Goal: Task Accomplishment & Management: Manage account settings

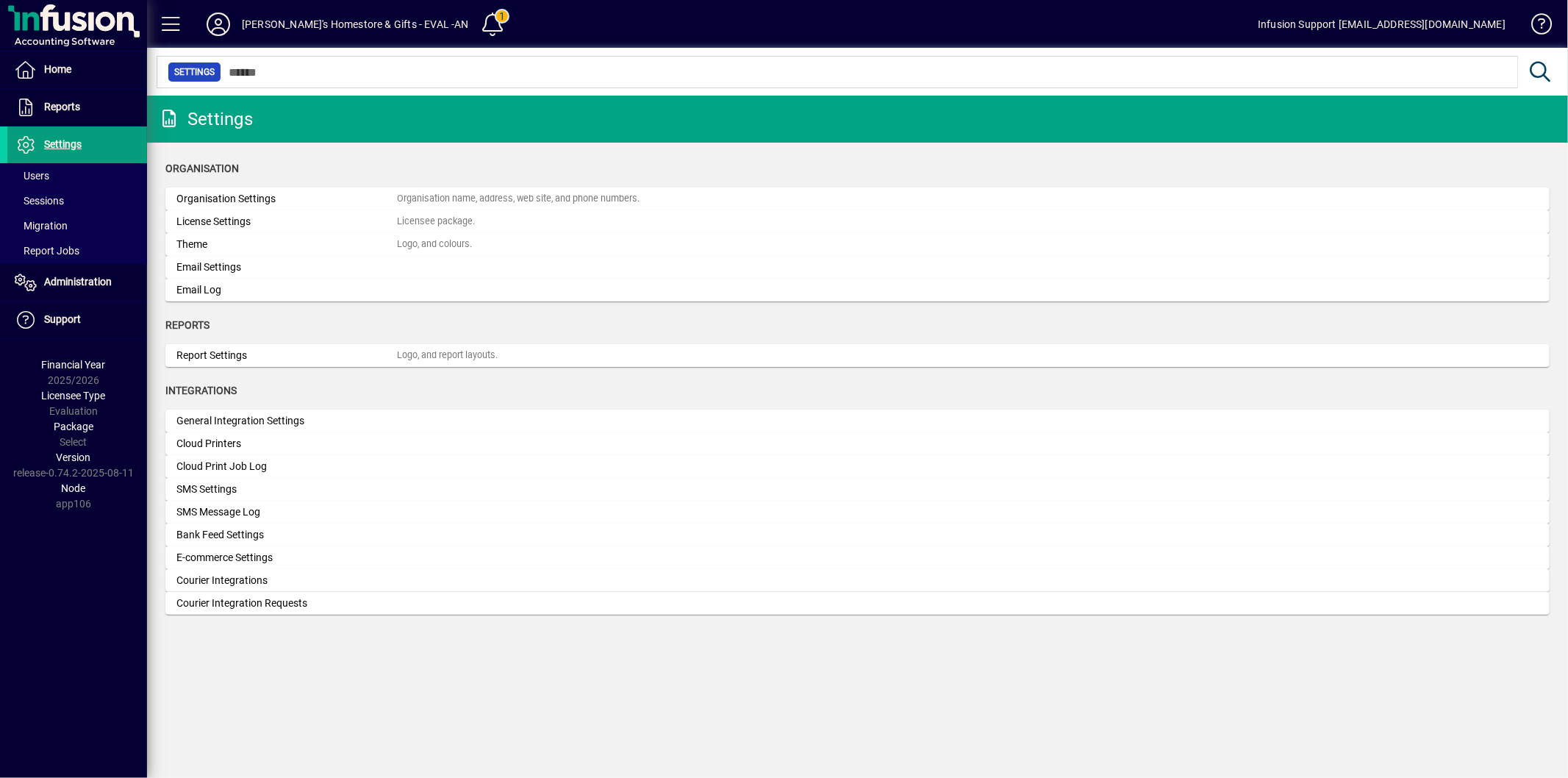
click at [59, 178] on span at bounding box center [76, 176] width 139 height 35
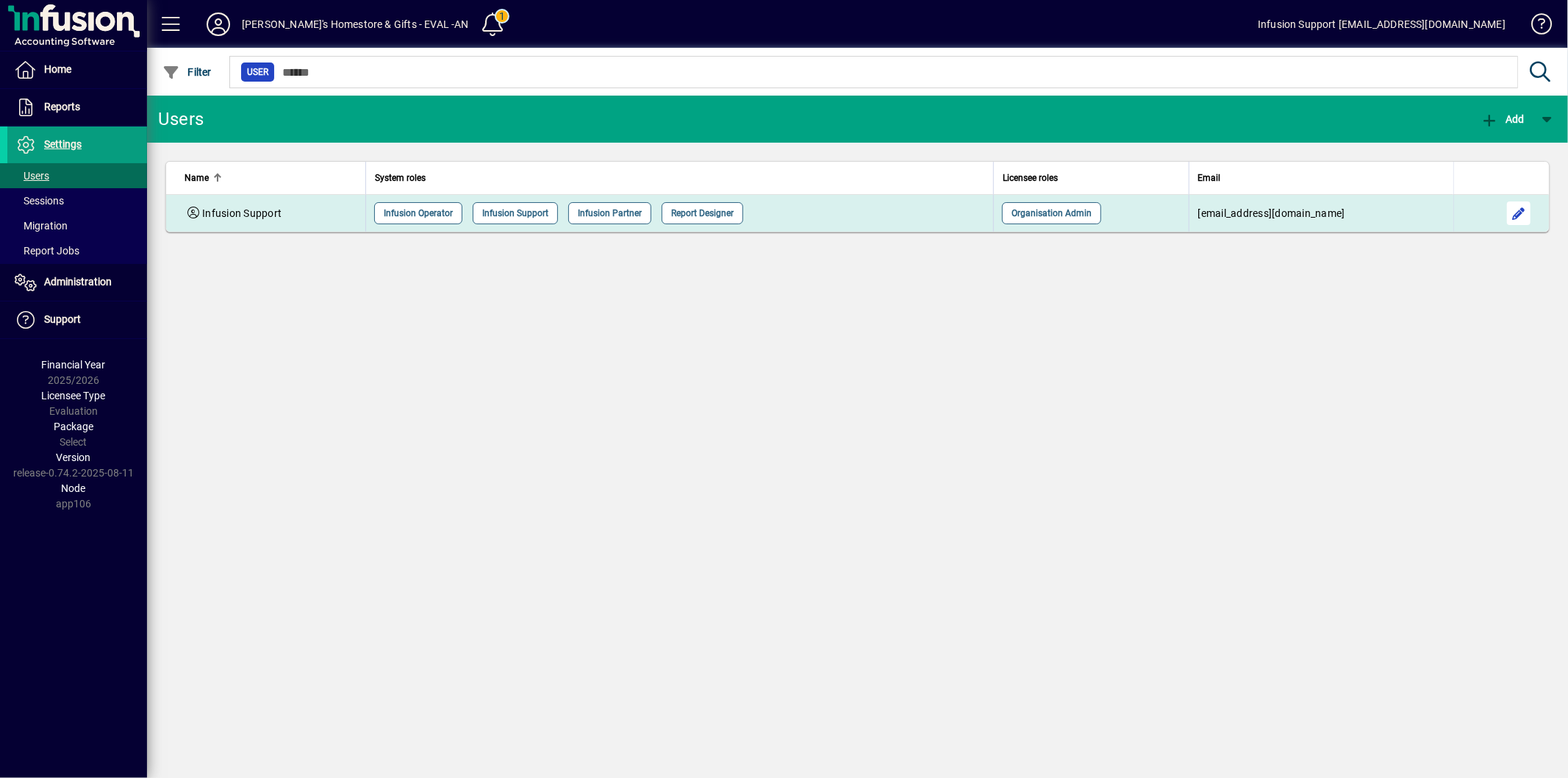
click at [1526, 212] on span "button" at bounding box center [1519, 213] width 35 height 35
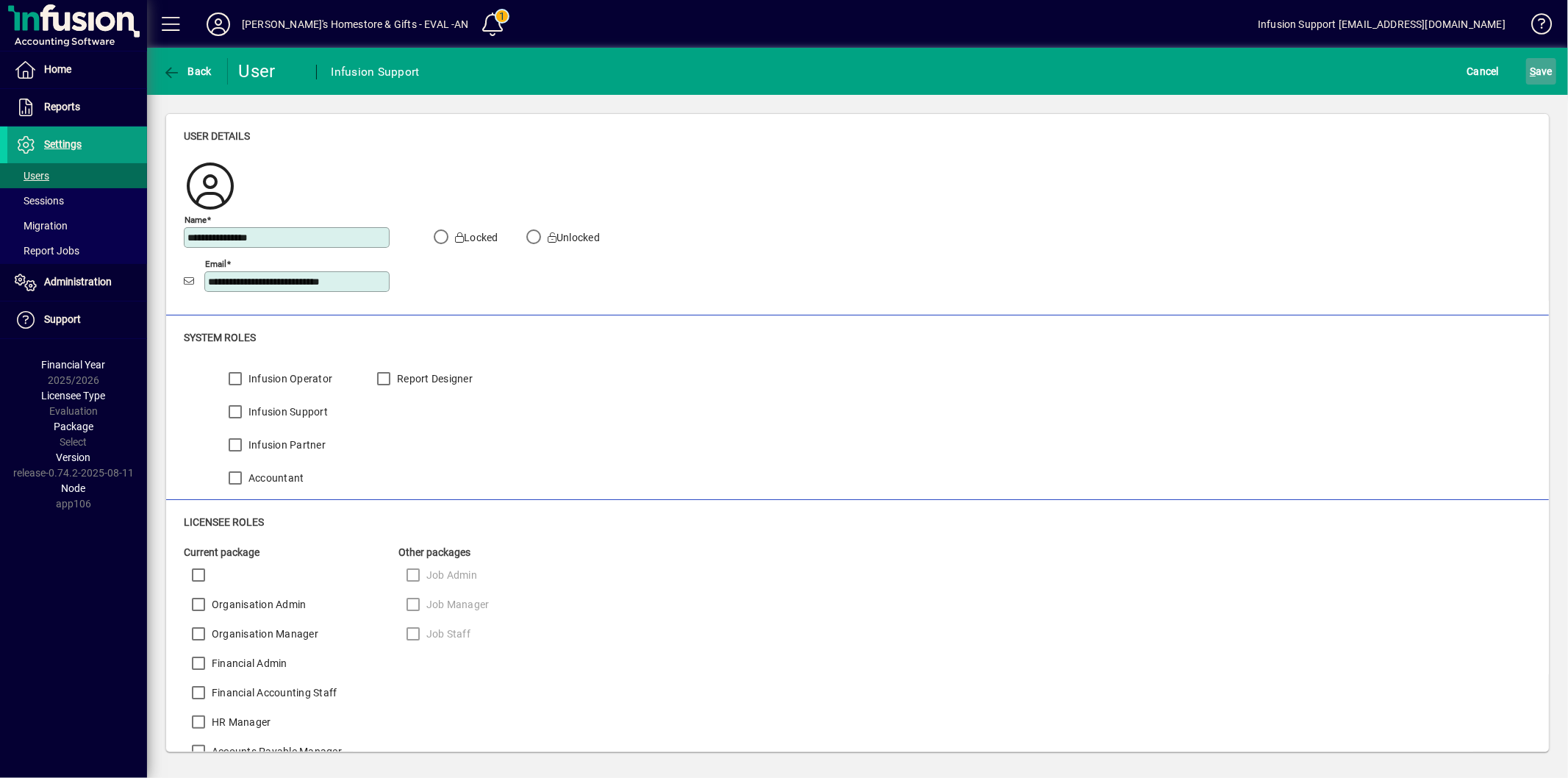
click at [1541, 71] on span "S ave" at bounding box center [1541, 71] width 23 height 24
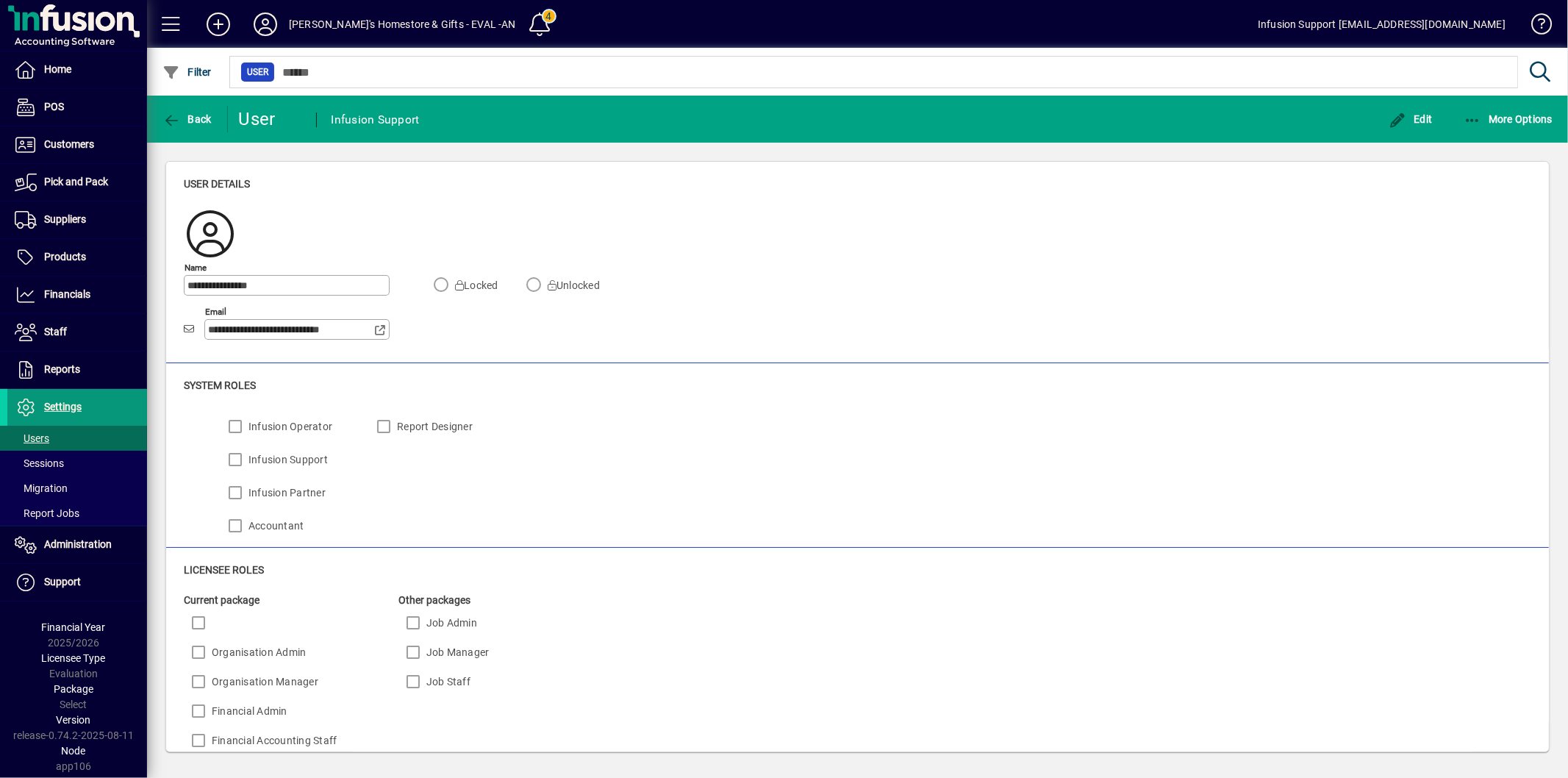
click at [72, 405] on span "Settings" at bounding box center [63, 406] width 37 height 12
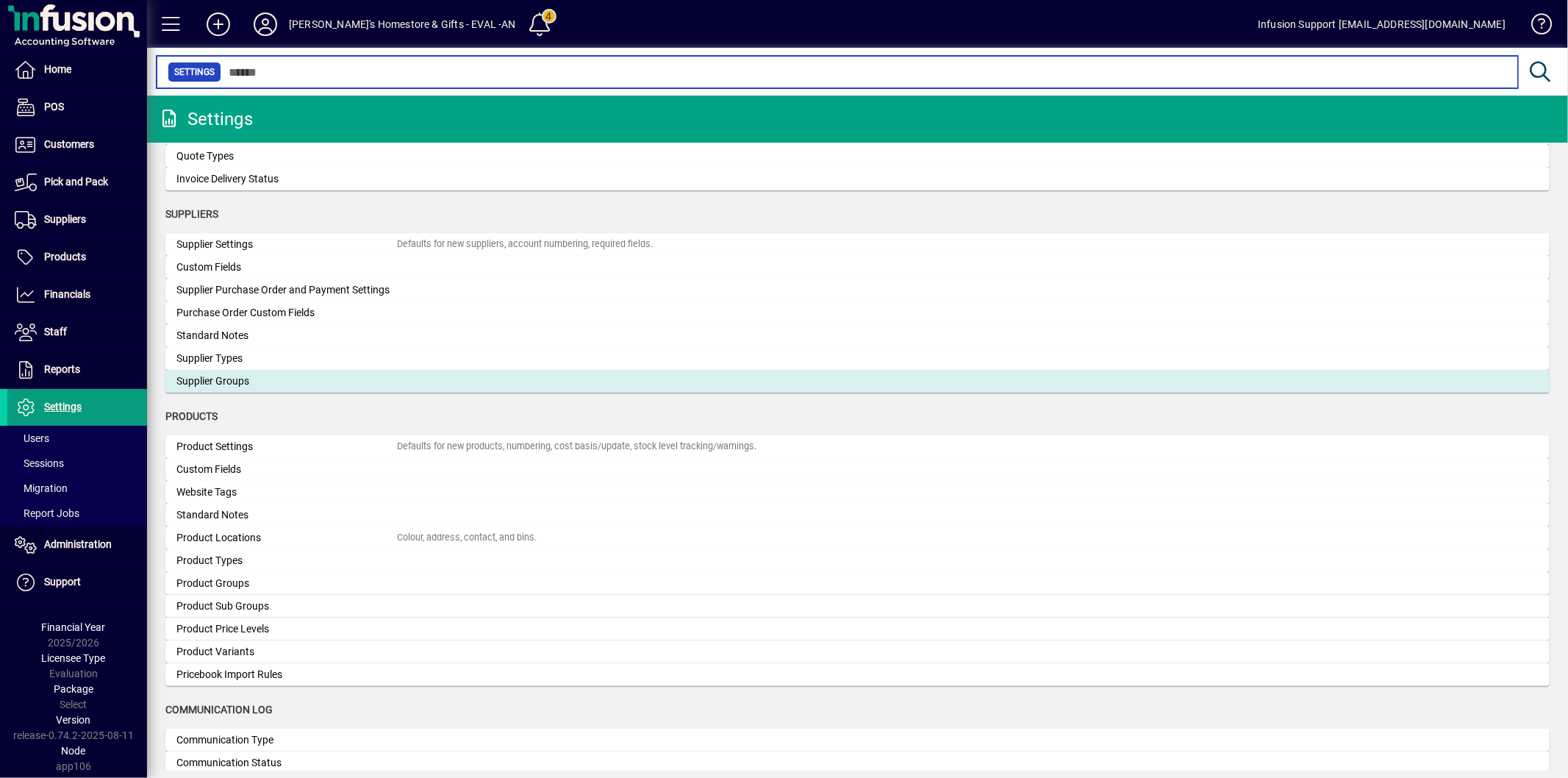
scroll to position [1205, 0]
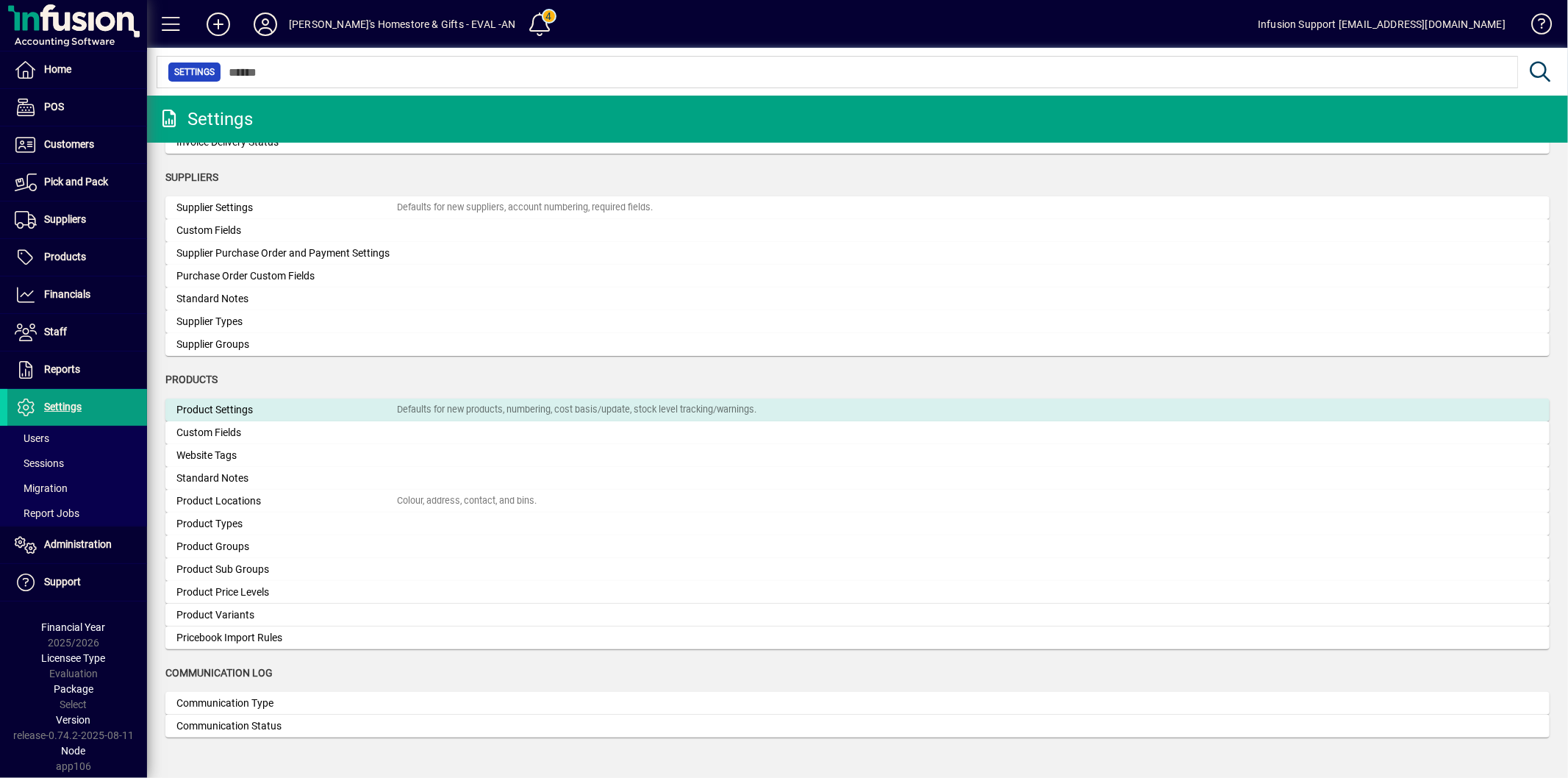
click at [247, 405] on div "Product Settings" at bounding box center [286, 409] width 221 height 15
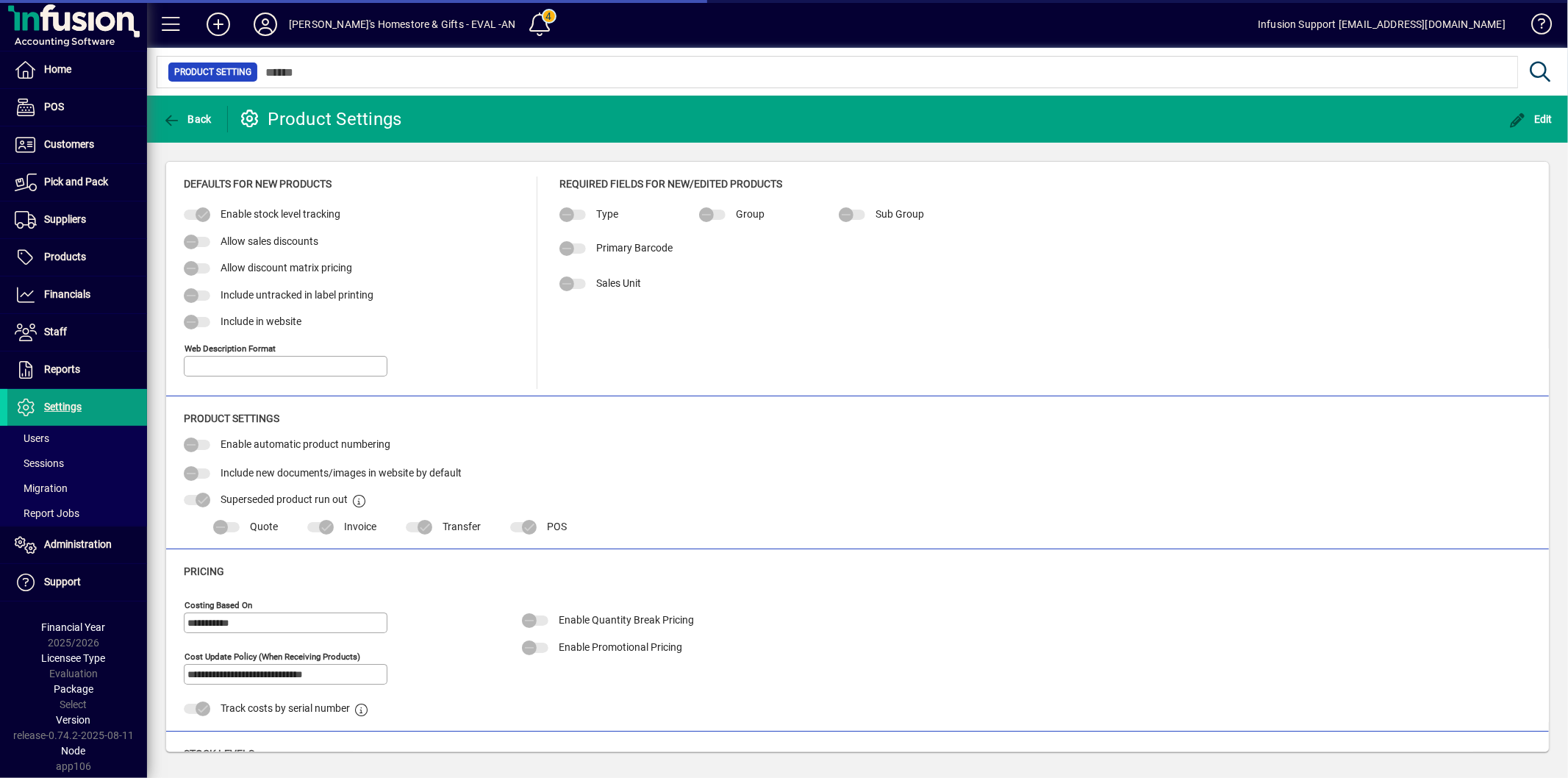
type input "**********"
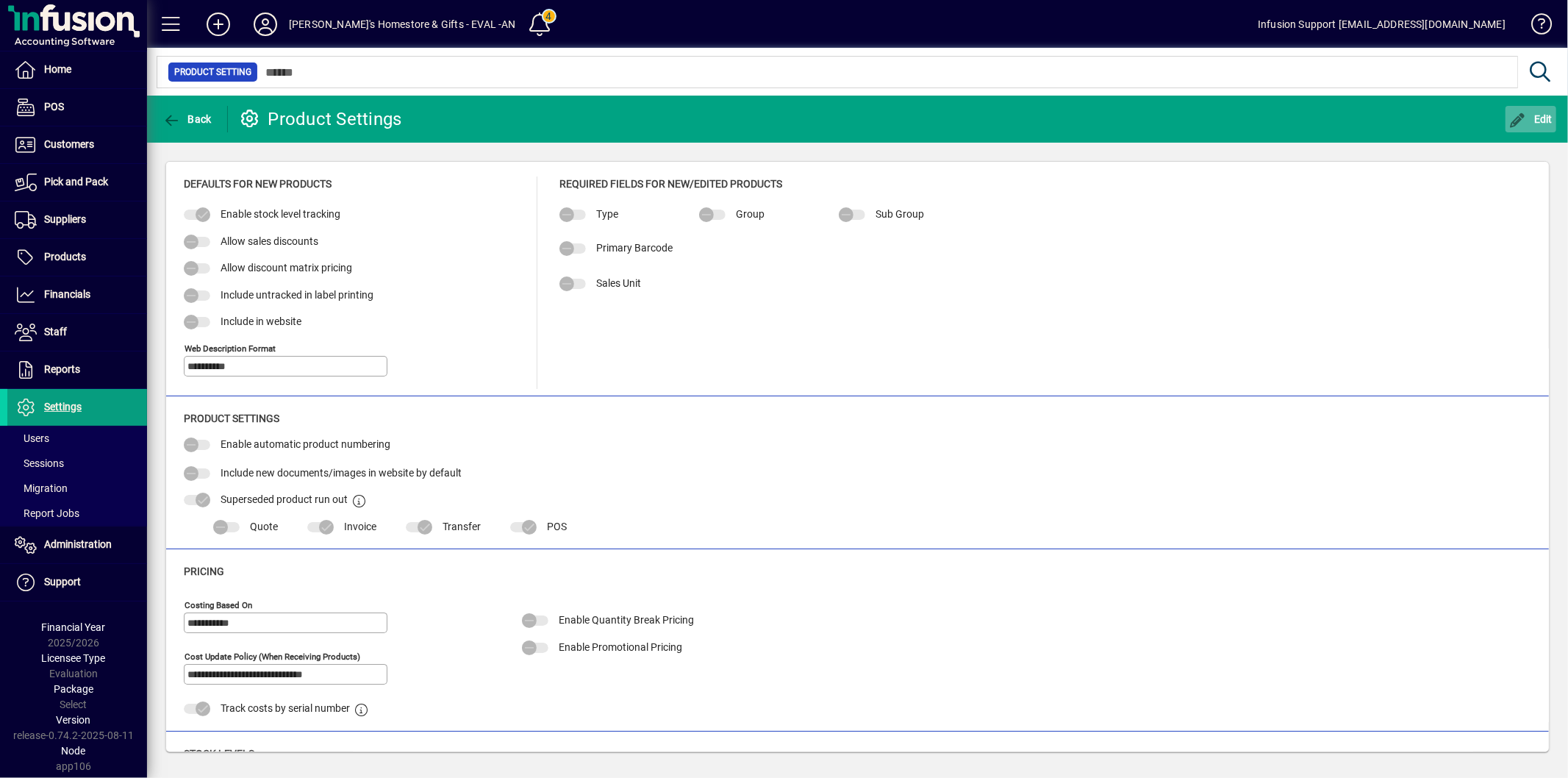
click at [1519, 114] on icon "button" at bounding box center [1518, 121] width 19 height 15
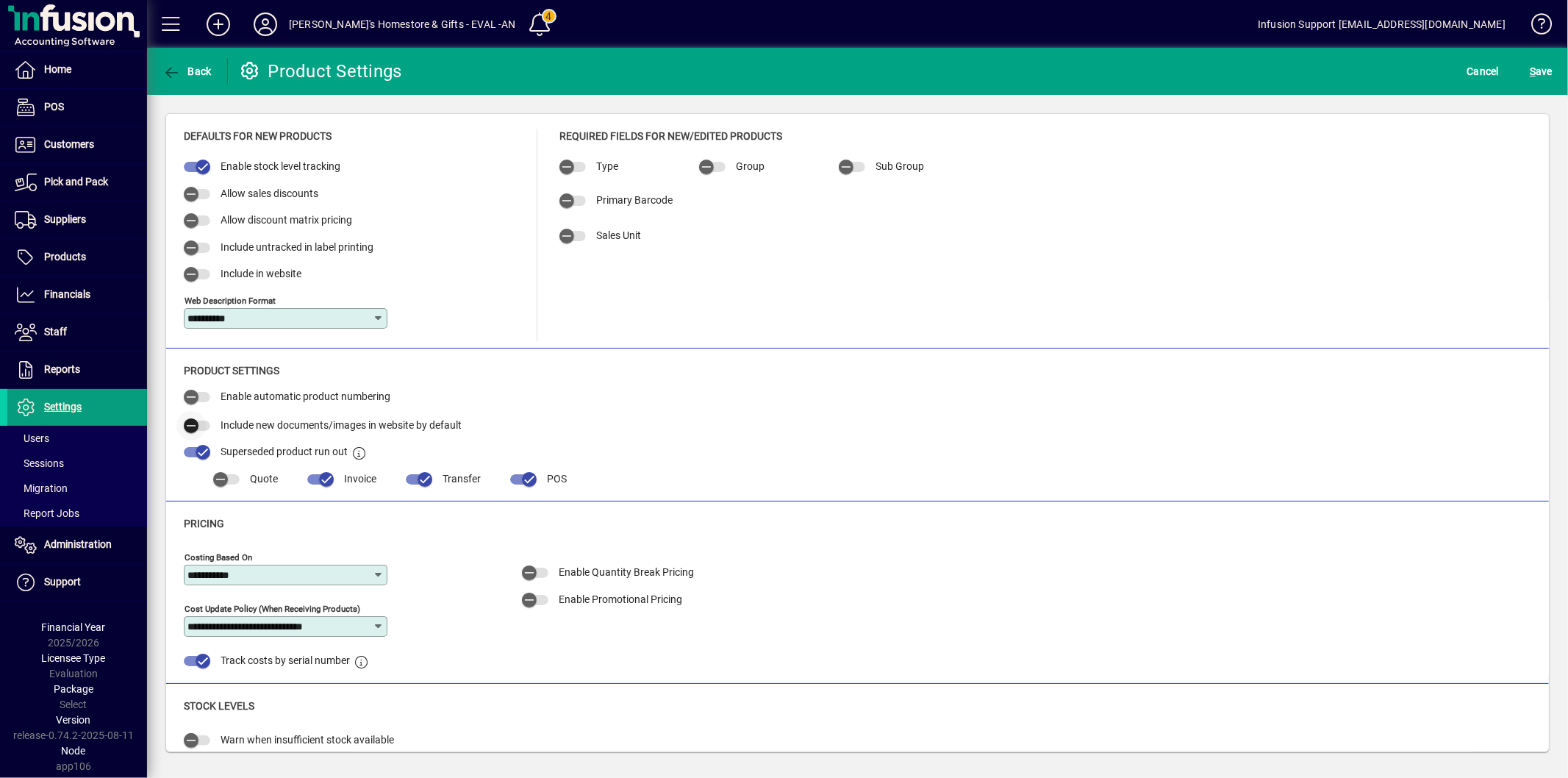
click at [194, 428] on icon "button" at bounding box center [191, 425] width 13 height 13
click at [1532, 82] on span "S ave" at bounding box center [1541, 71] width 23 height 24
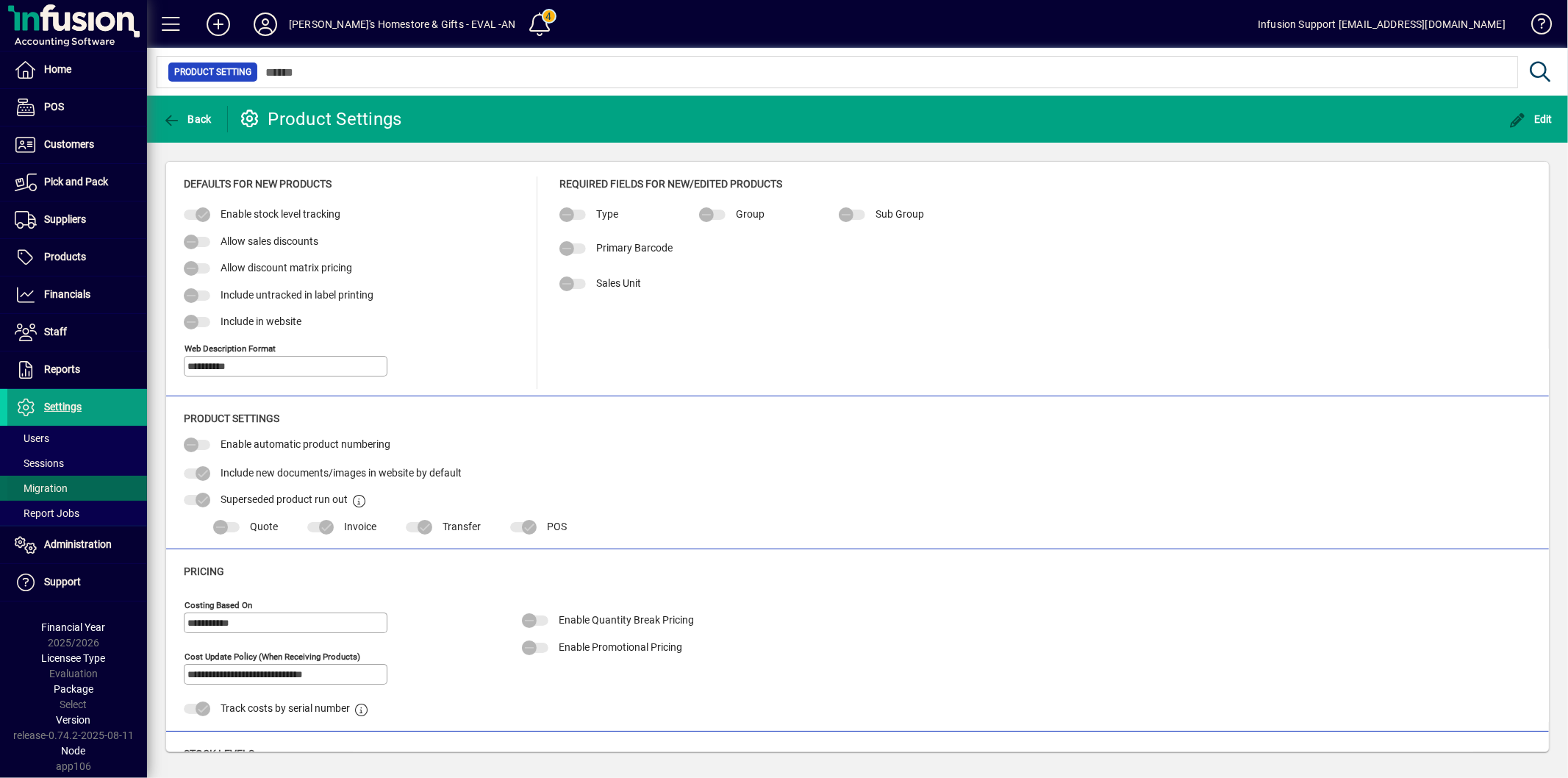
click at [67, 483] on span "Migration" at bounding box center [37, 488] width 60 height 15
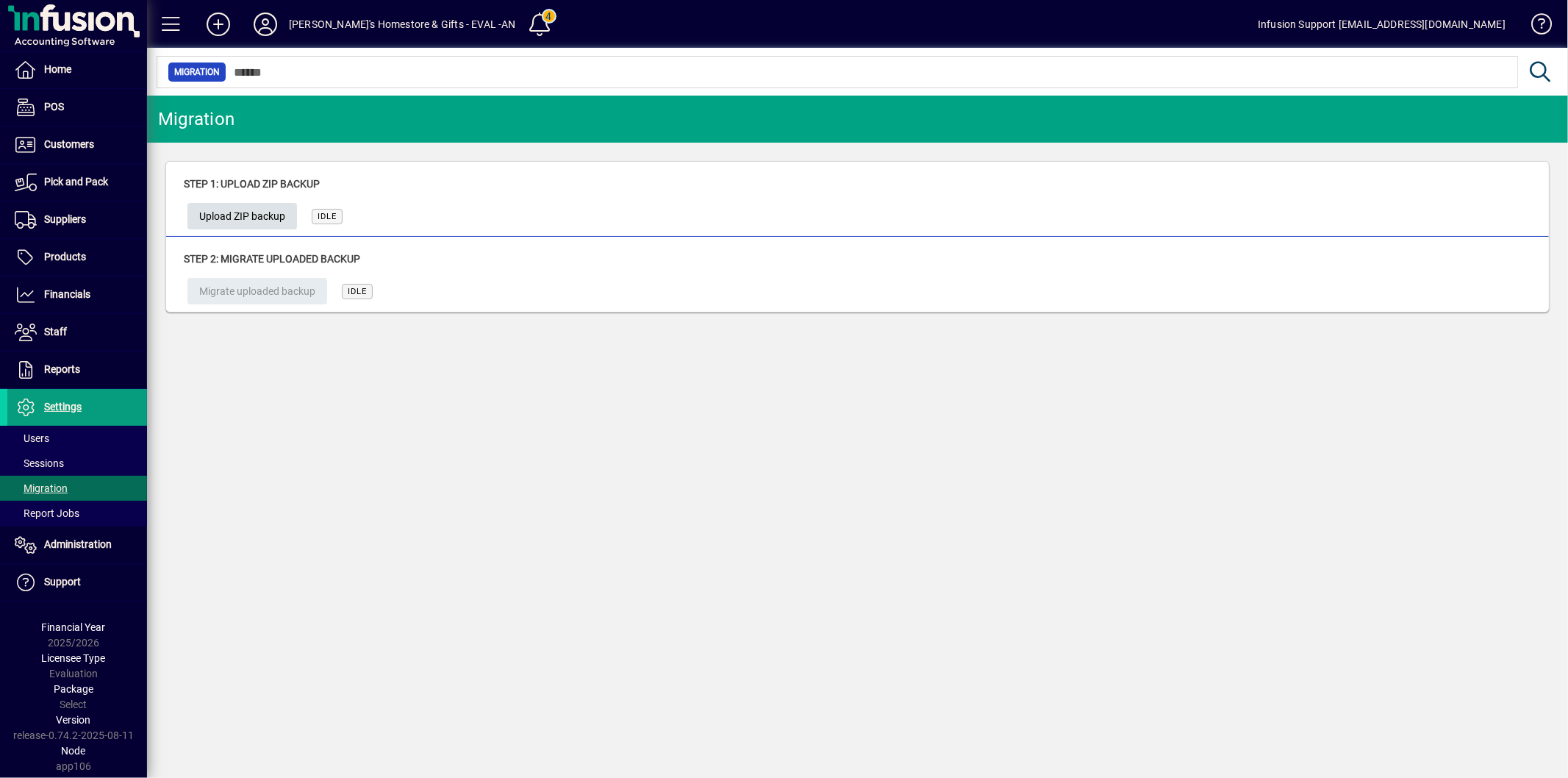
click at [241, 216] on span "Upload ZIP backup" at bounding box center [242, 216] width 86 height 24
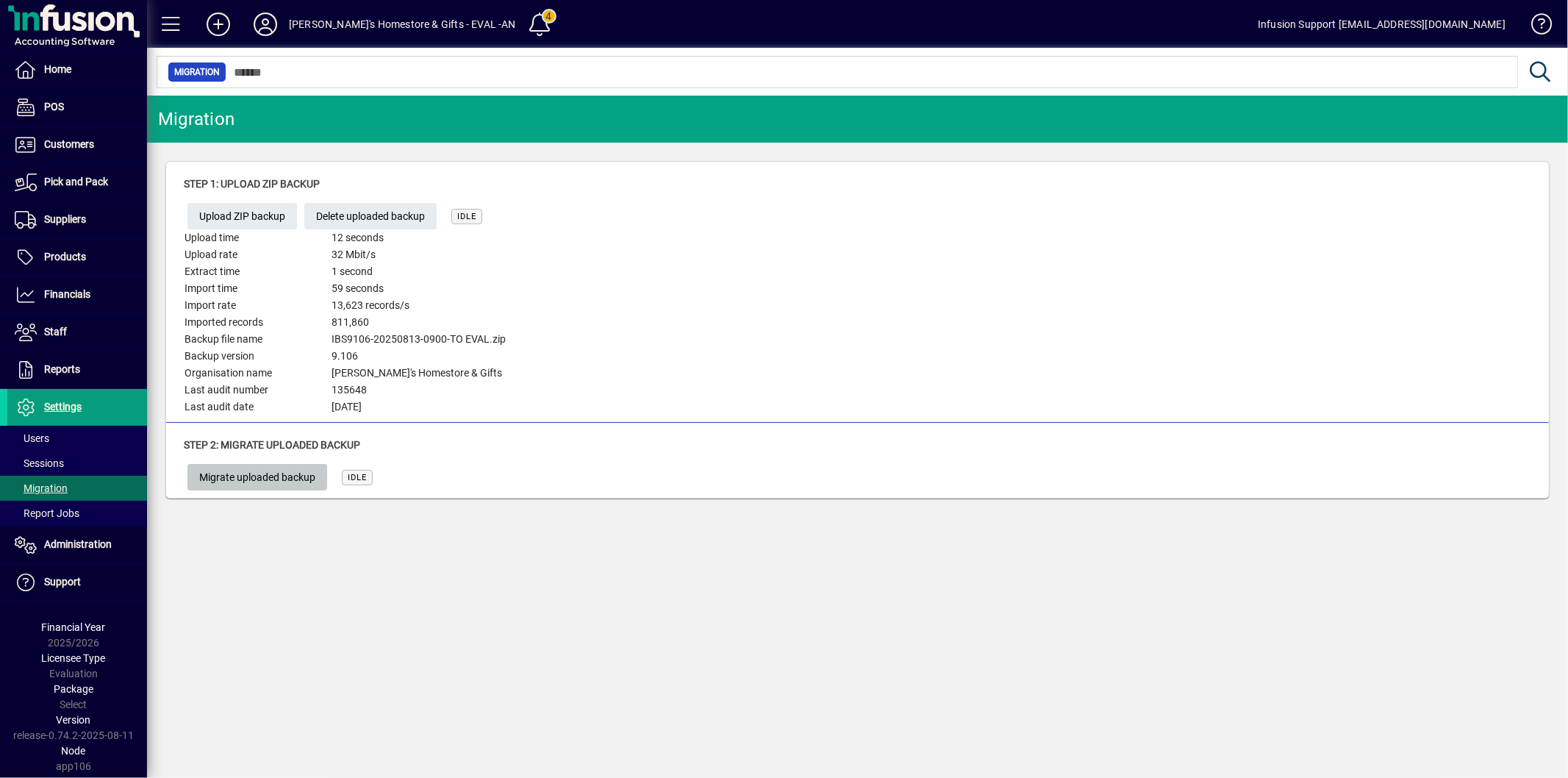
click at [209, 475] on span "Migrate uploaded backup" at bounding box center [257, 477] width 116 height 24
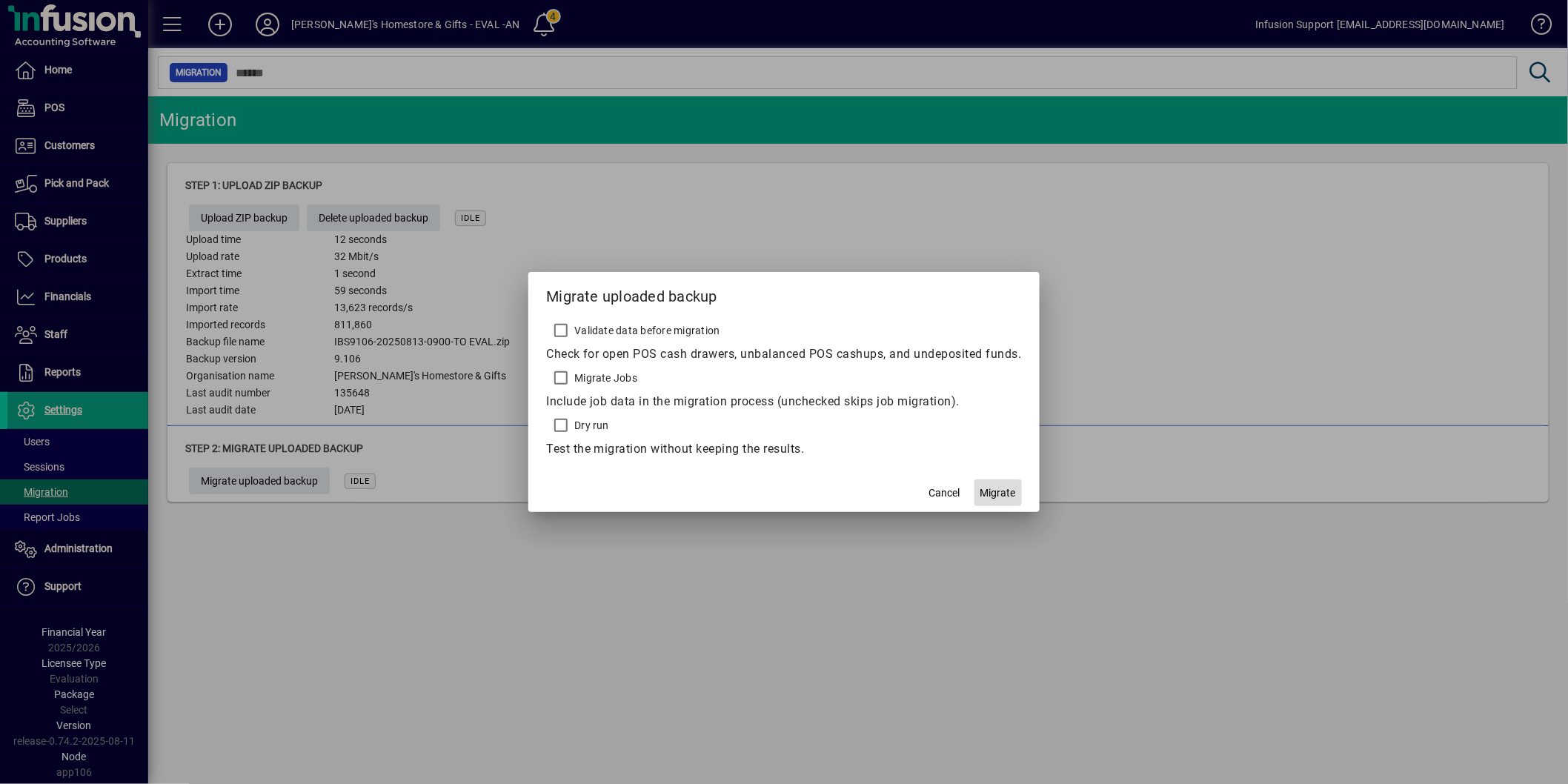
click at [1009, 492] on span "Migrate" at bounding box center [999, 493] width 36 height 15
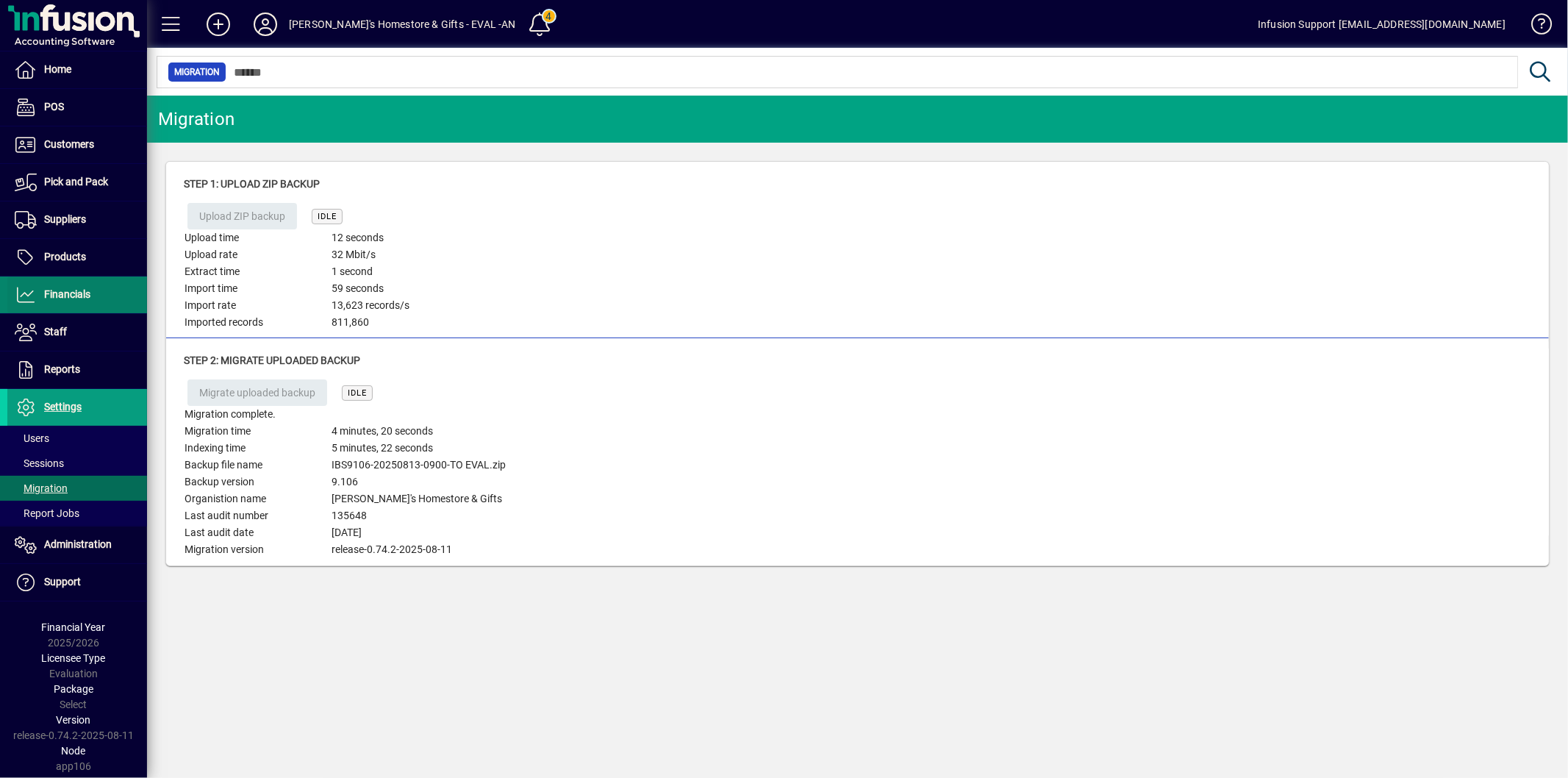
click at [43, 295] on span "Financials" at bounding box center [49, 295] width 83 height 18
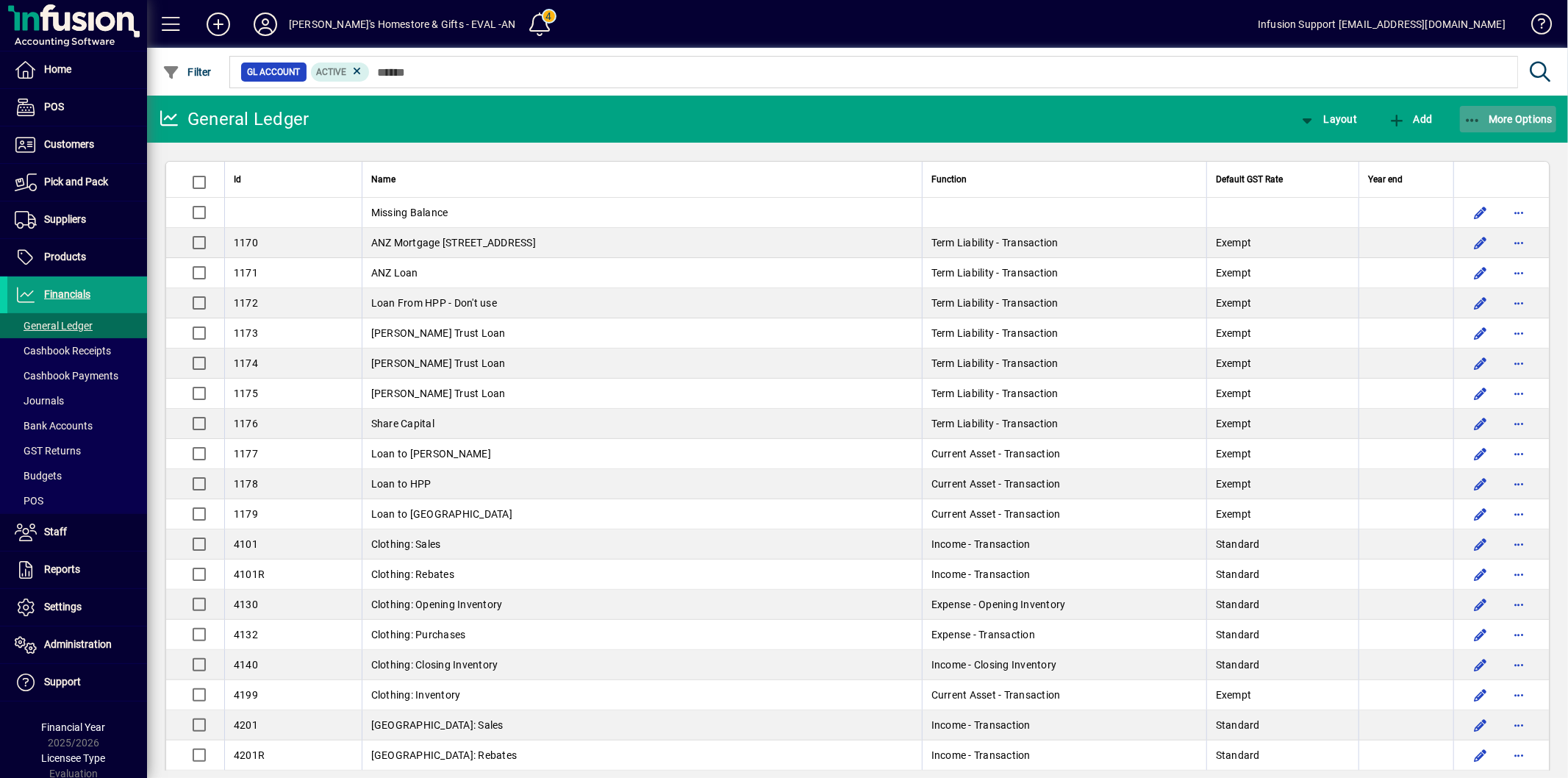
click at [1479, 127] on span "button" at bounding box center [1508, 119] width 97 height 35
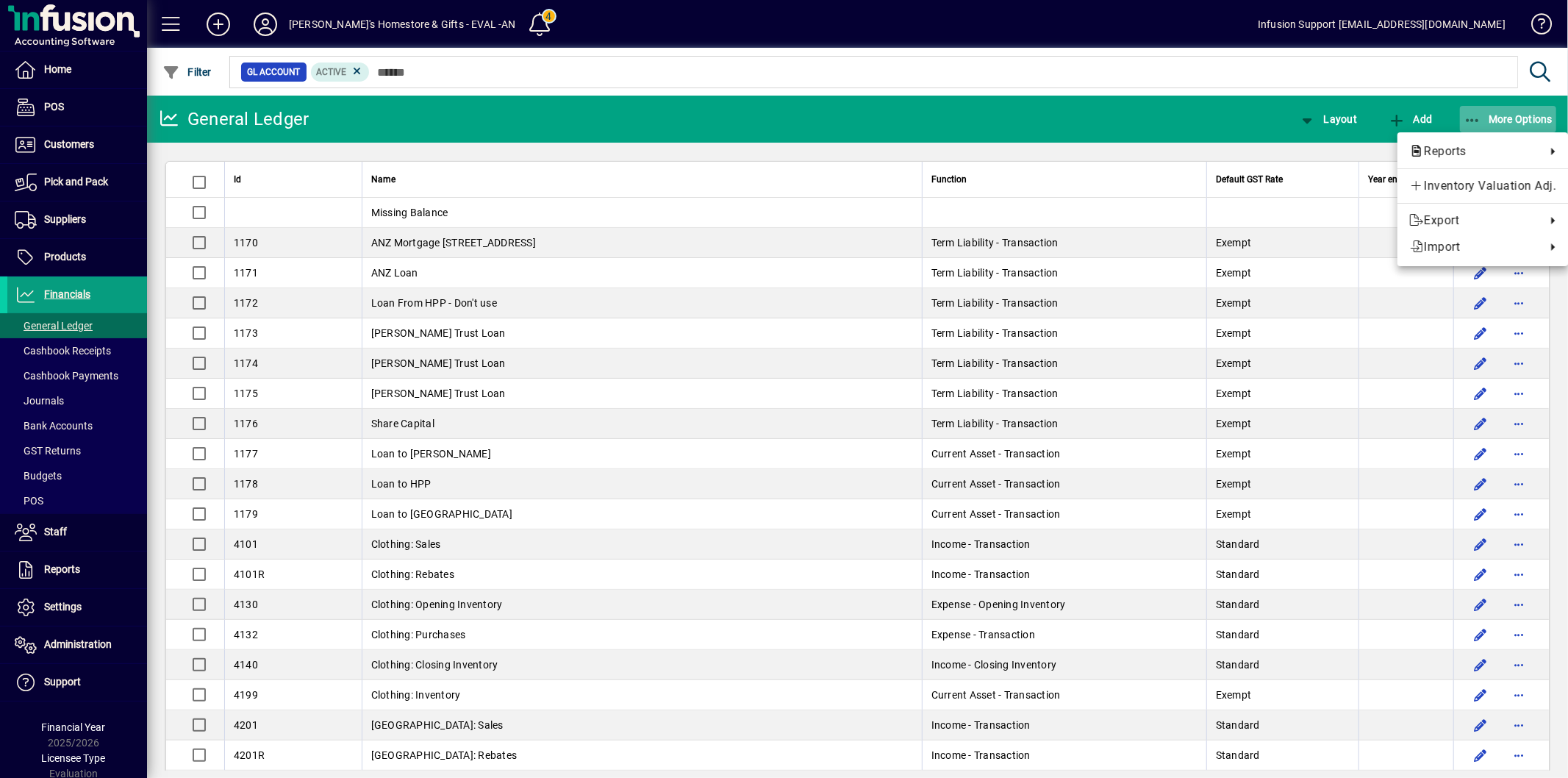
click at [1485, 116] on div at bounding box center [784, 389] width 1568 height 778
click at [1485, 118] on span "More Options" at bounding box center [1508, 119] width 90 height 12
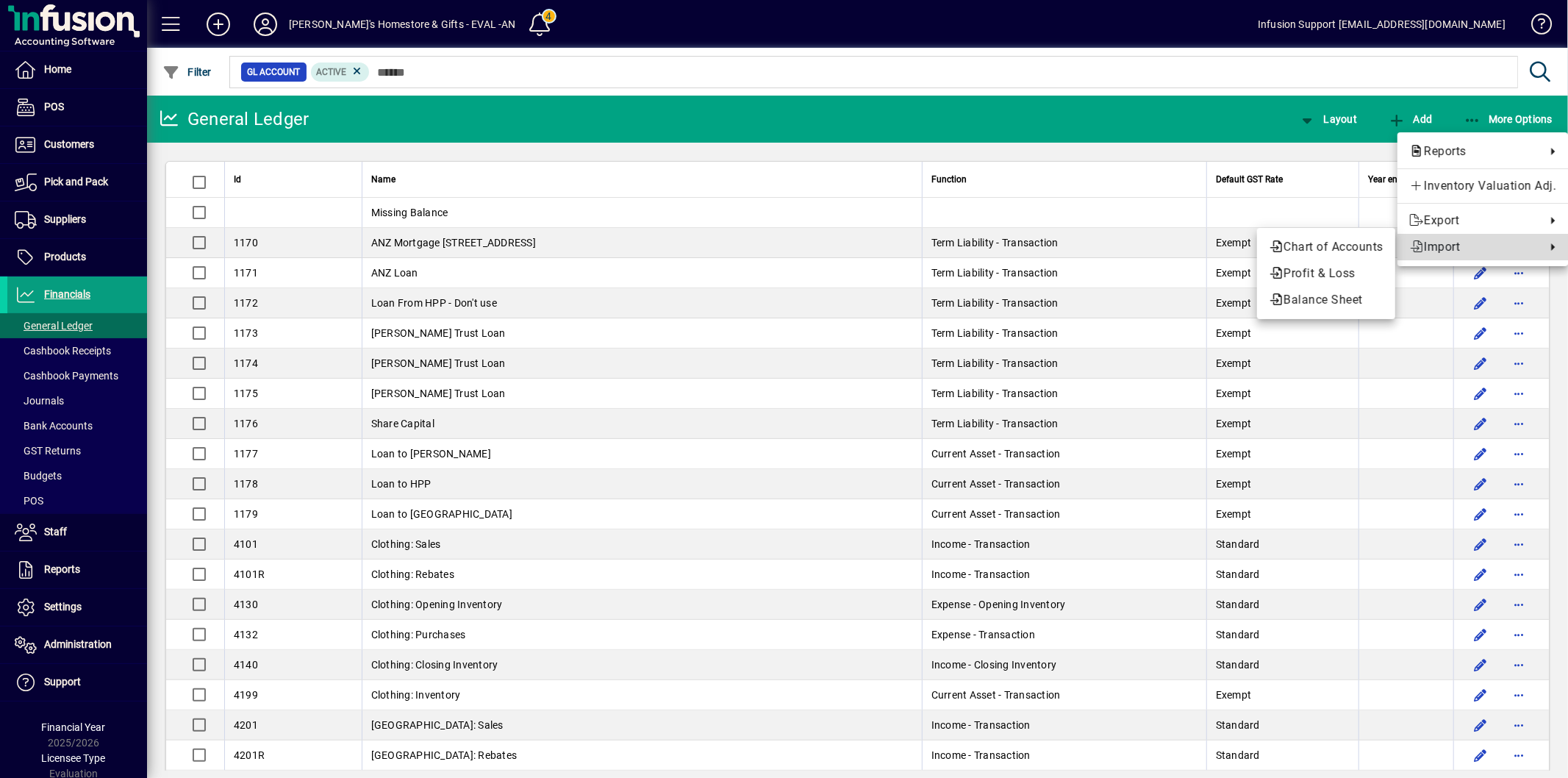
click at [1416, 248] on icon at bounding box center [1416, 246] width 15 height 12
click at [1331, 243] on span "Chart of Accounts" at bounding box center [1326, 248] width 114 height 18
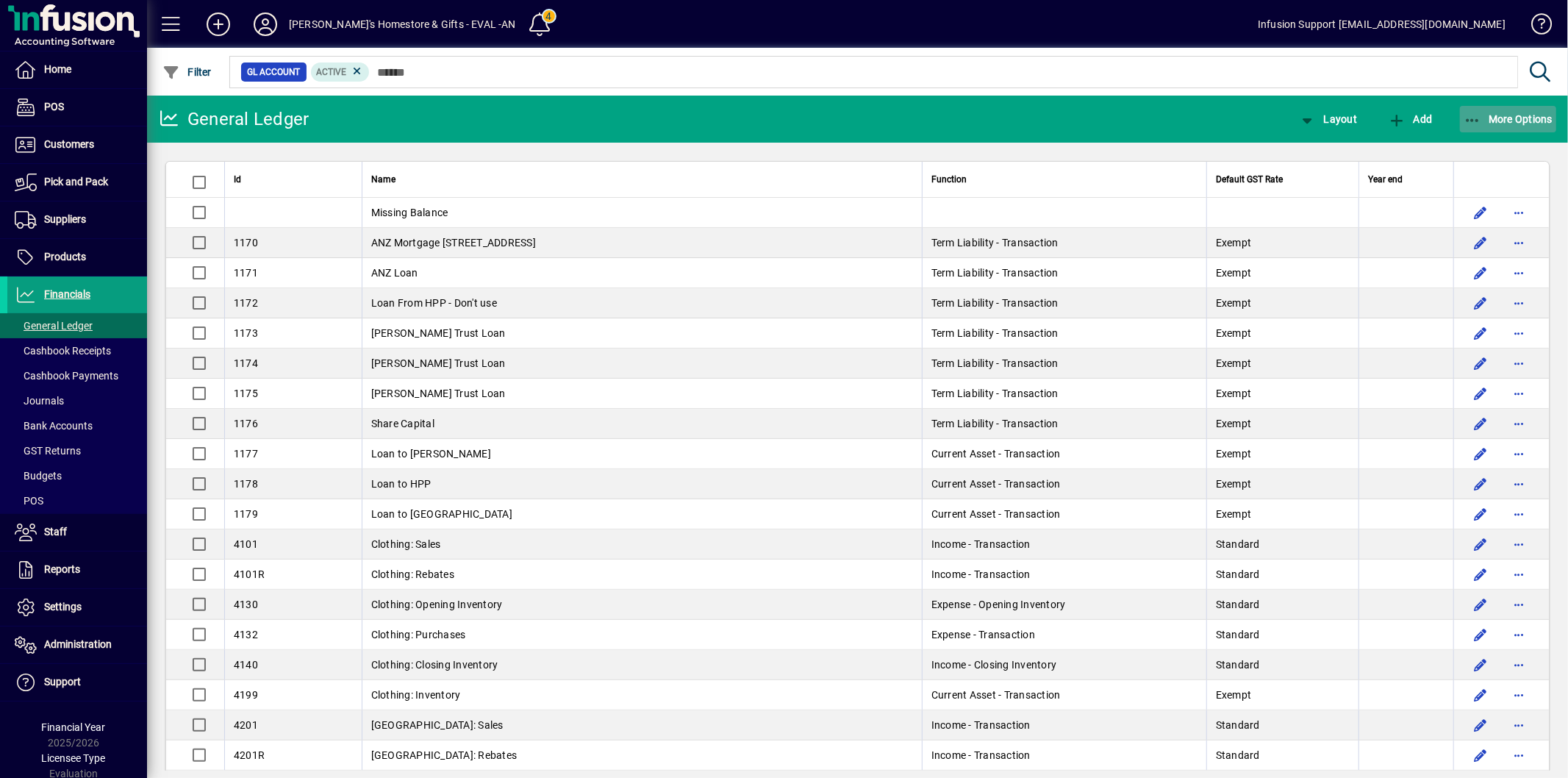
click at [1470, 114] on icon "button" at bounding box center [1472, 121] width 19 height 15
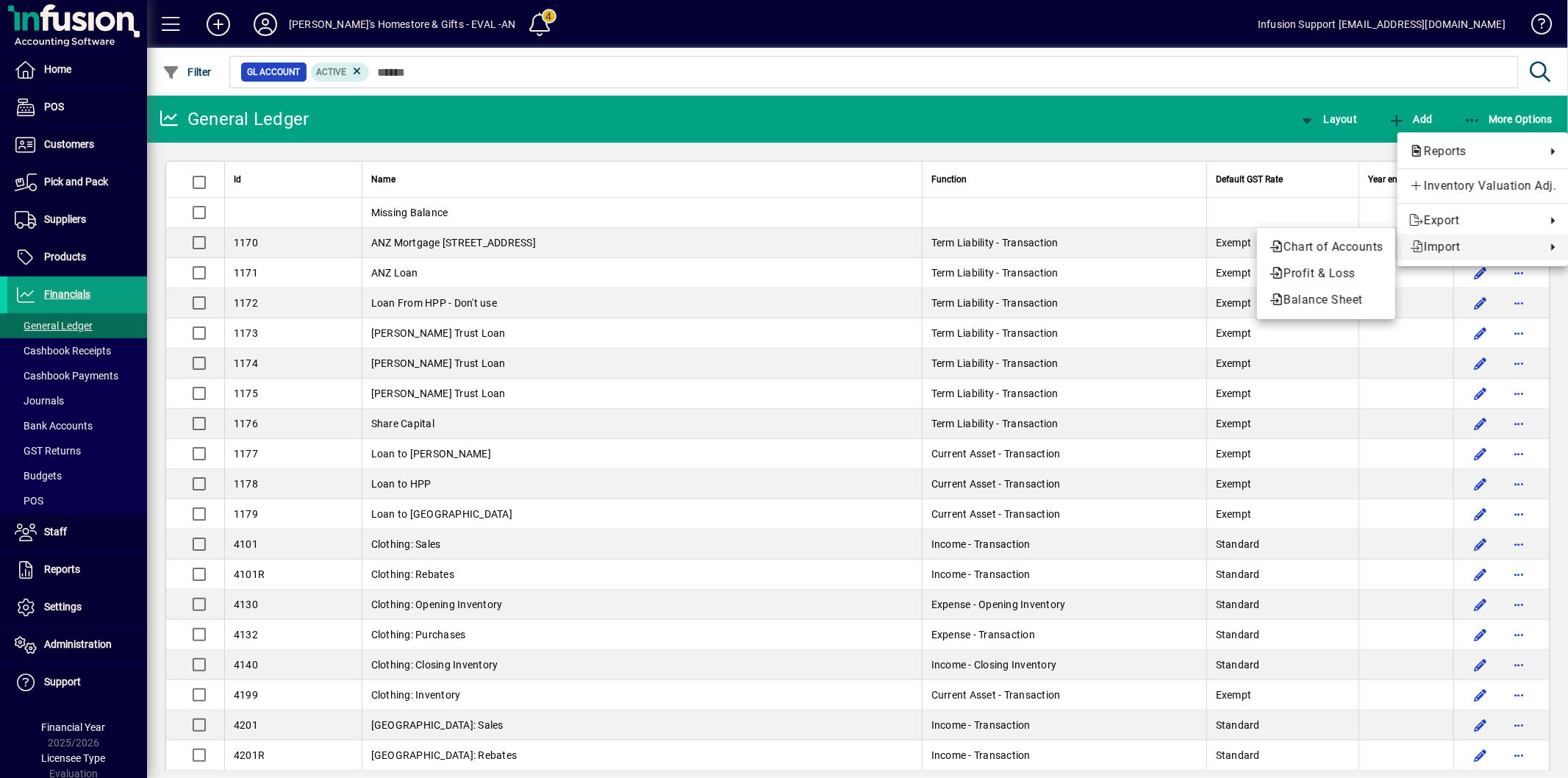
click at [1445, 251] on span "Import" at bounding box center [1474, 248] width 129 height 18
click at [1350, 273] on span "Profit & Loss" at bounding box center [1326, 273] width 114 height 18
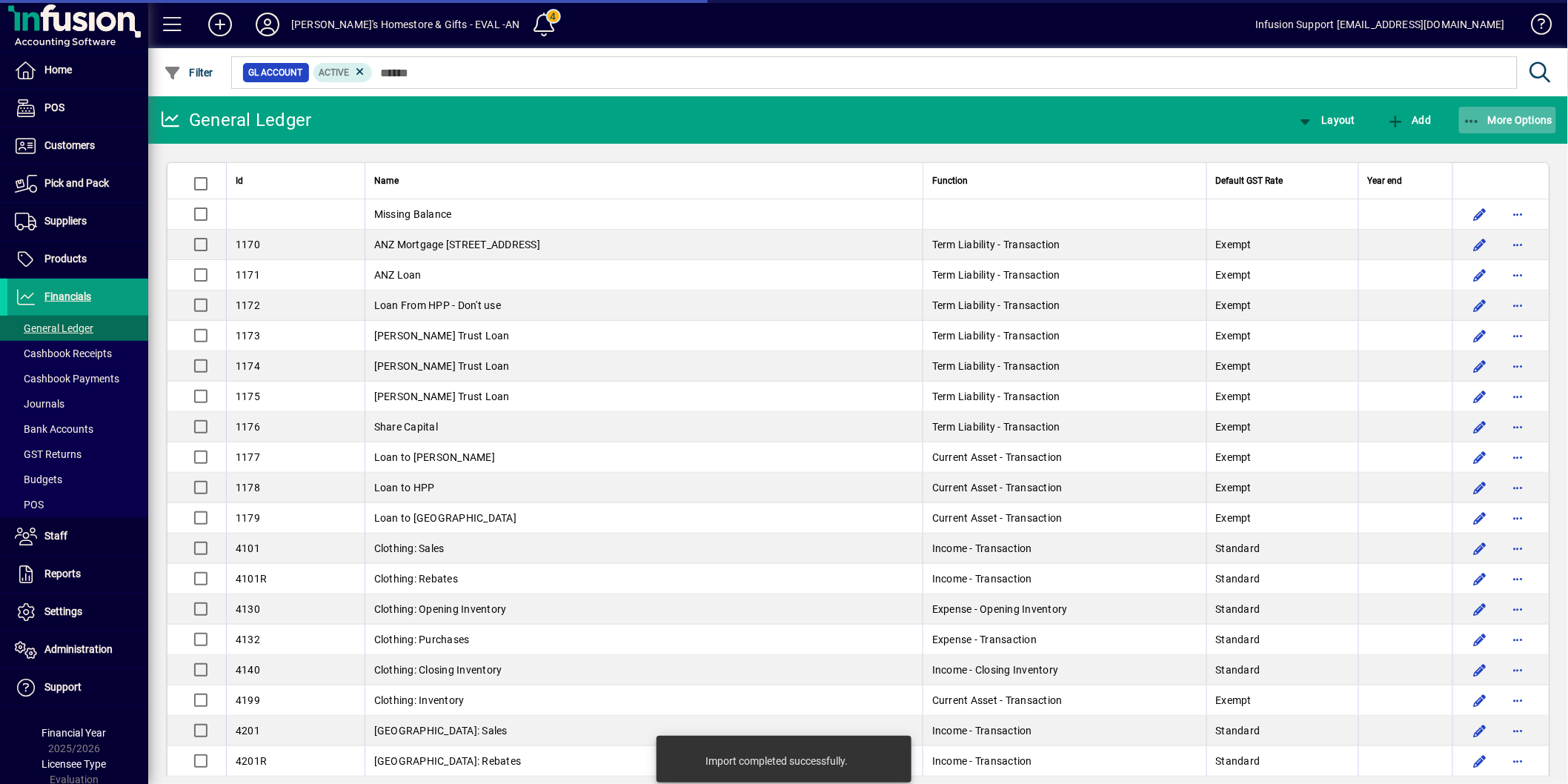
click at [1516, 116] on span "More Options" at bounding box center [1507, 120] width 90 height 12
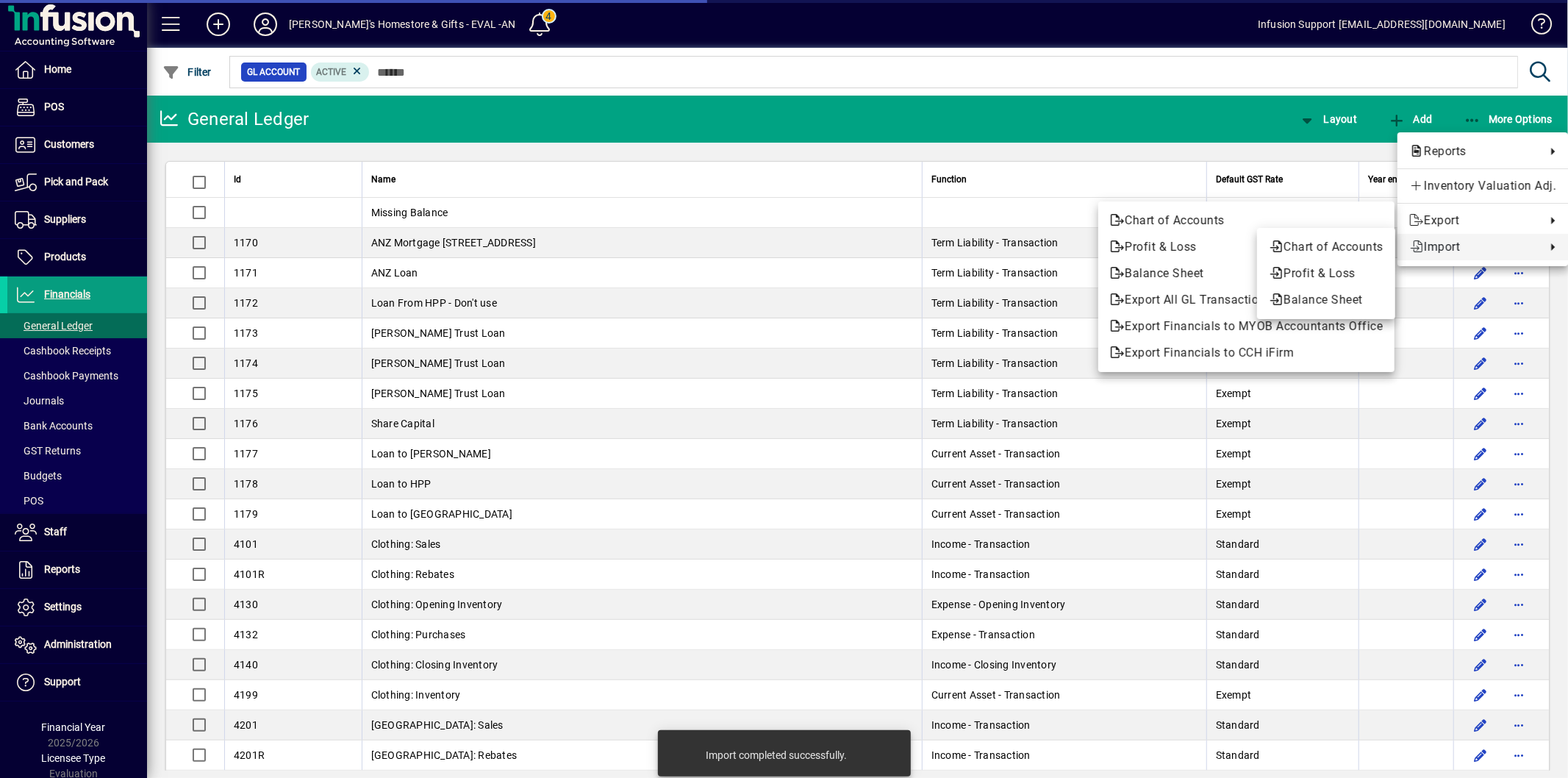
click at [1430, 254] on span "Import" at bounding box center [1474, 248] width 129 height 18
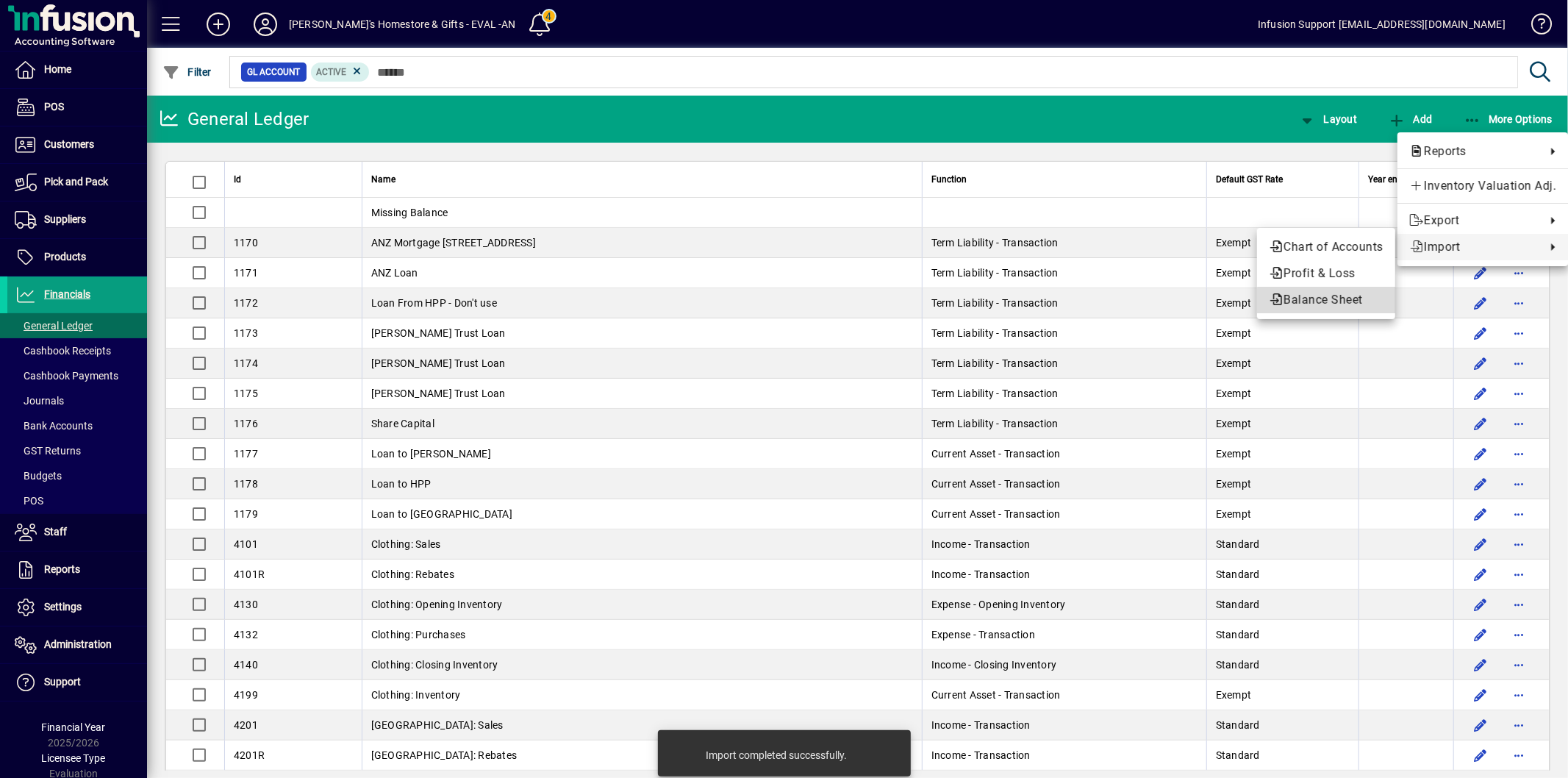
click at [1335, 304] on span "Balance Sheet" at bounding box center [1326, 300] width 114 height 18
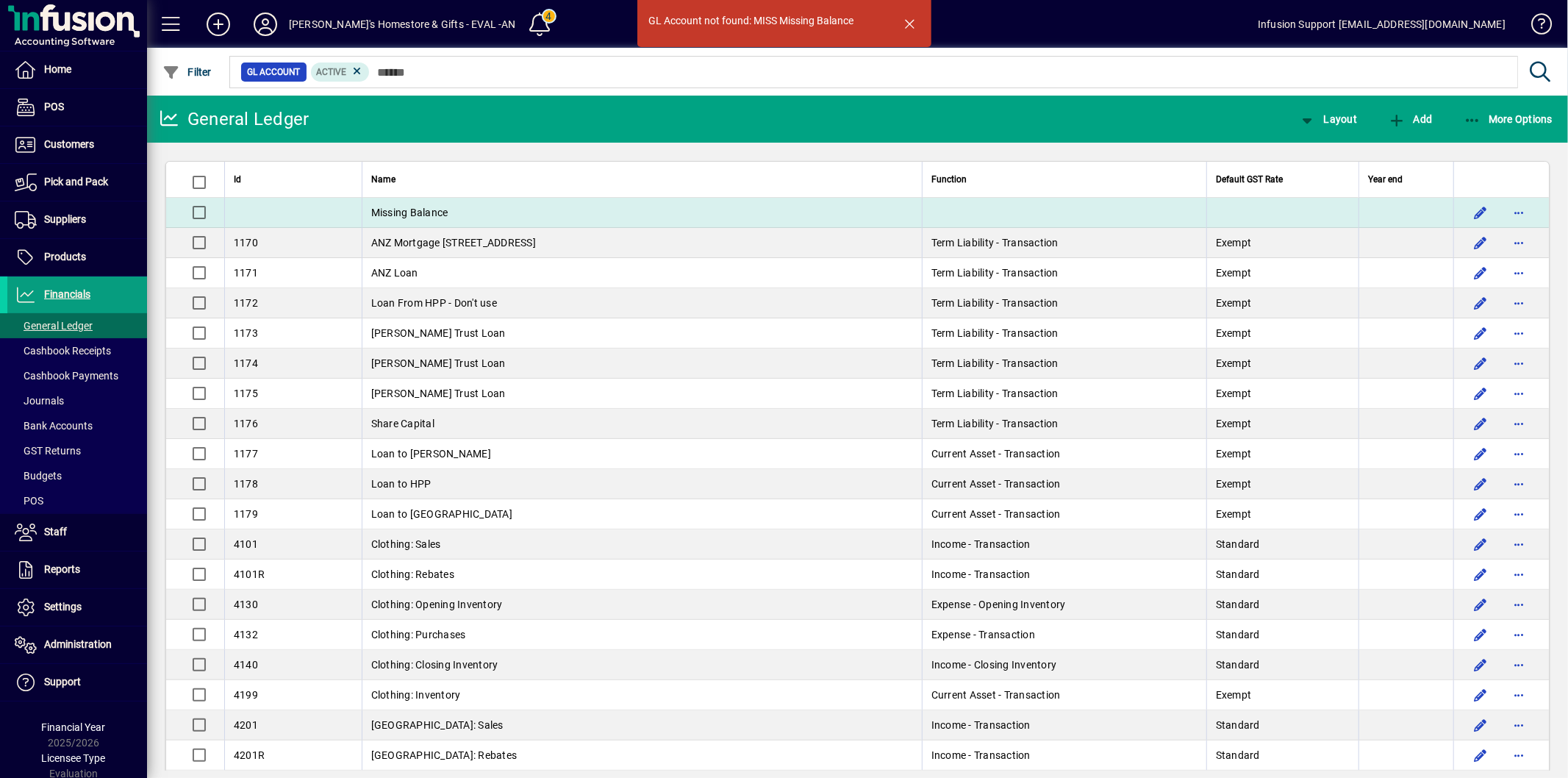
click at [282, 206] on div at bounding box center [294, 211] width 119 height 15
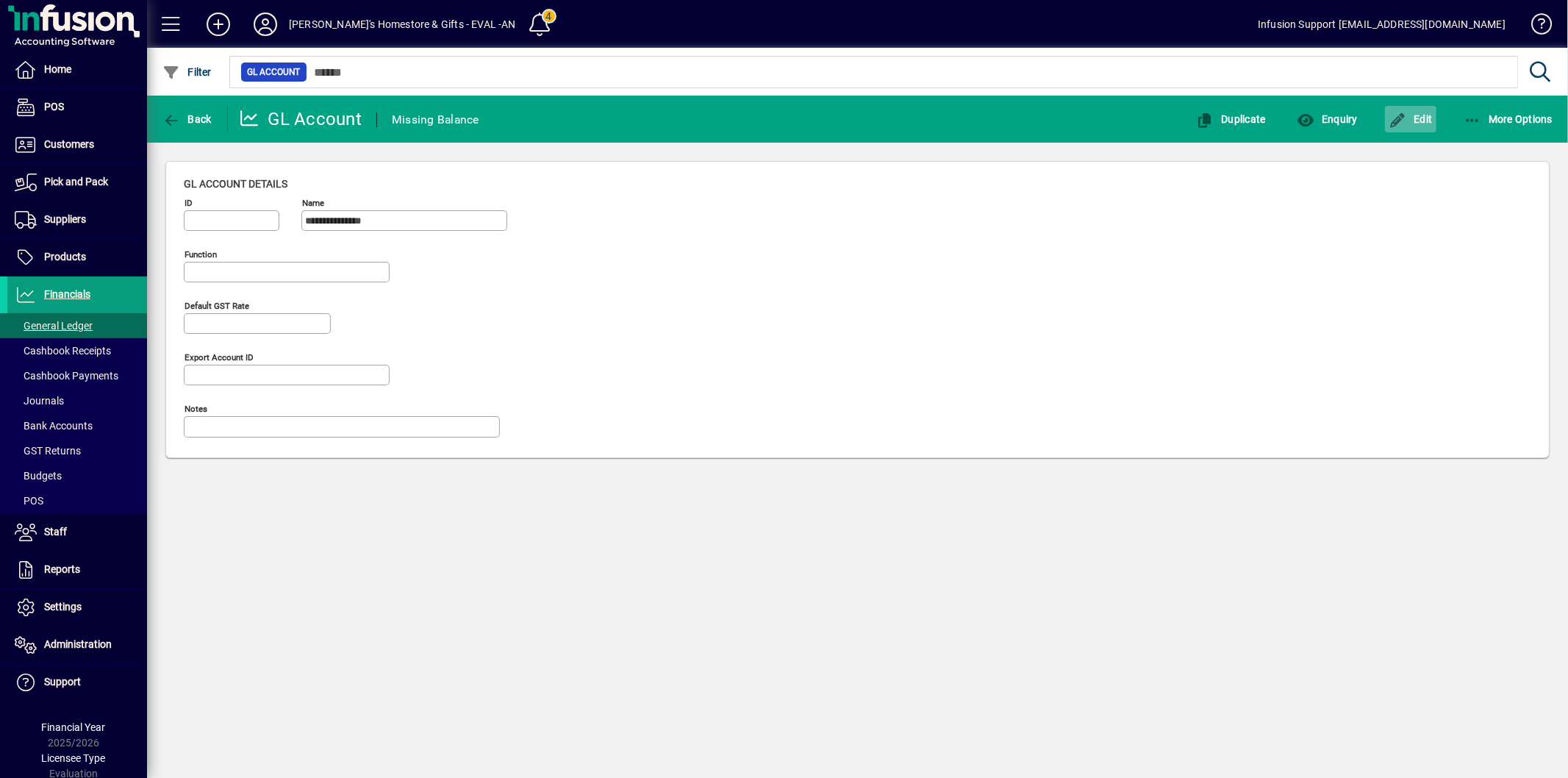
click at [1421, 125] on span "button" at bounding box center [1411, 119] width 51 height 35
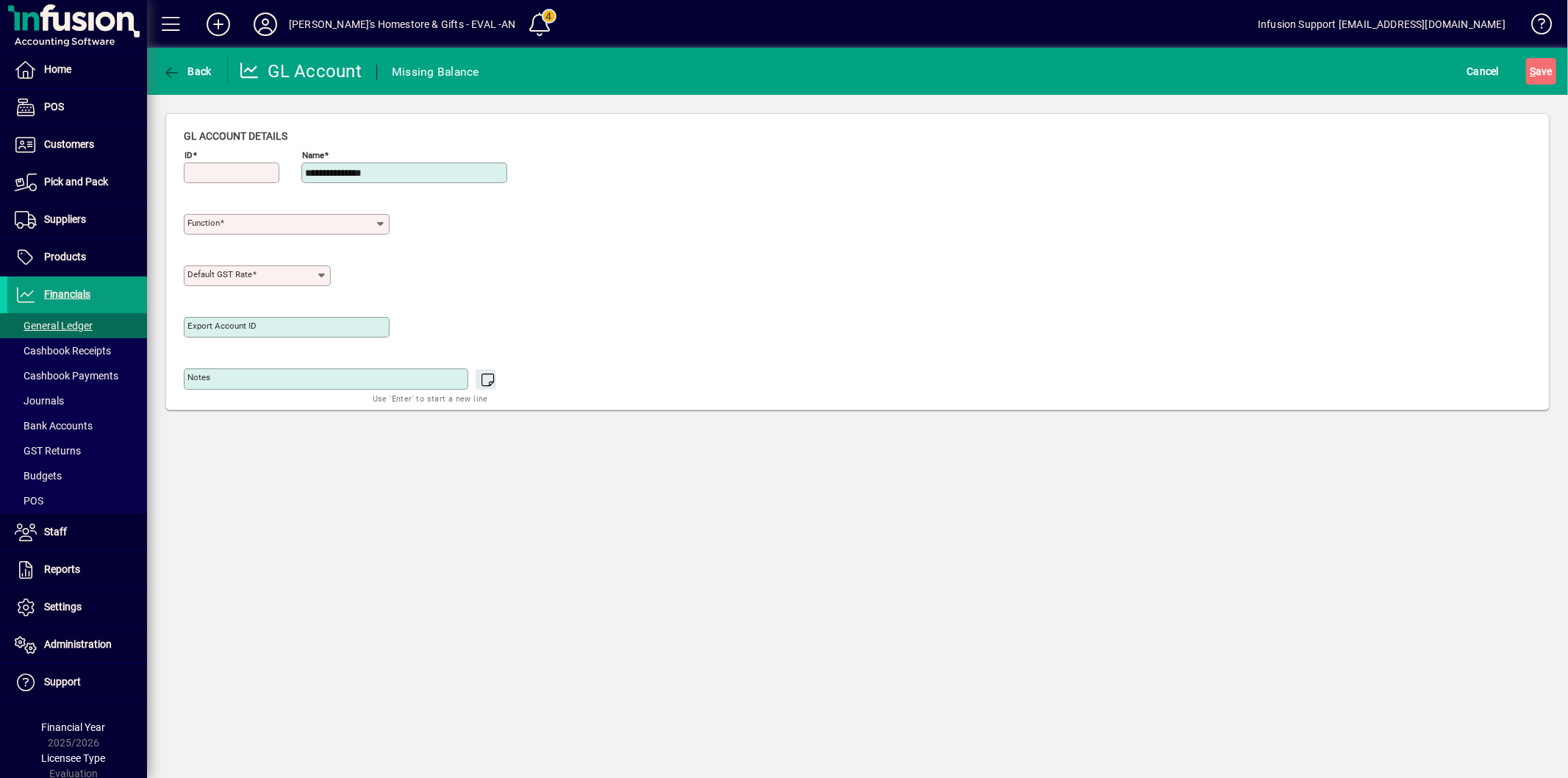
click at [225, 169] on input "ID" at bounding box center [232, 172] width 91 height 12
type input "****"
click at [183, 222] on div "**********" at bounding box center [857, 261] width 1383 height 295
click at [203, 221] on mat-label "Function" at bounding box center [203, 223] width 32 height 11
click at [203, 221] on input "Function" at bounding box center [280, 224] width 187 height 12
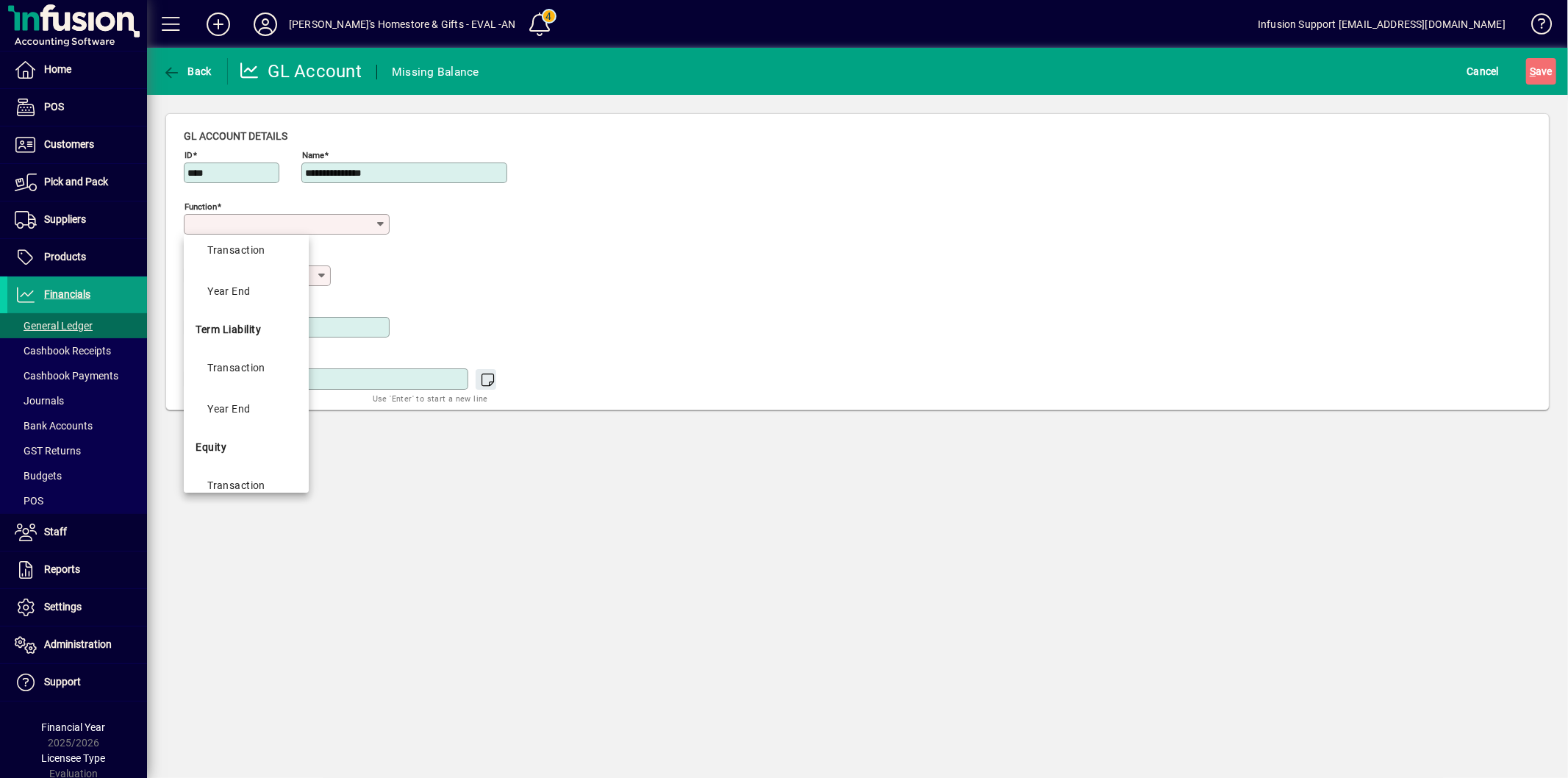
scroll to position [777, 0]
click at [253, 348] on div "Transaction" at bounding box center [236, 343] width 58 height 18
type input "**********"
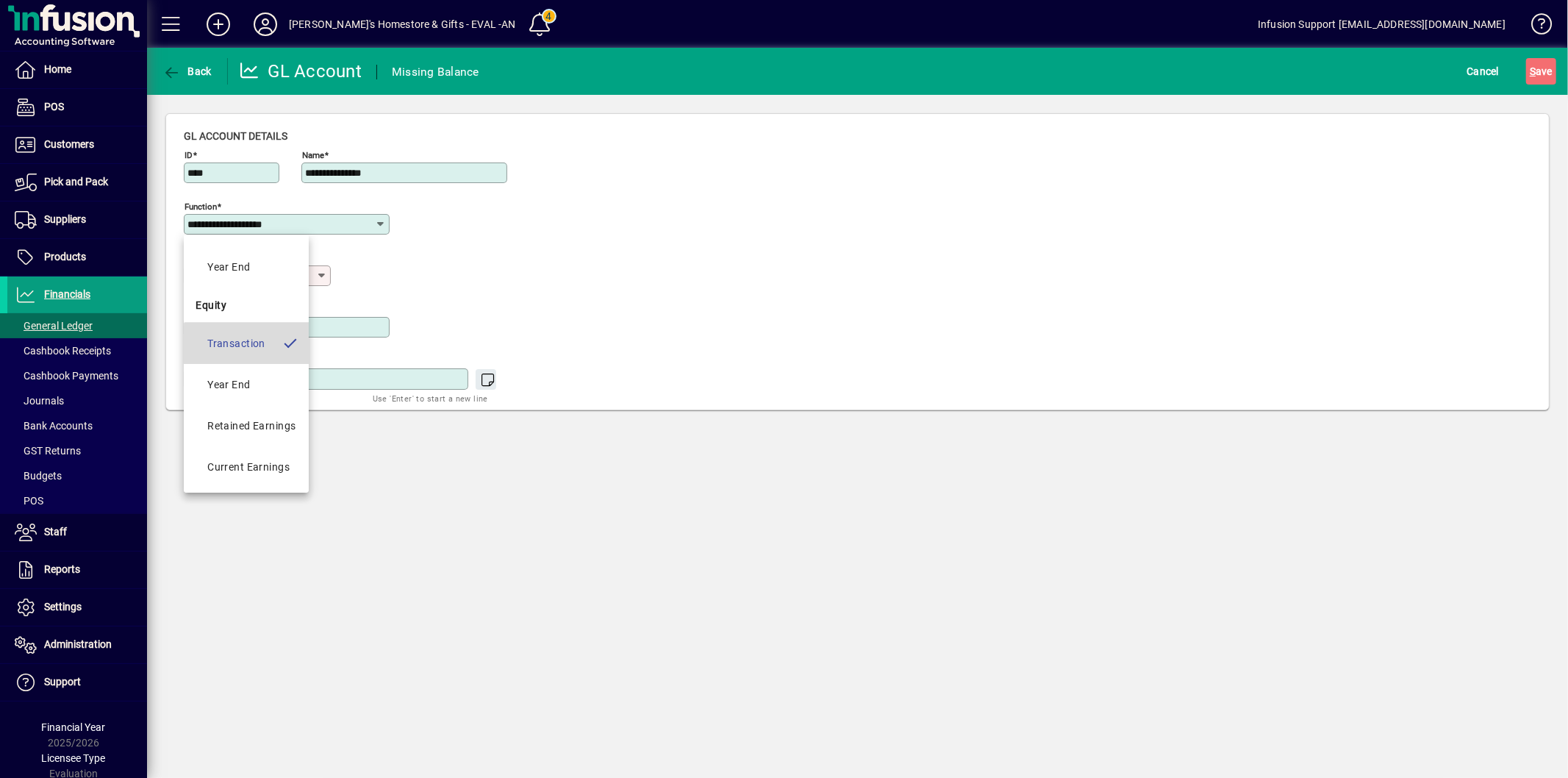
type input "**********"
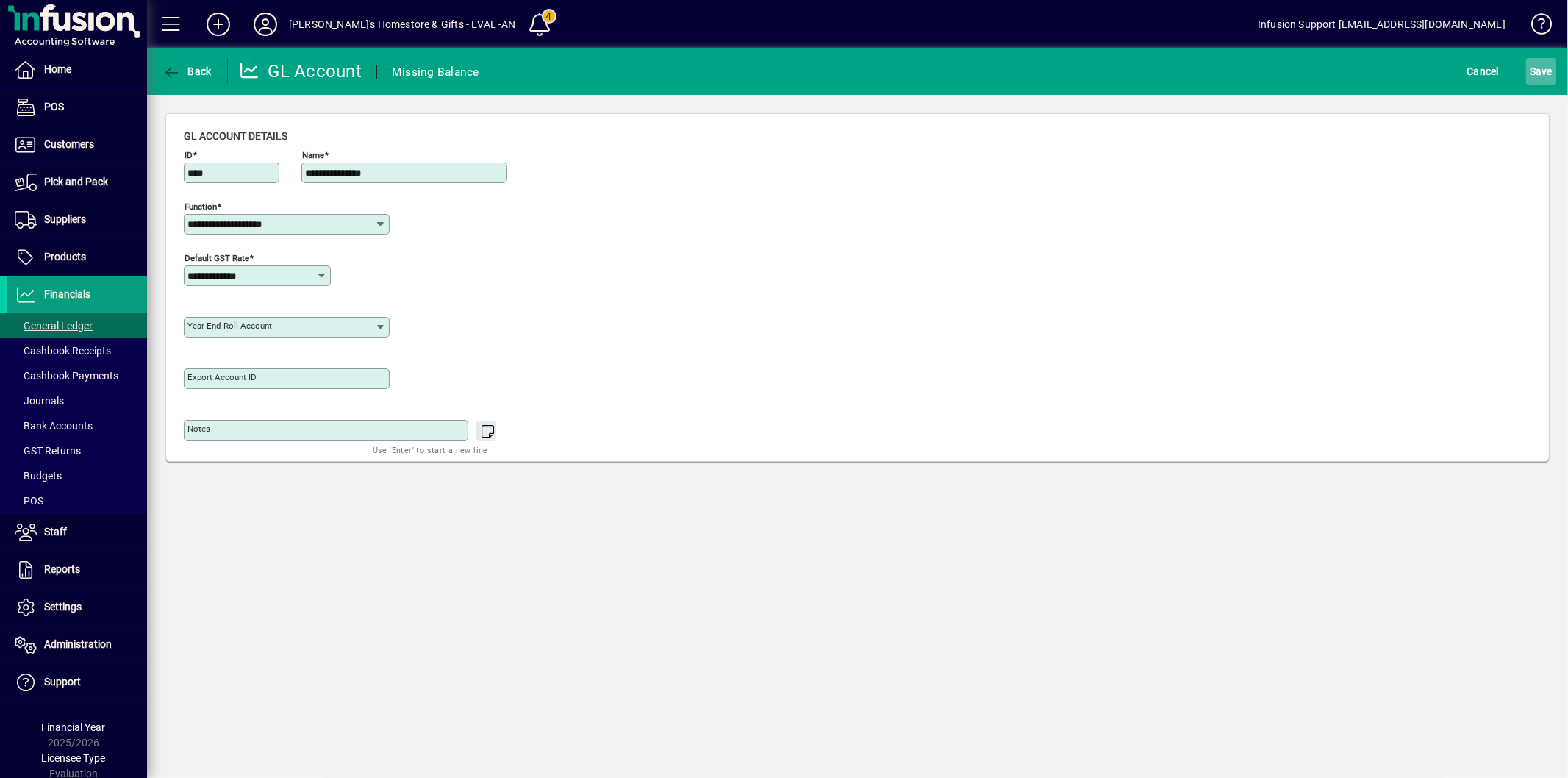
click at [1541, 64] on span "S ave" at bounding box center [1541, 71] width 23 height 24
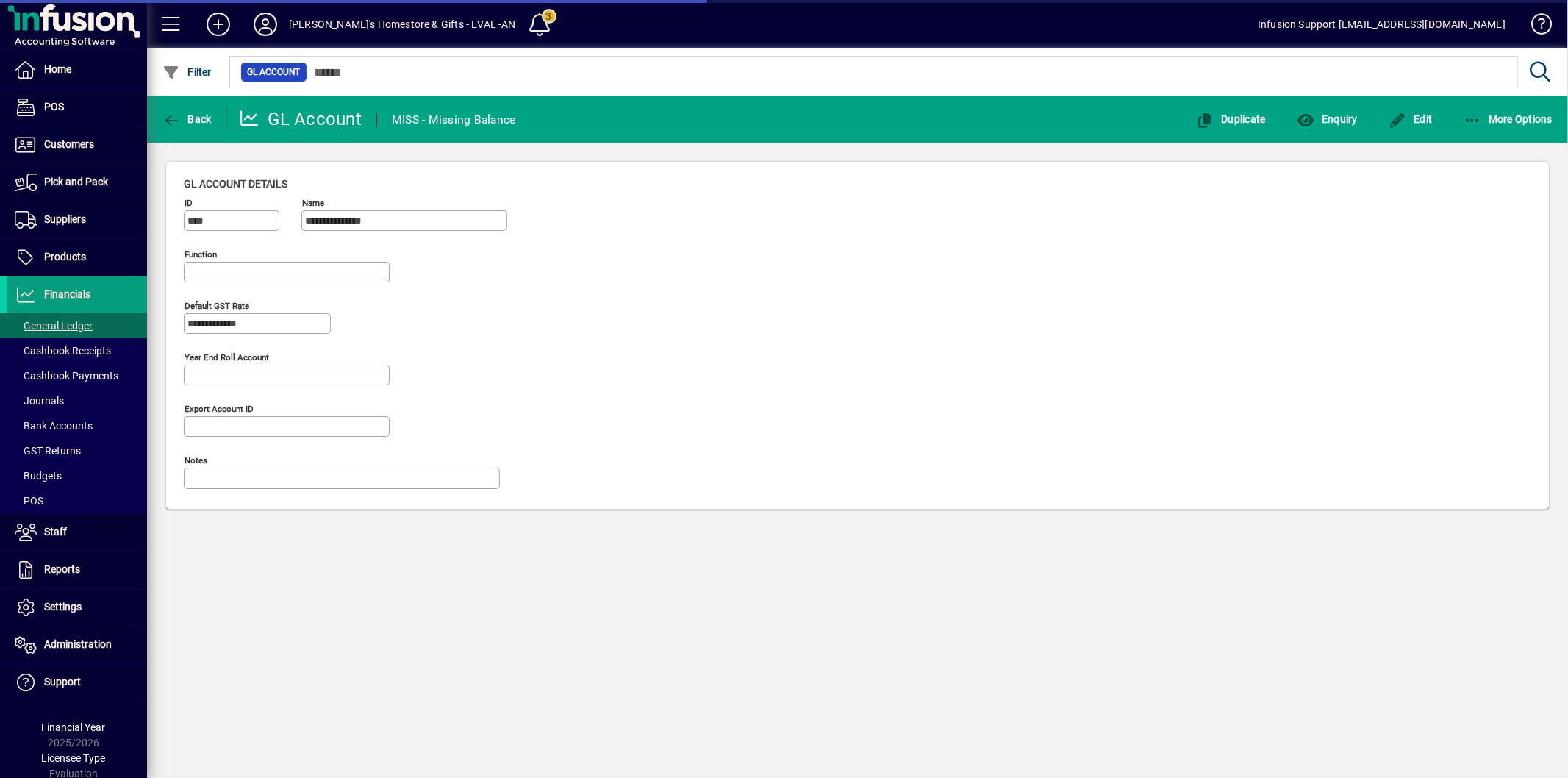
type input "**********"
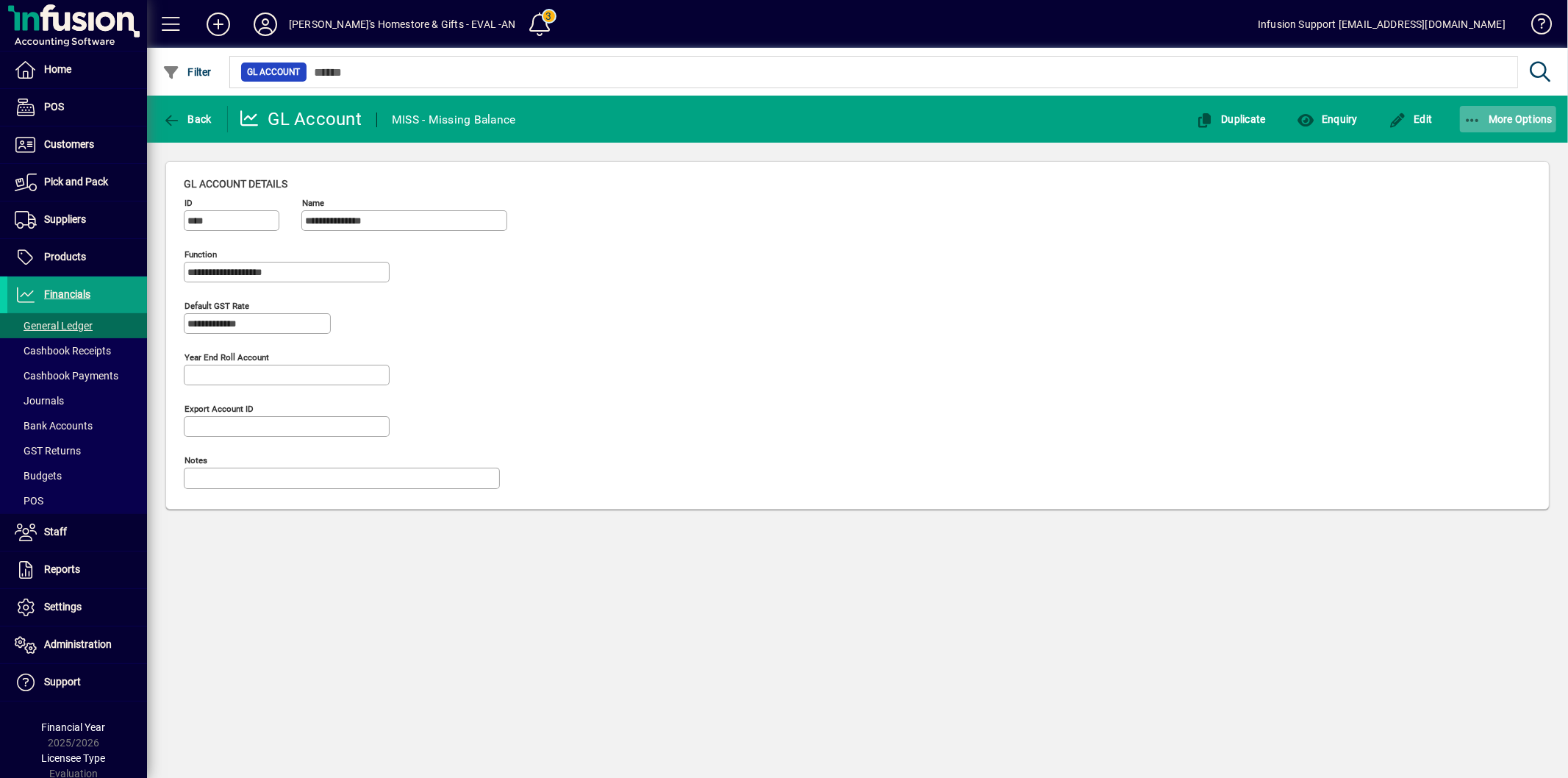
click at [1489, 123] on span "button" at bounding box center [1508, 119] width 97 height 35
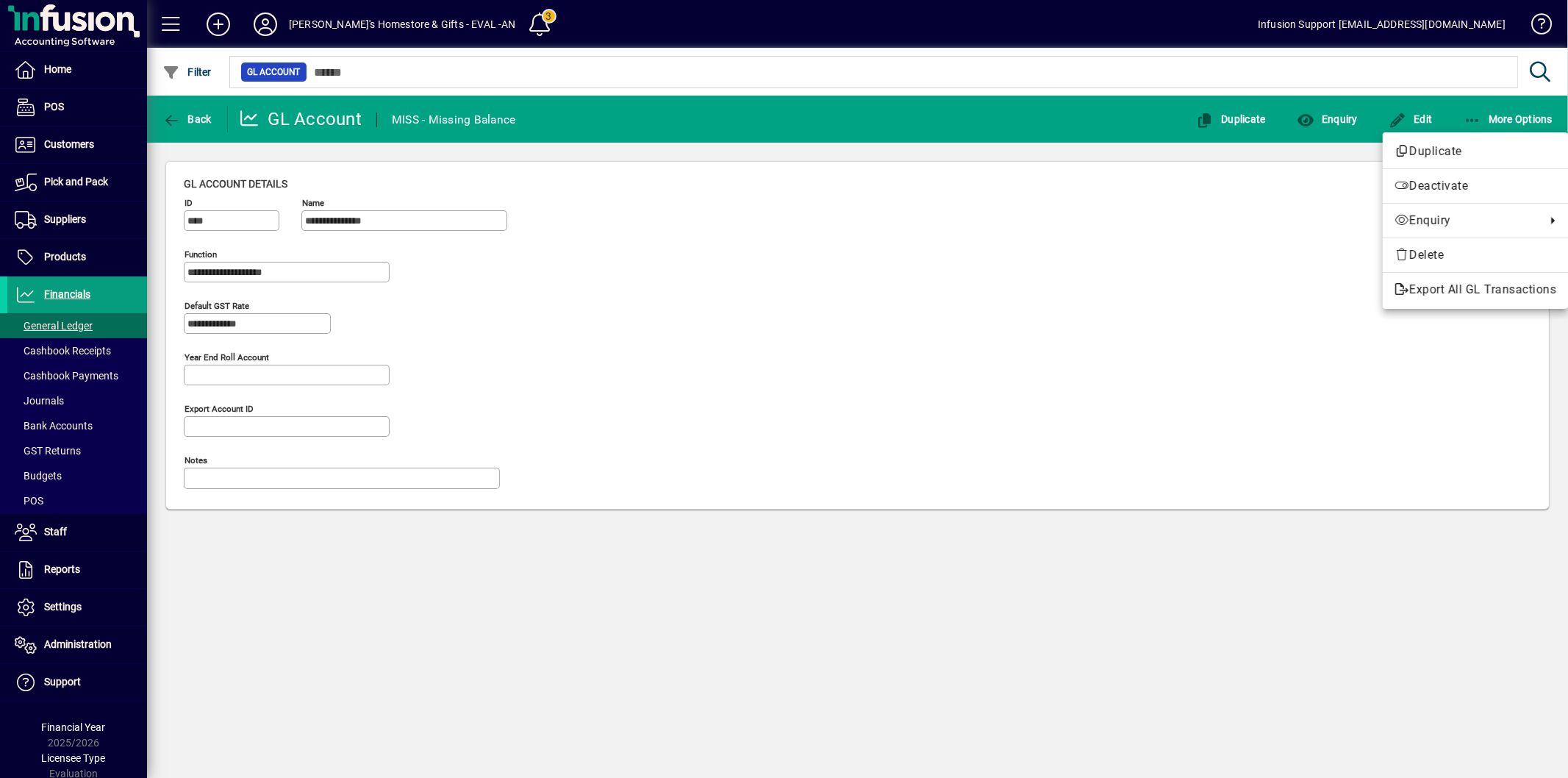
click at [71, 287] on div at bounding box center [784, 389] width 1568 height 778
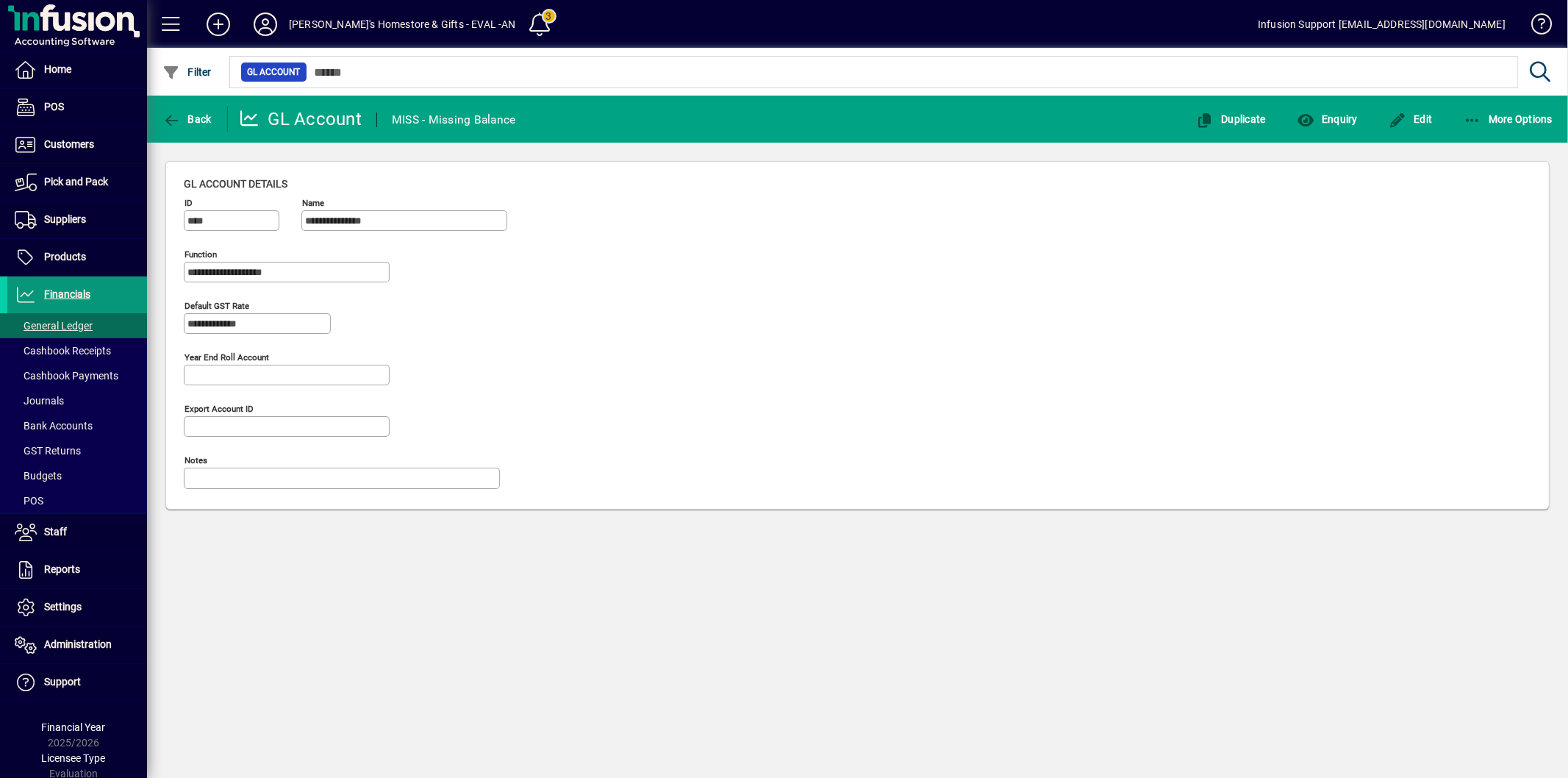
click at [74, 290] on span "Financials" at bounding box center [67, 294] width 46 height 12
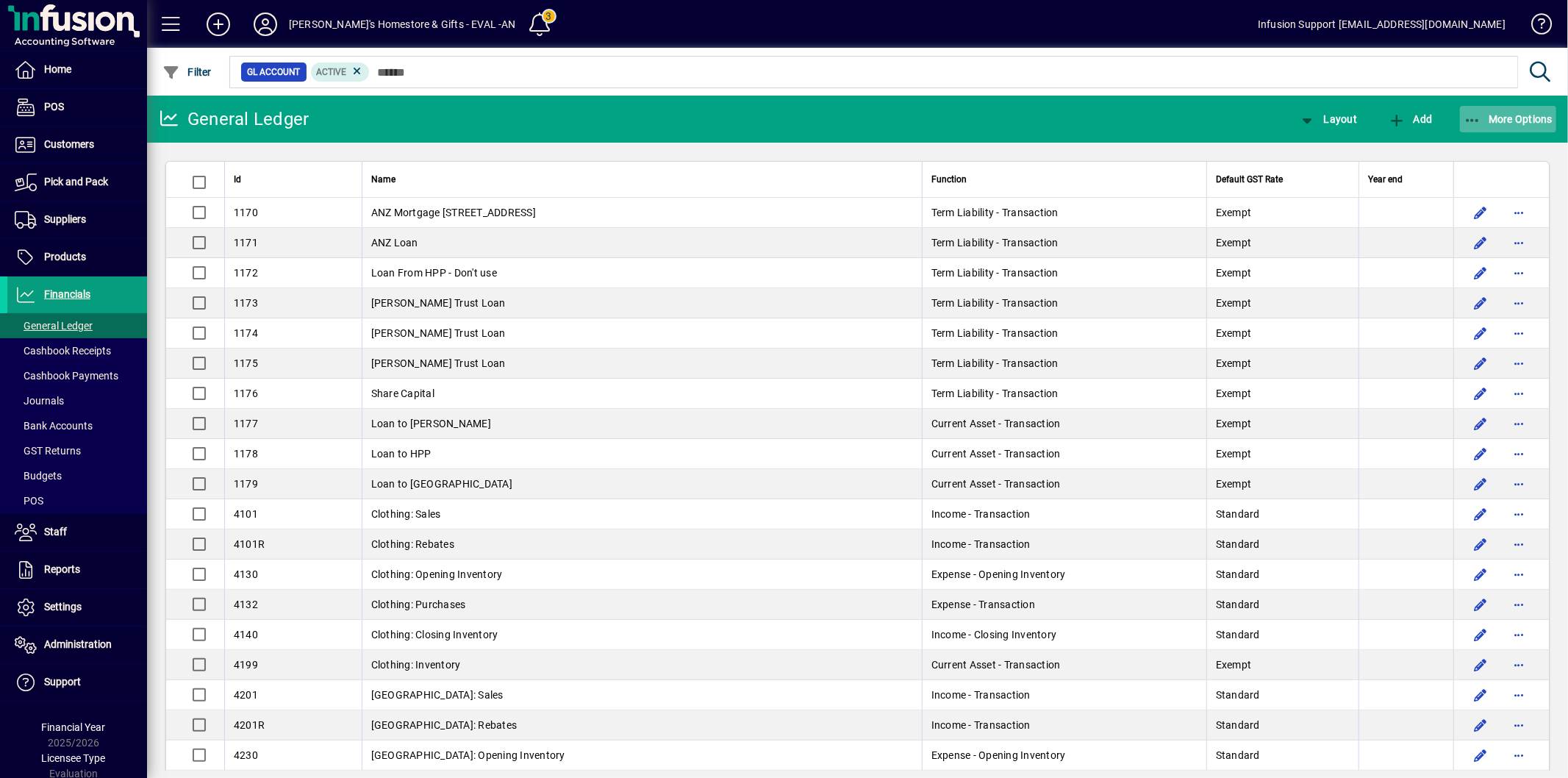
click at [1496, 116] on span "More Options" at bounding box center [1508, 119] width 90 height 12
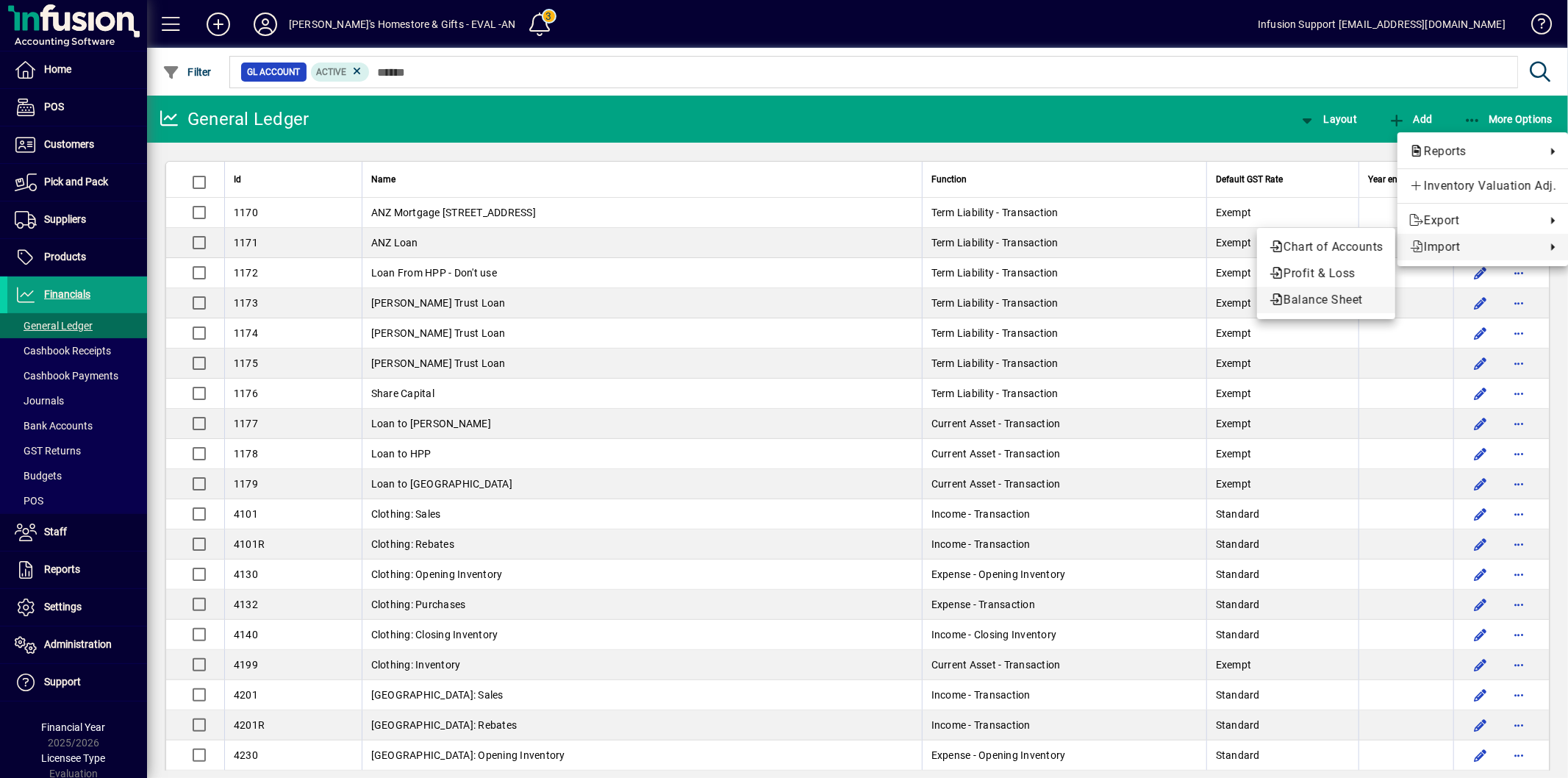
click at [1334, 303] on span "Balance Sheet" at bounding box center [1326, 300] width 114 height 18
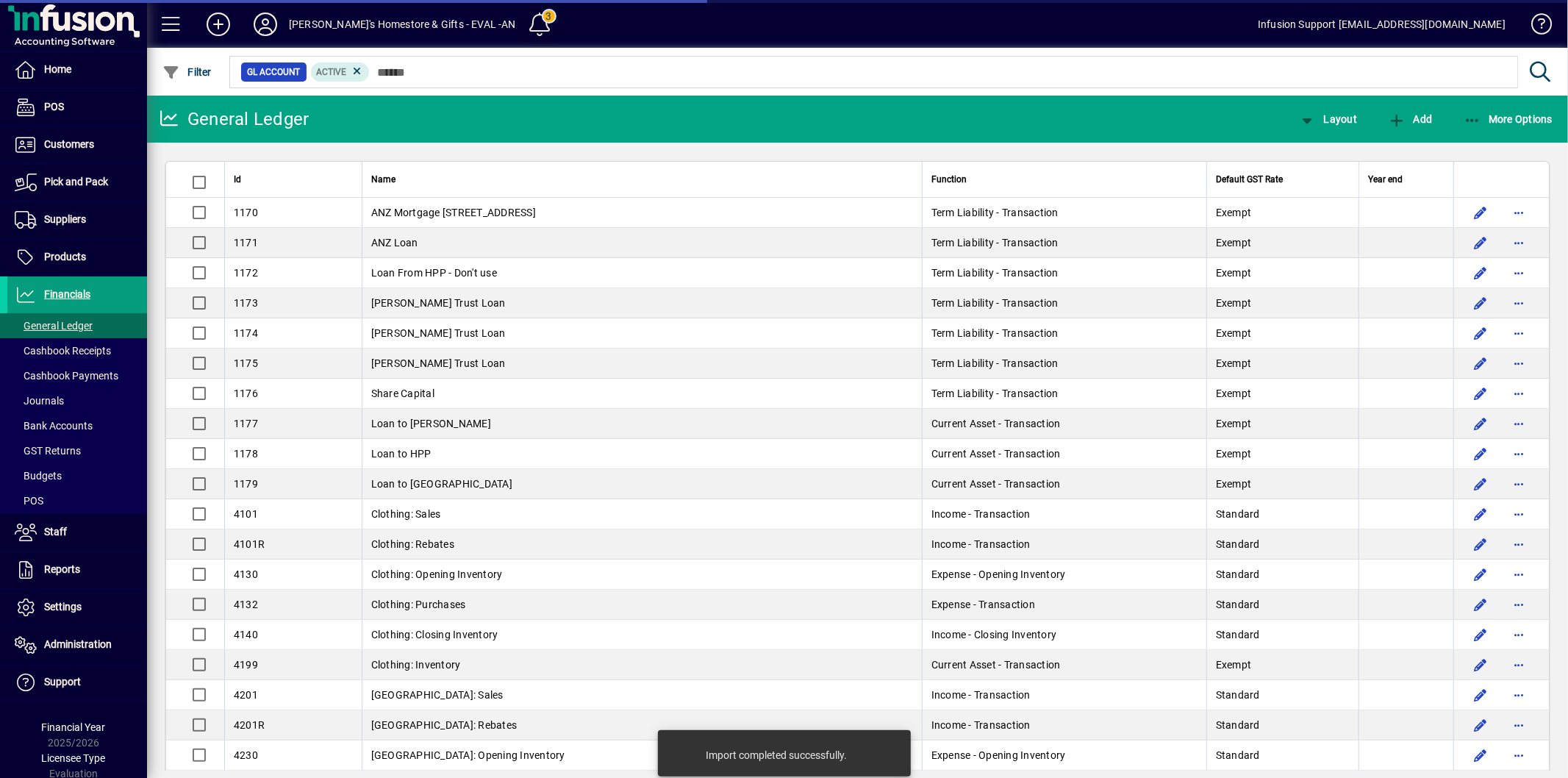
click at [522, 27] on span at bounding box center [540, 24] width 35 height 35
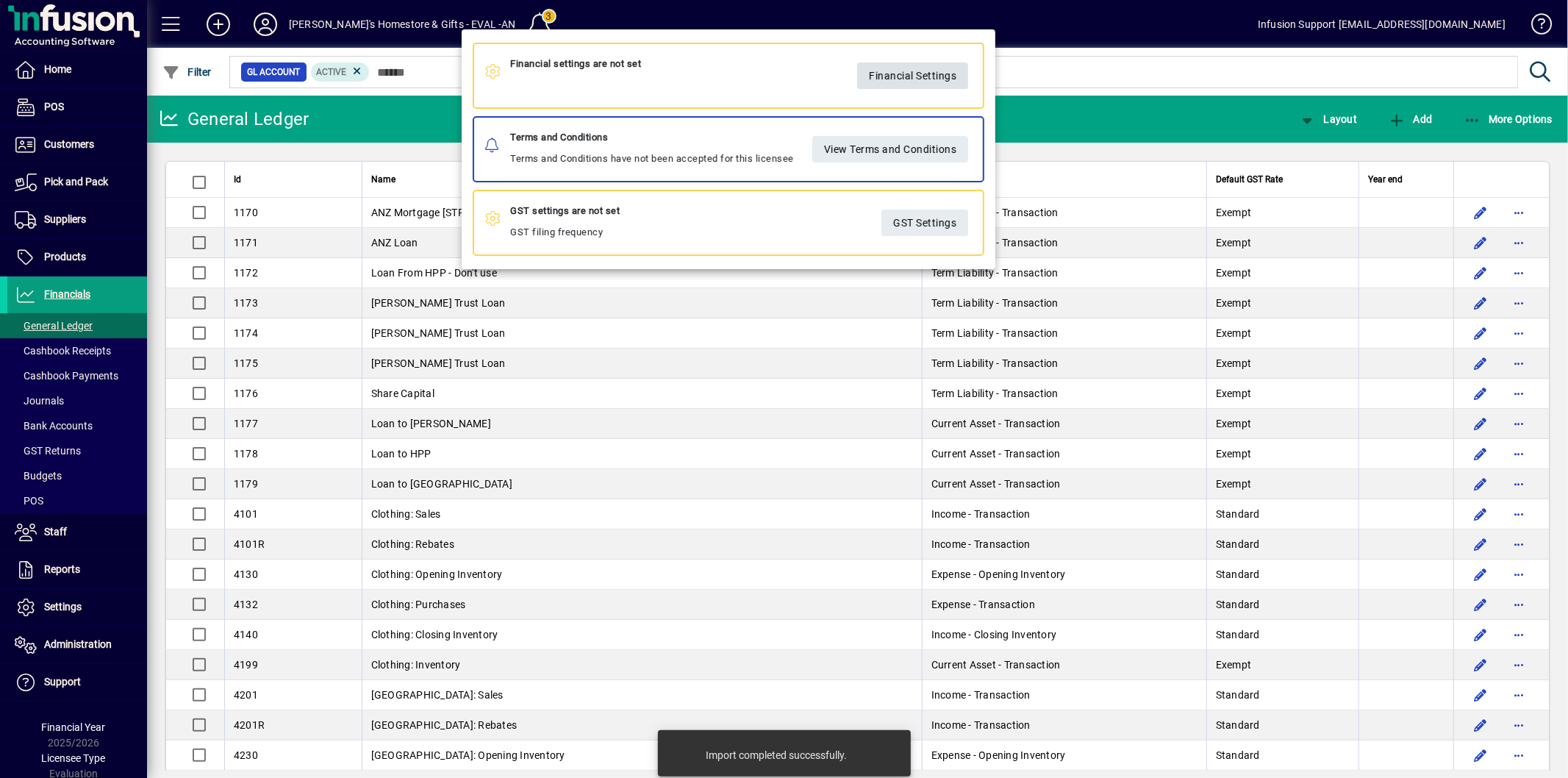
click at [919, 70] on span "Financial Settings" at bounding box center [913, 75] width 88 height 24
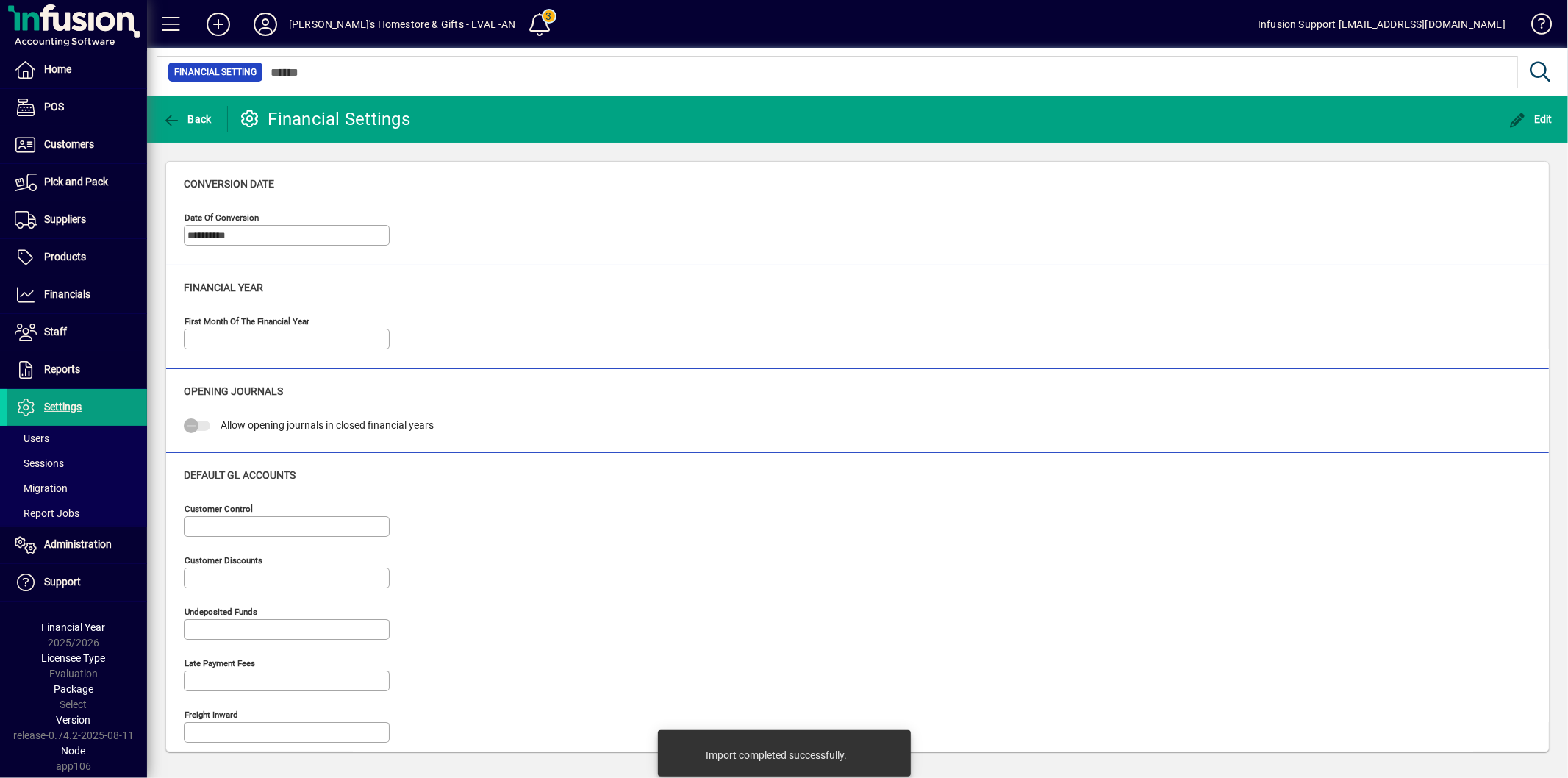
type input "*****"
type input "**********"
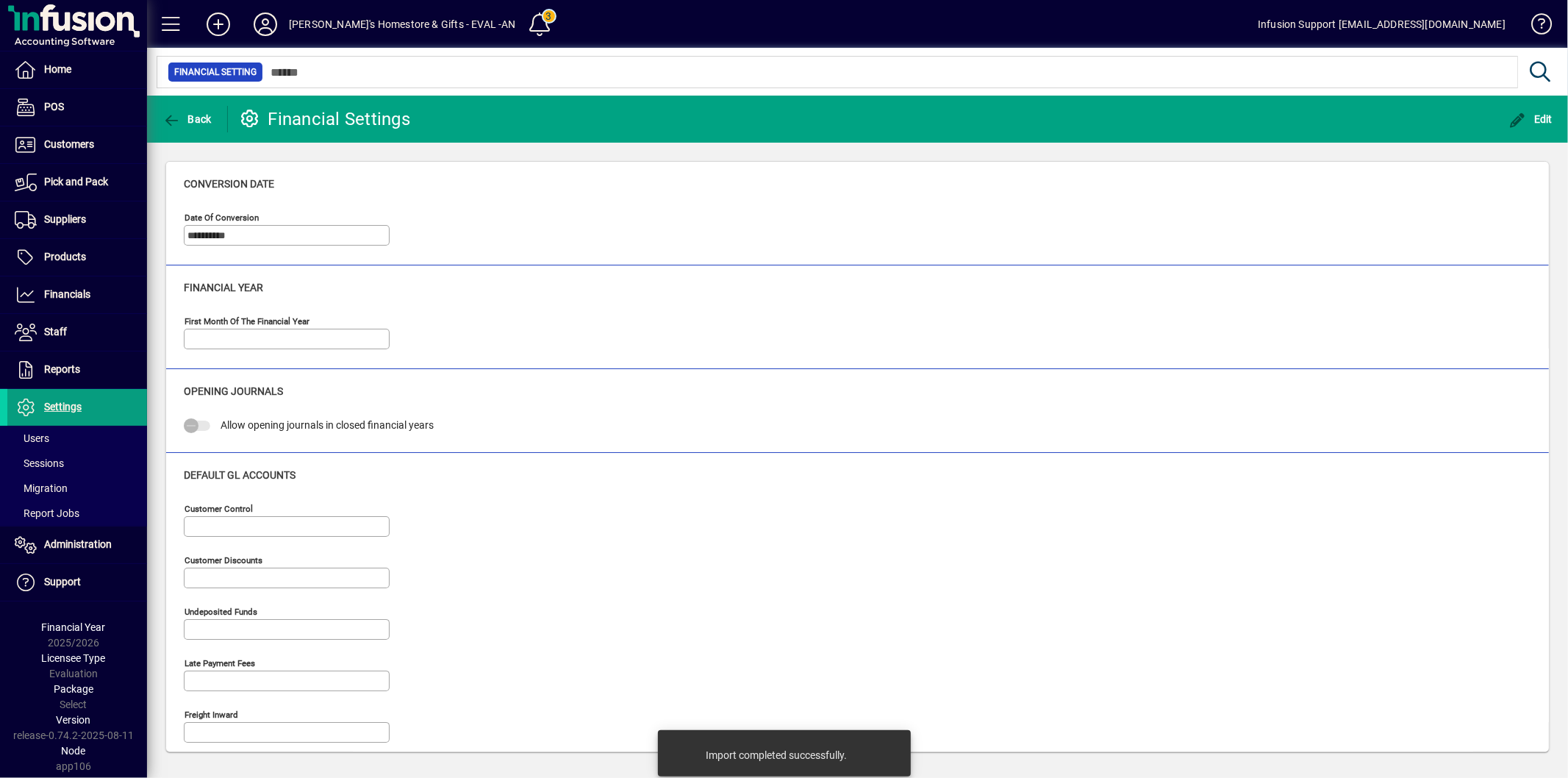
type input "**********"
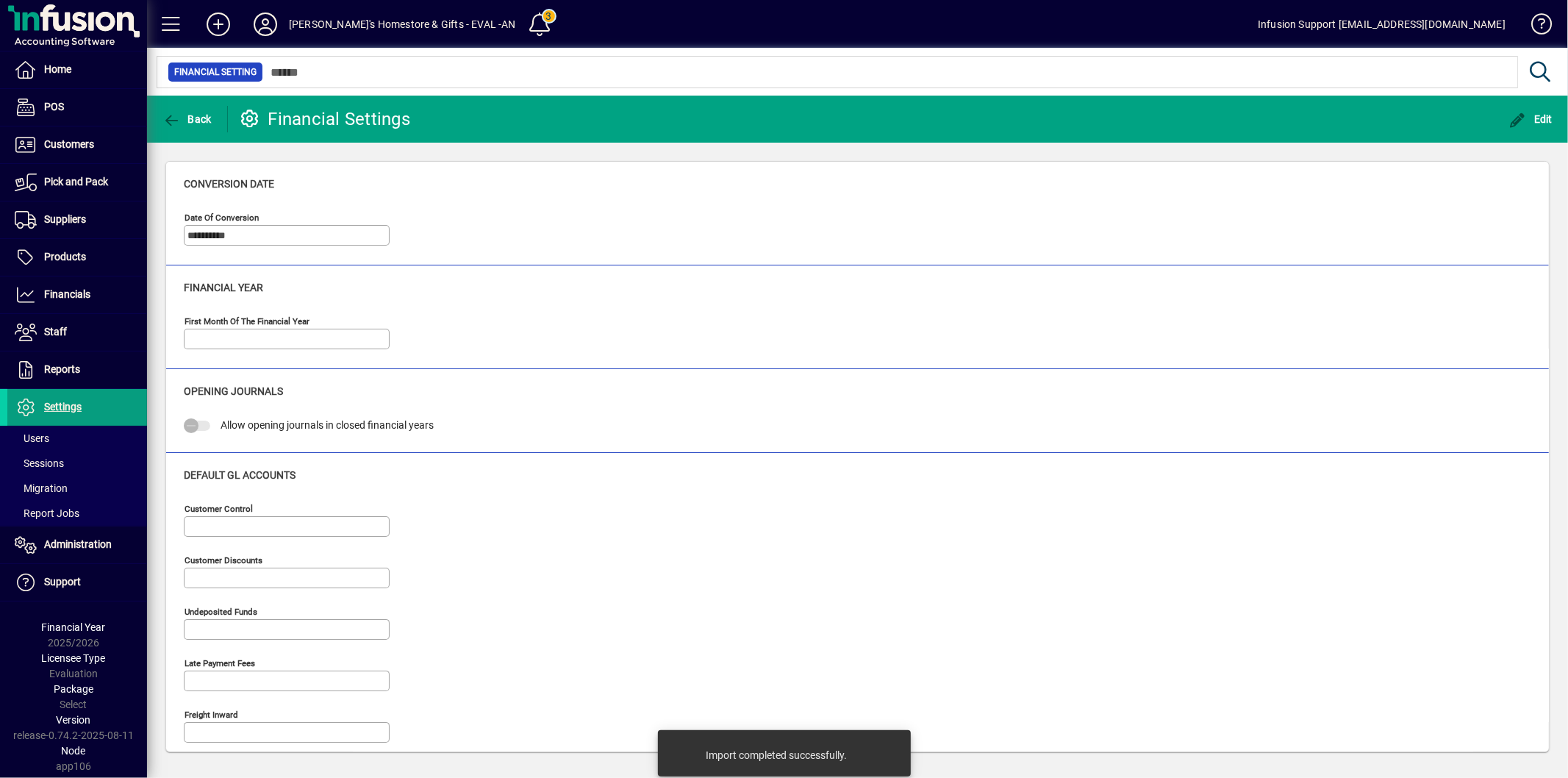
type input "**********"
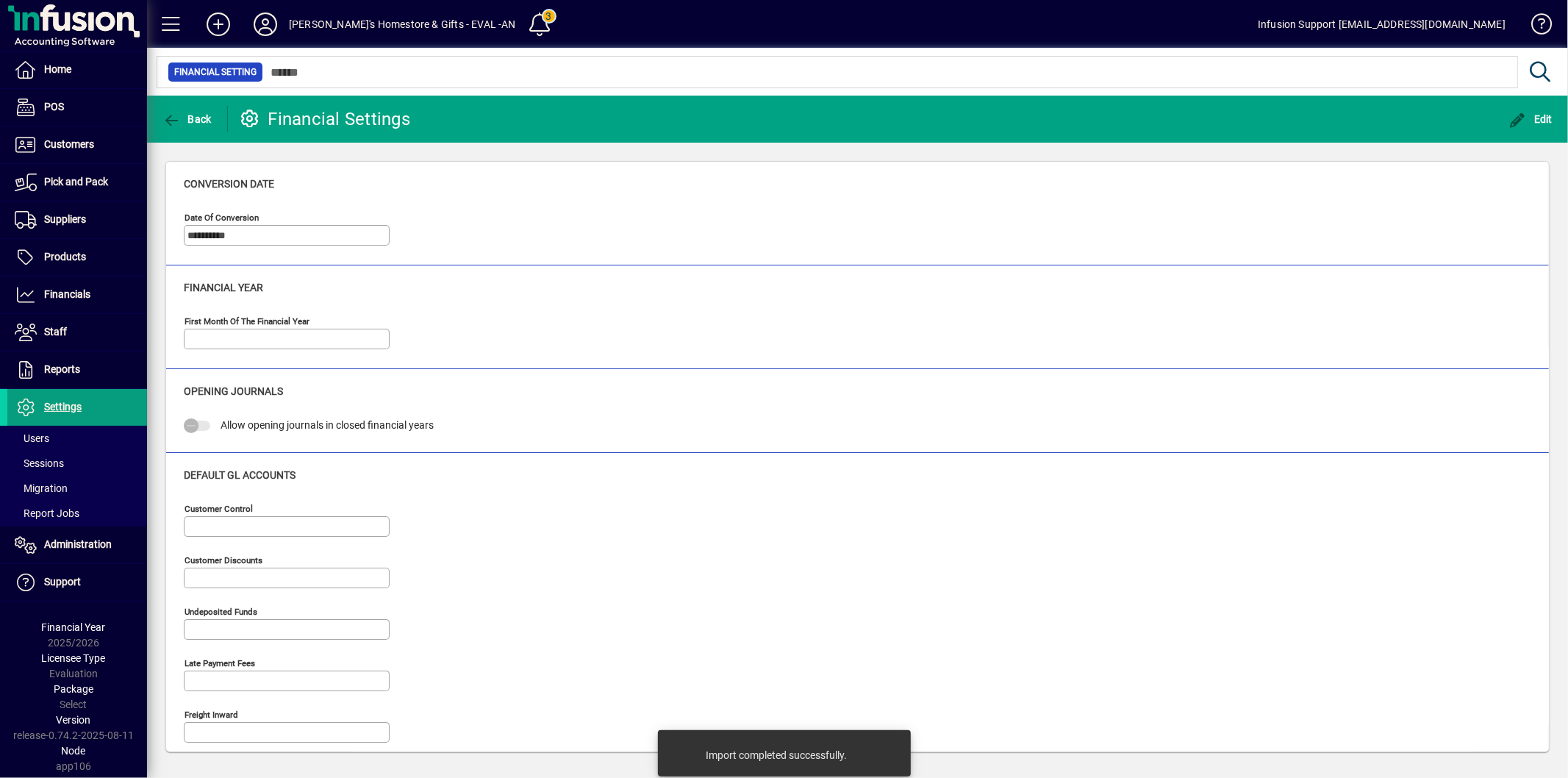
type input "**********"
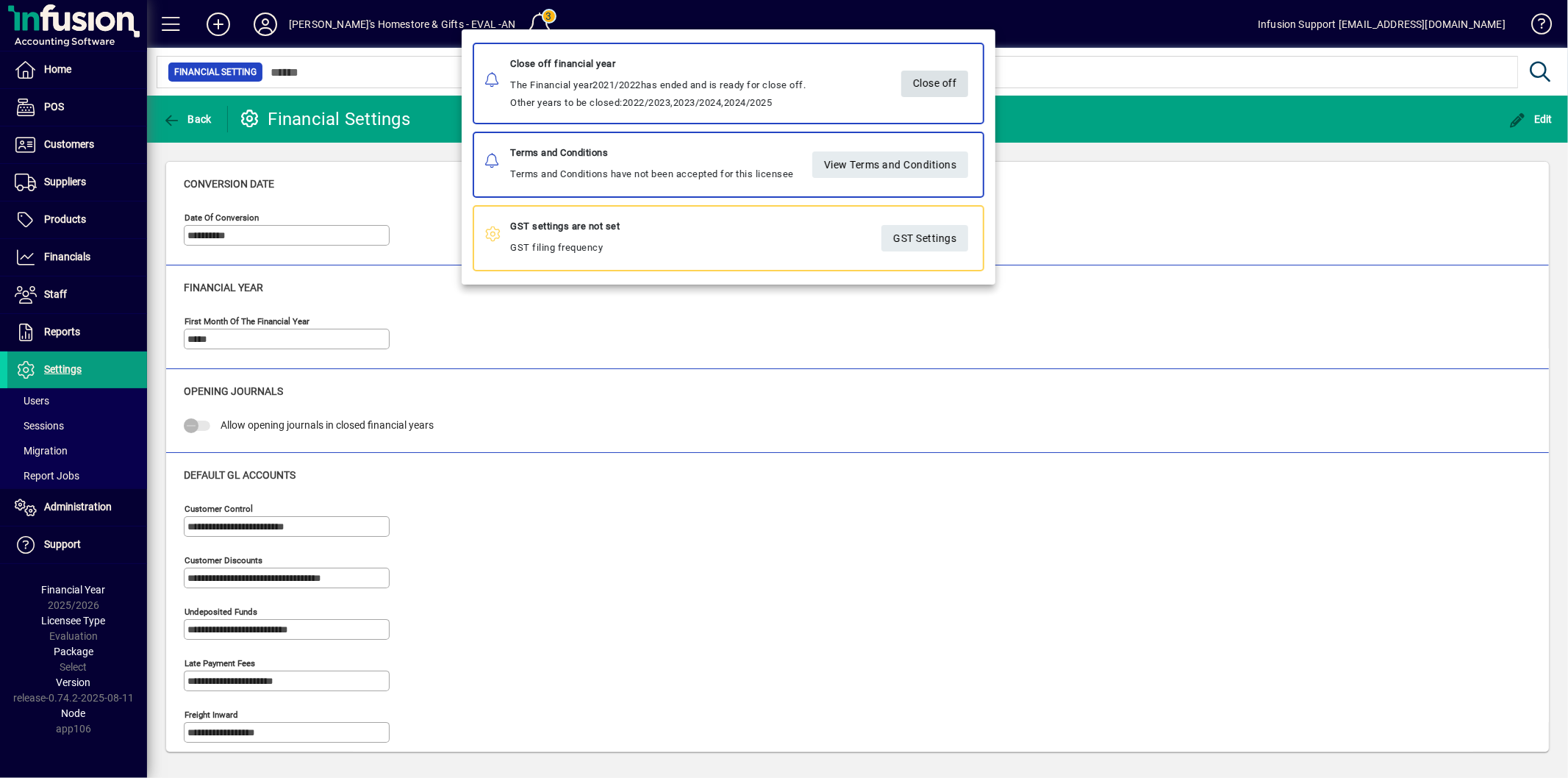
click at [945, 82] on span "Close off" at bounding box center [935, 83] width 44 height 24
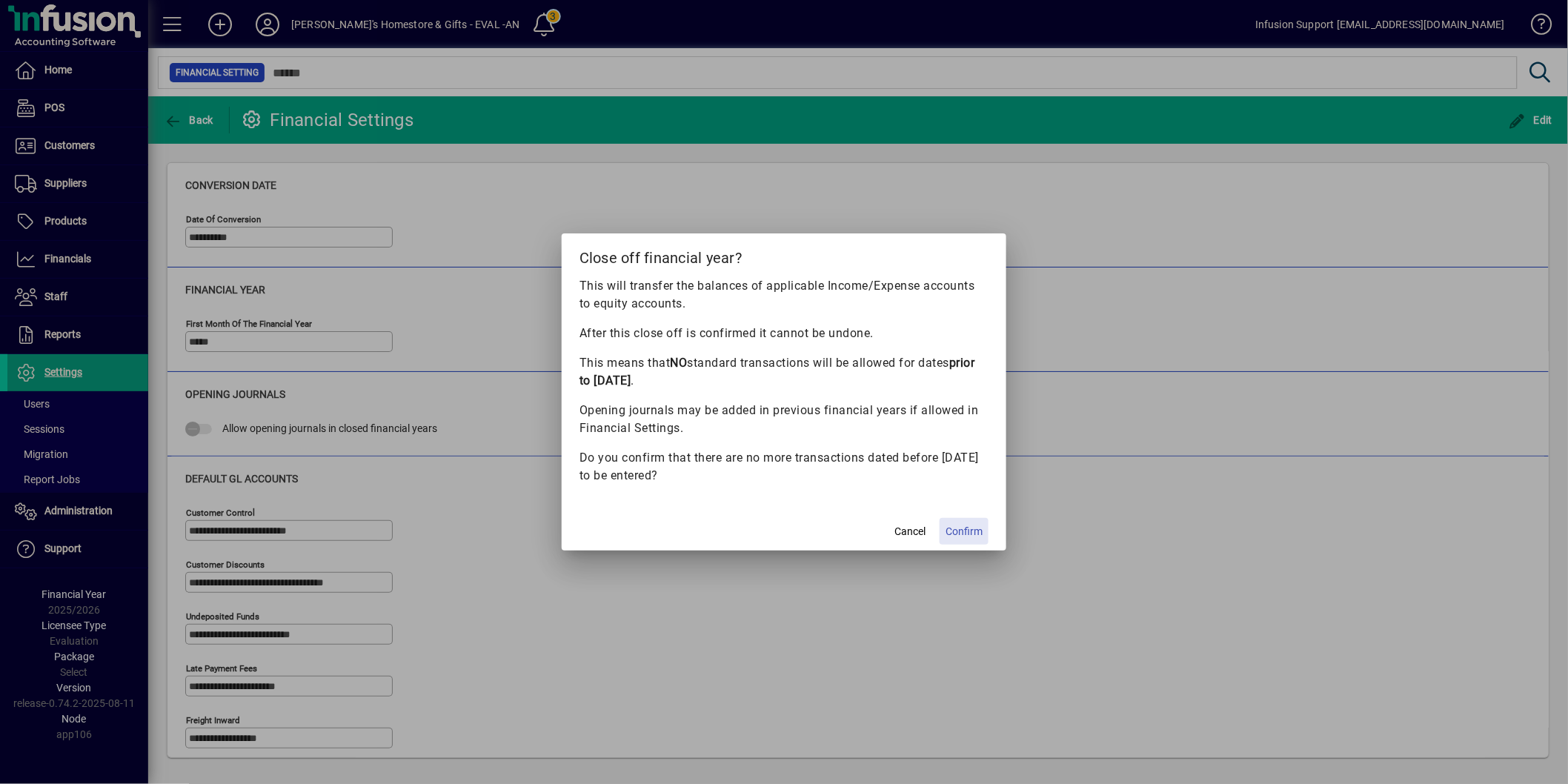
click at [965, 532] on span "Confirm" at bounding box center [964, 531] width 37 height 15
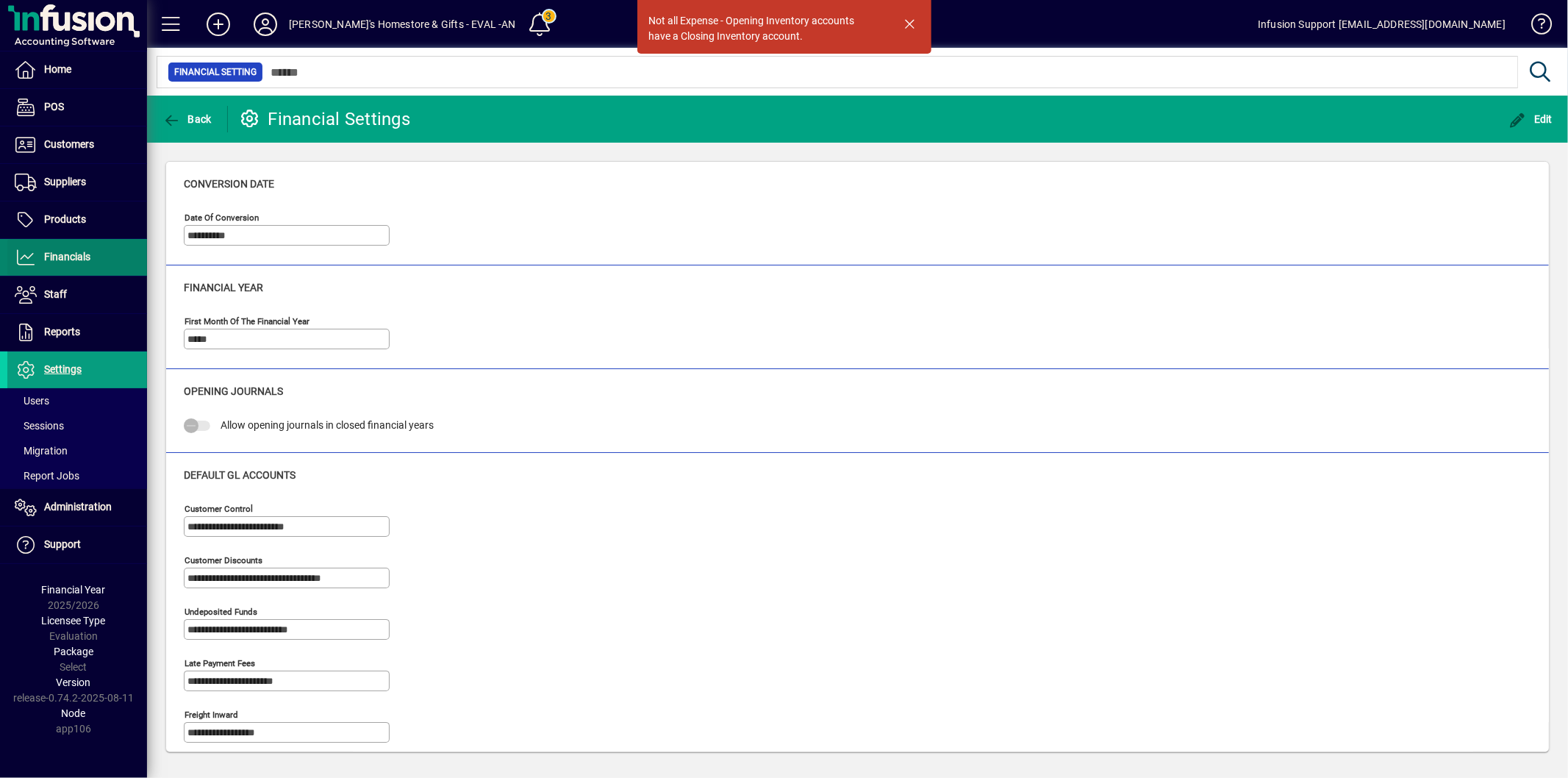
click at [59, 241] on span at bounding box center [76, 257] width 139 height 35
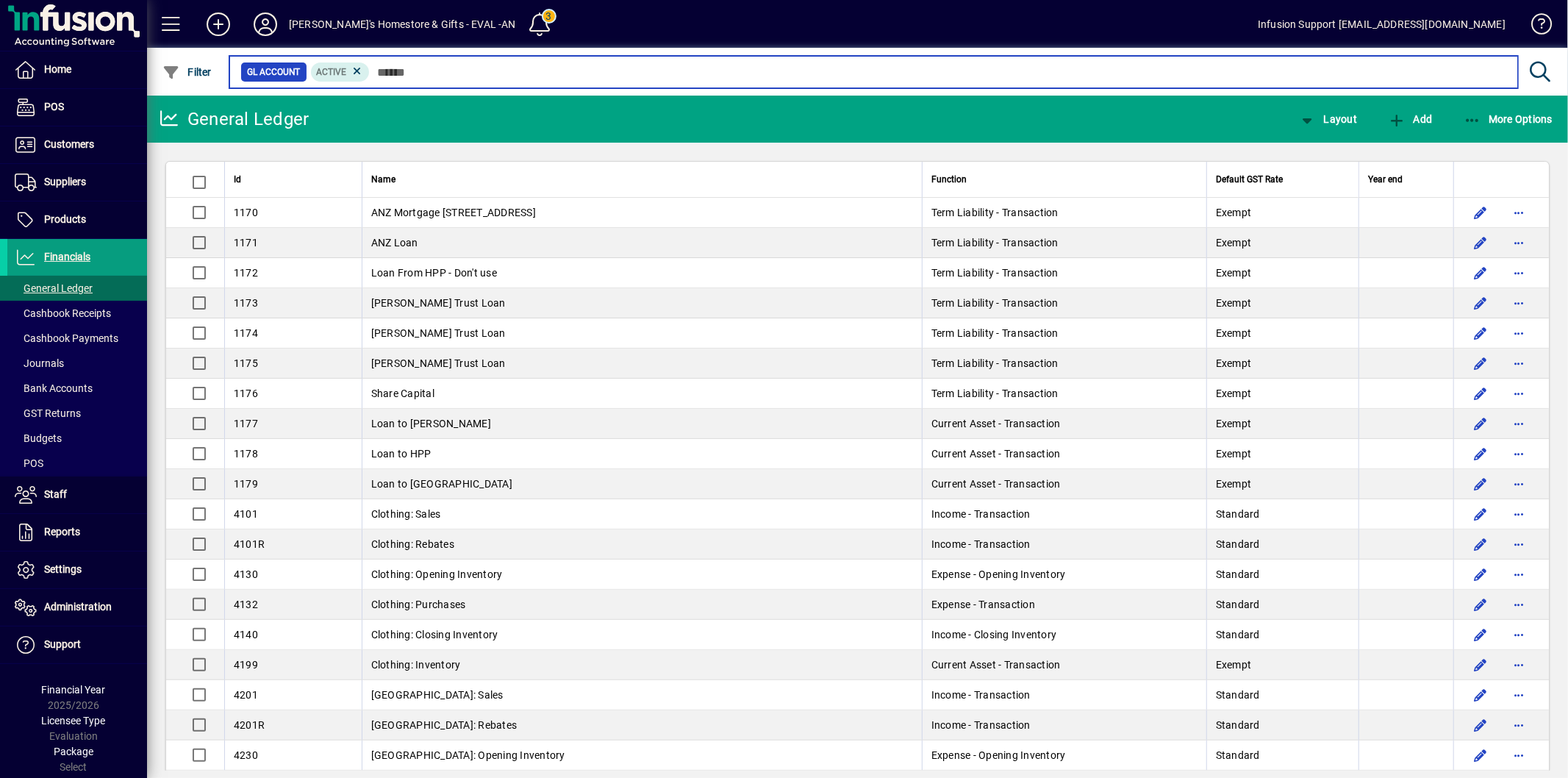
click at [390, 72] on input "text" at bounding box center [937, 72] width 1136 height 20
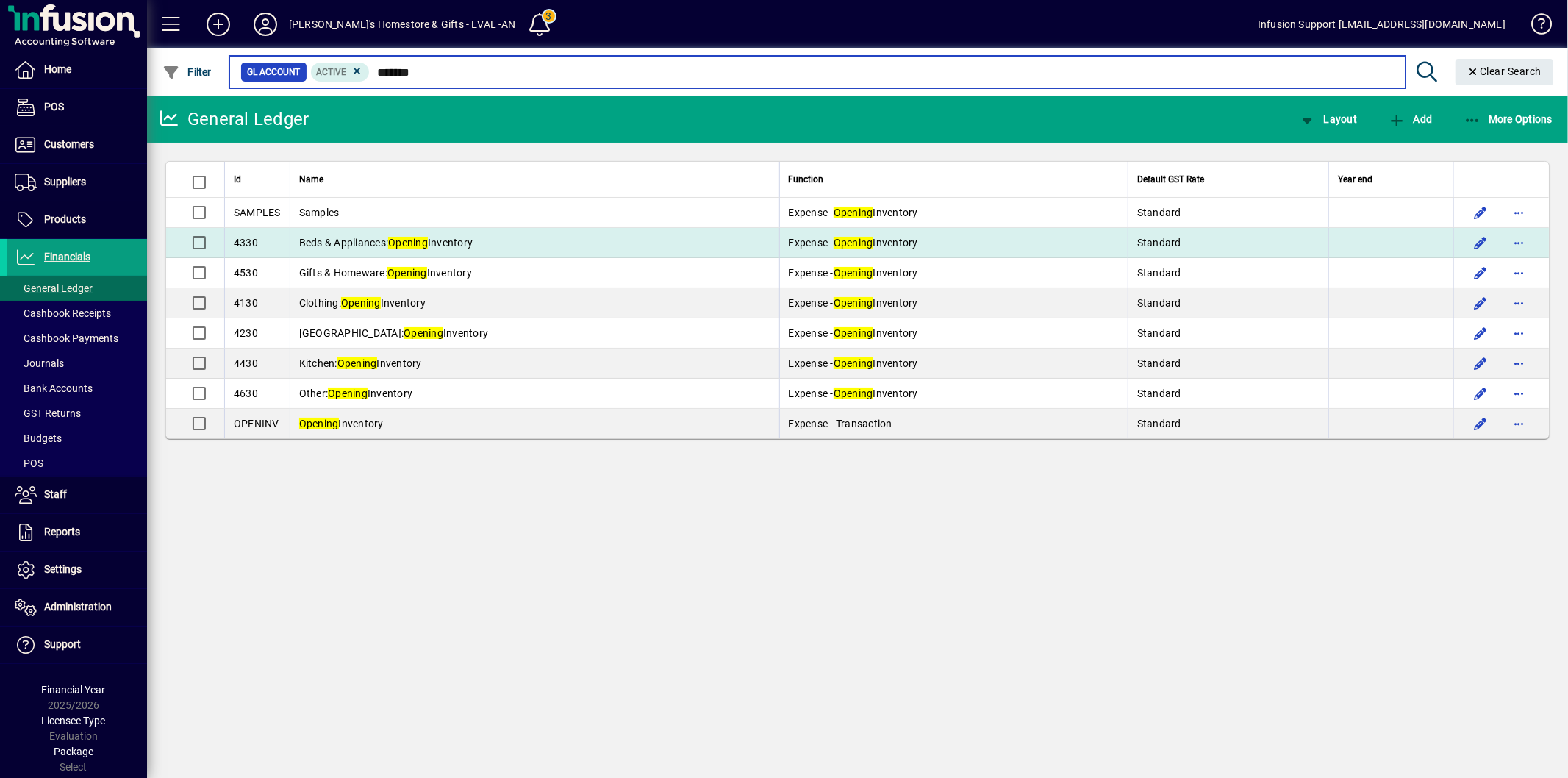
type input "*******"
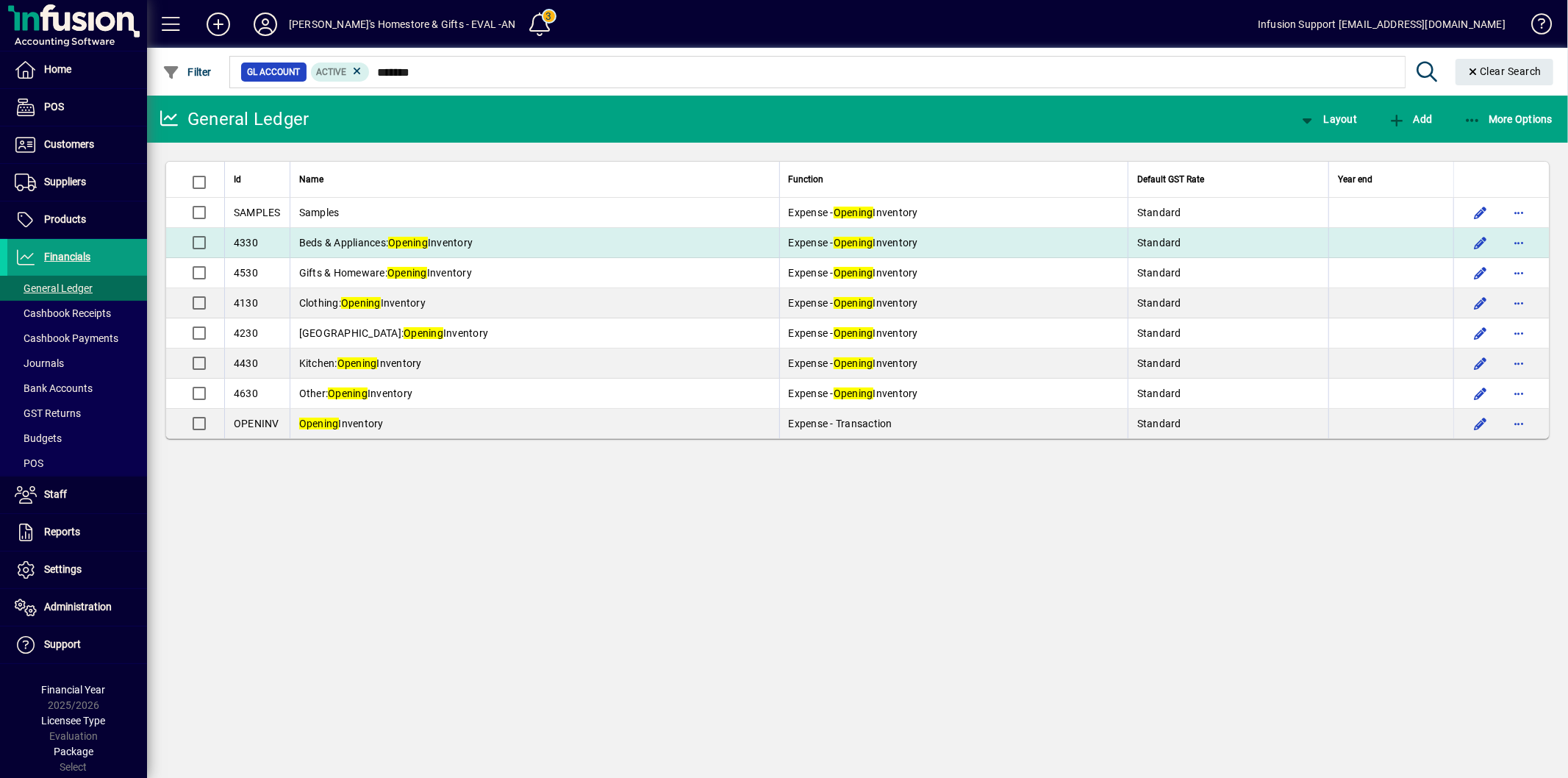
click at [427, 246] on em "Opening" at bounding box center [408, 242] width 40 height 12
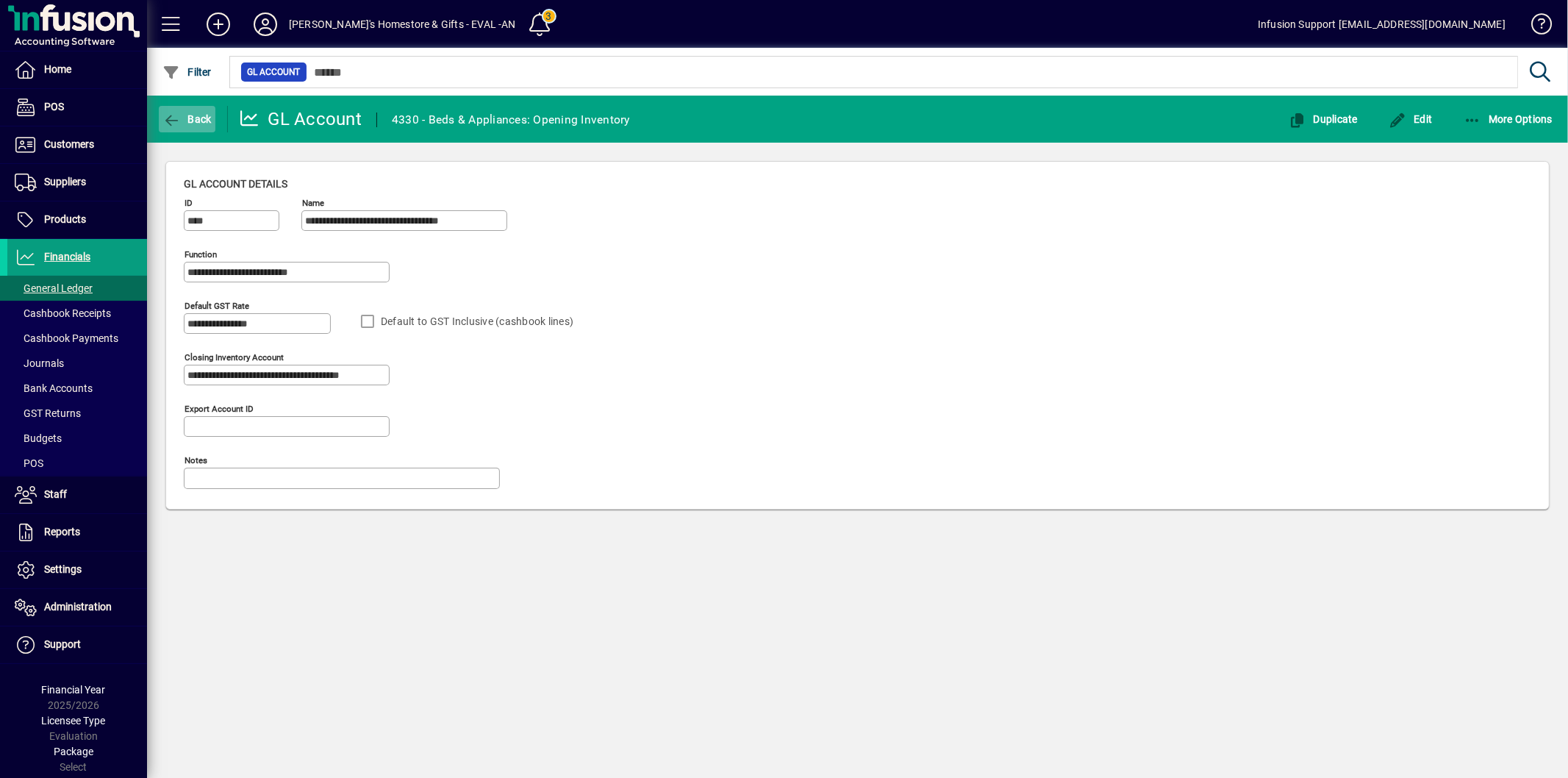
click at [183, 119] on span "Back" at bounding box center [187, 119] width 50 height 12
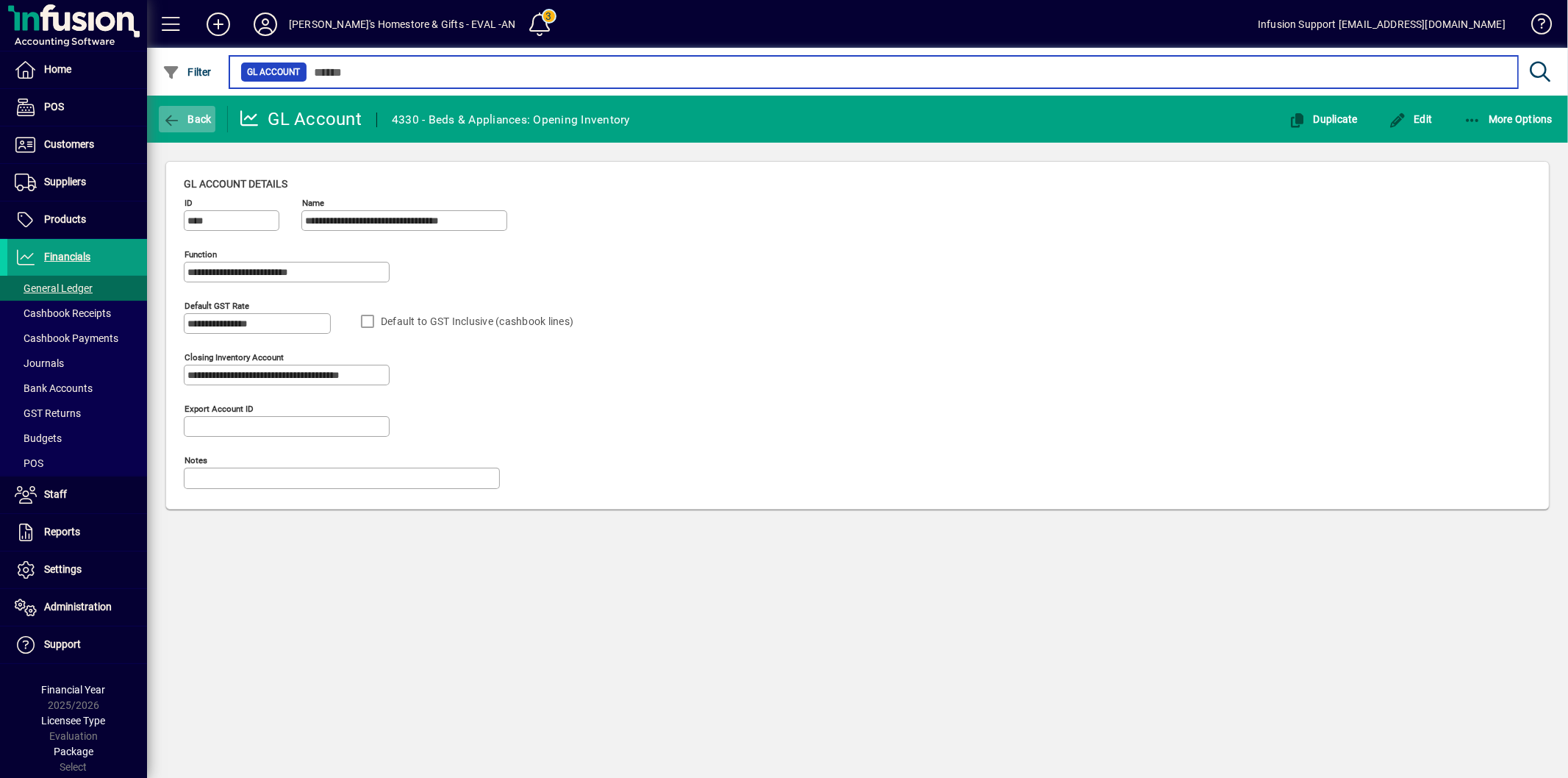
type input "*******"
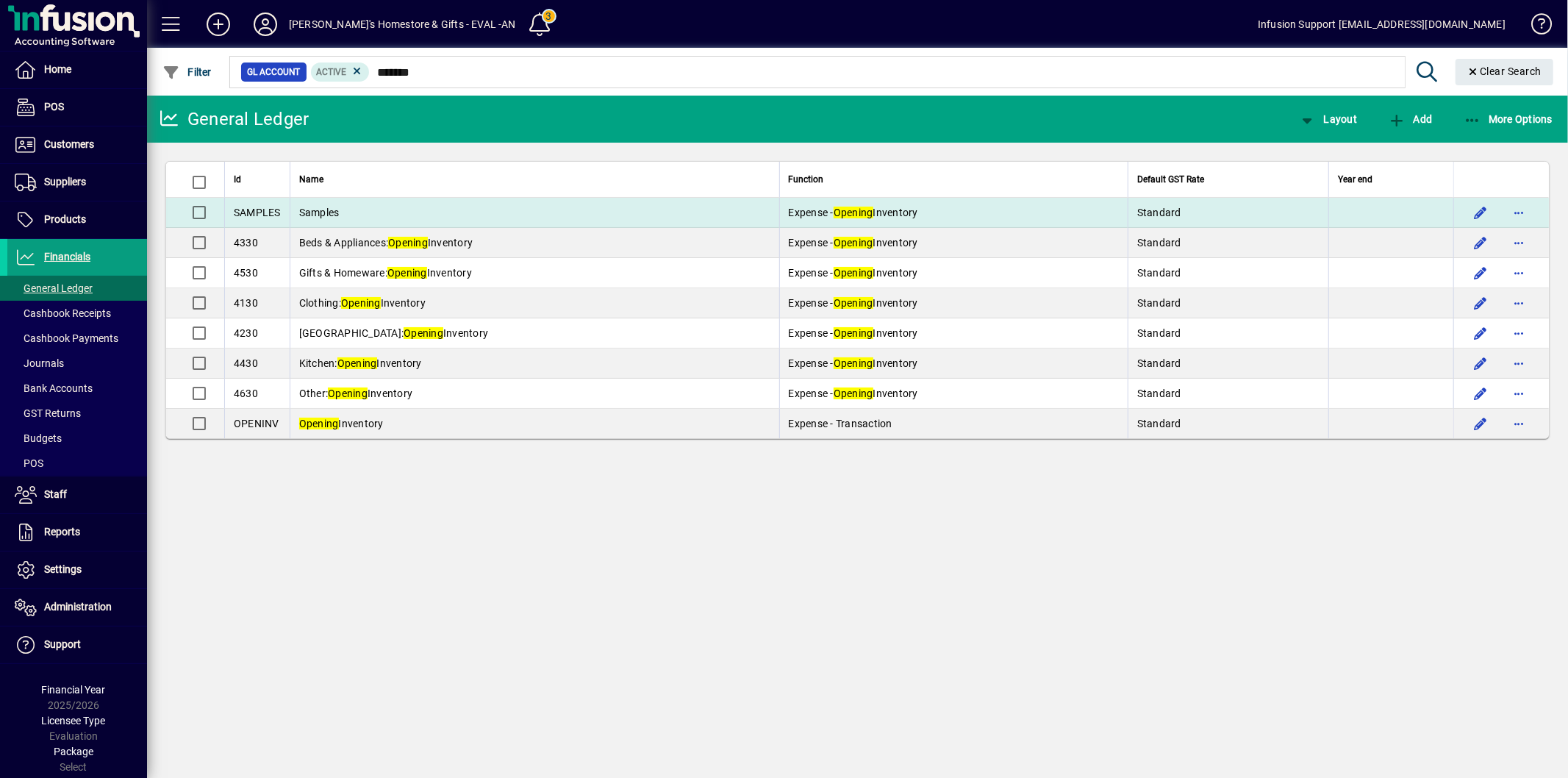
click at [346, 214] on td "Samples" at bounding box center [535, 213] width 490 height 30
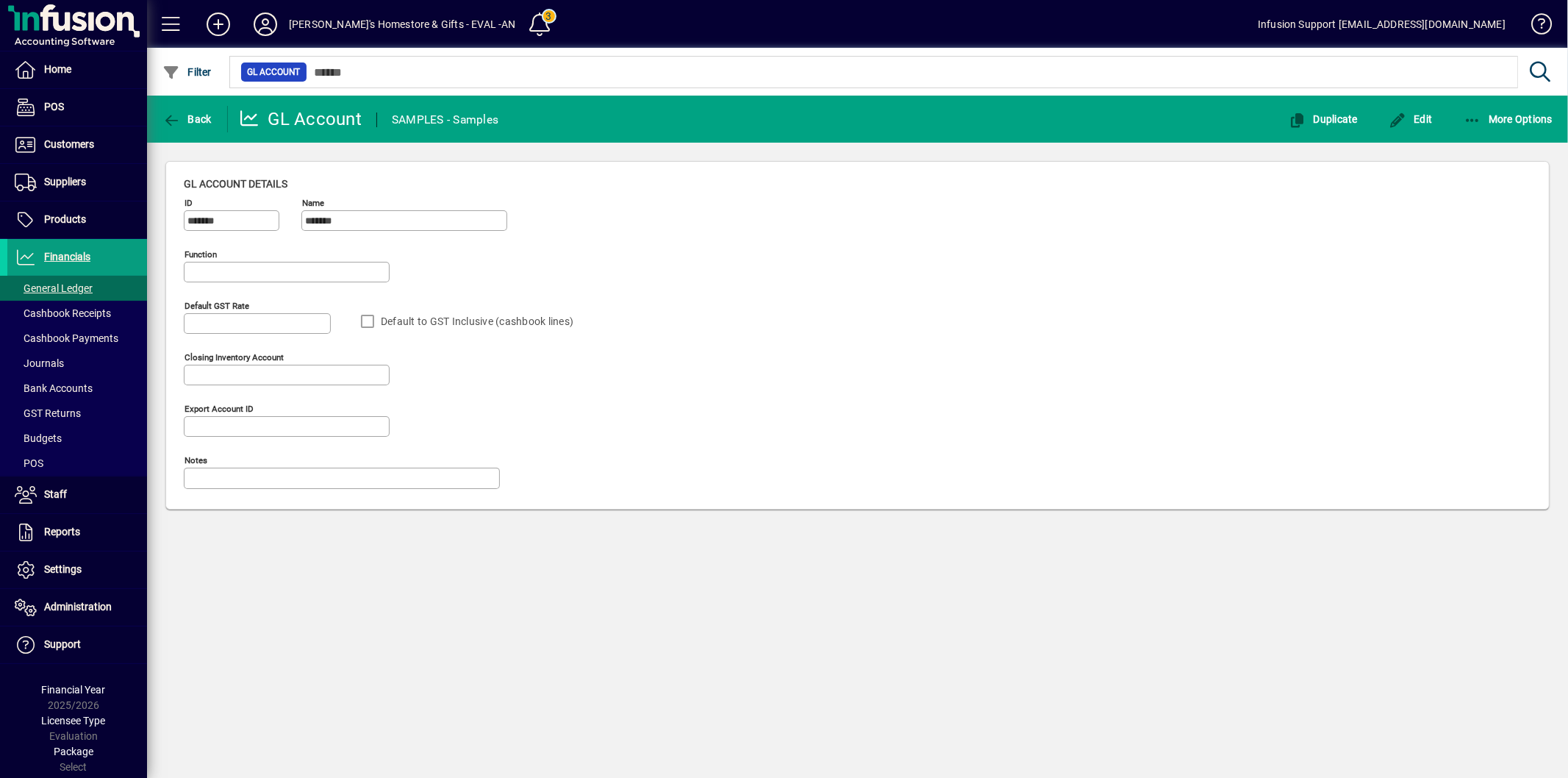
type input "**********"
click at [1412, 119] on span "Edit" at bounding box center [1411, 119] width 44 height 12
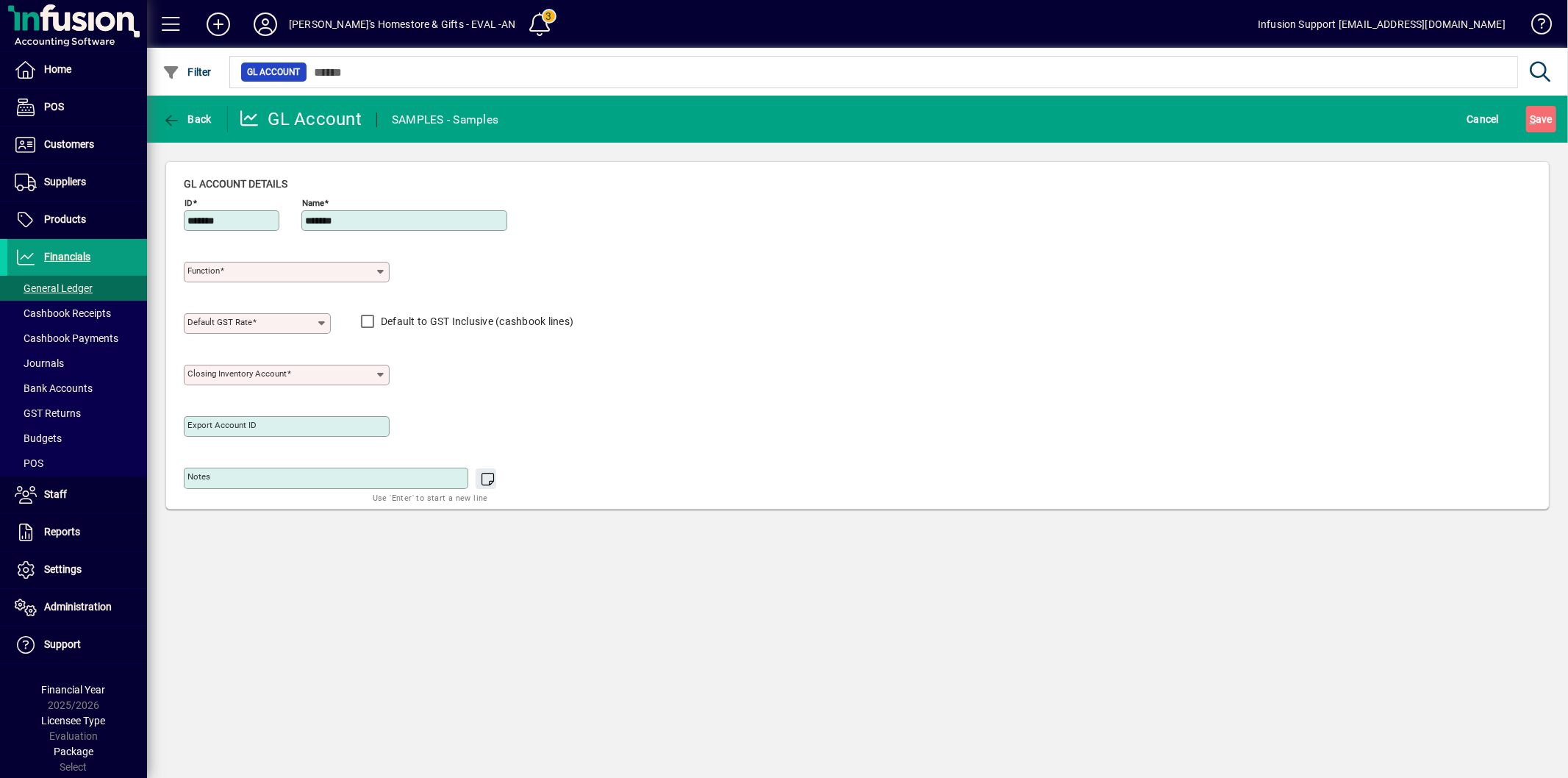
type input "**********"
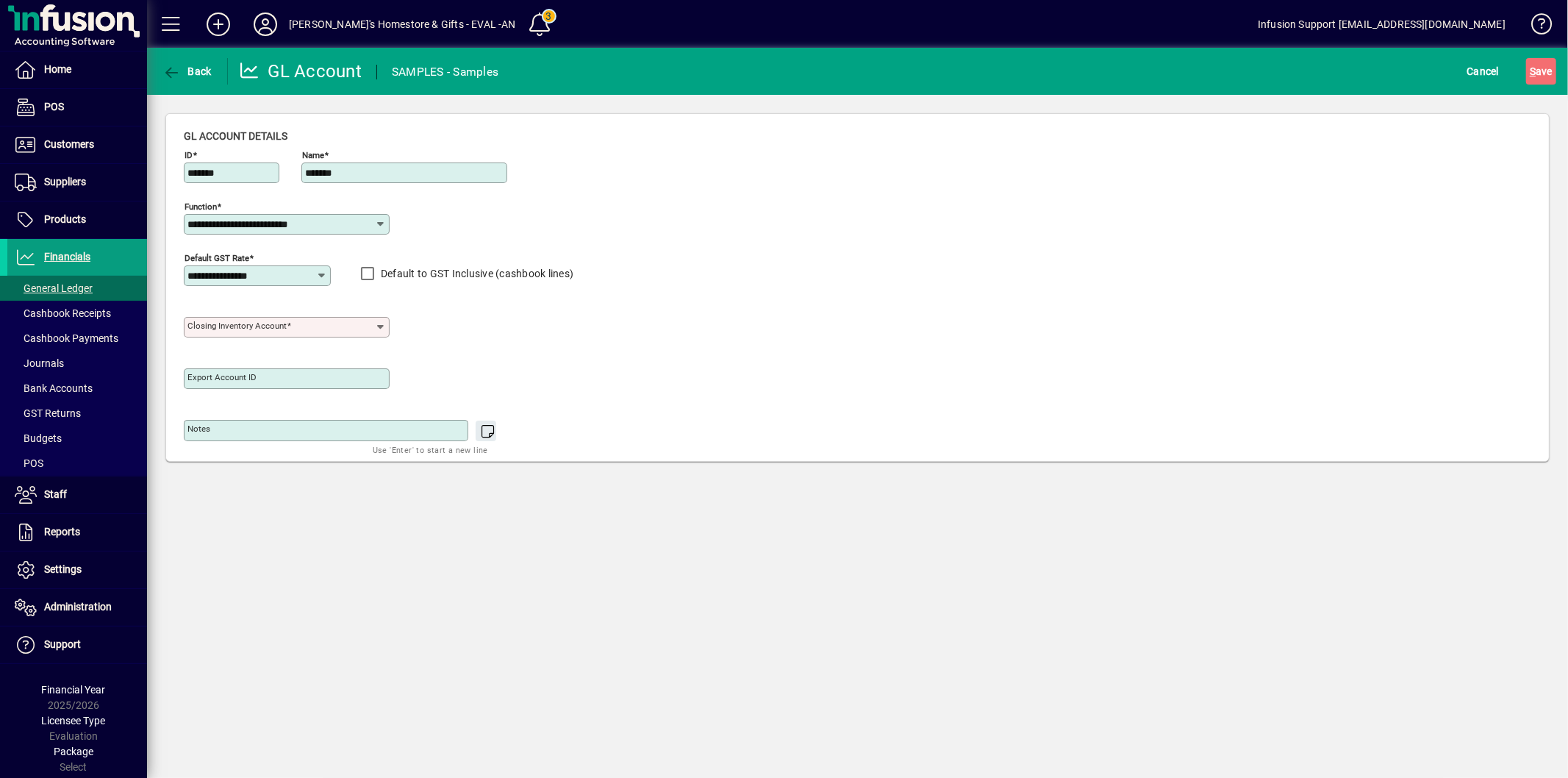
click at [326, 329] on input "Closing inventory account" at bounding box center [280, 326] width 187 height 12
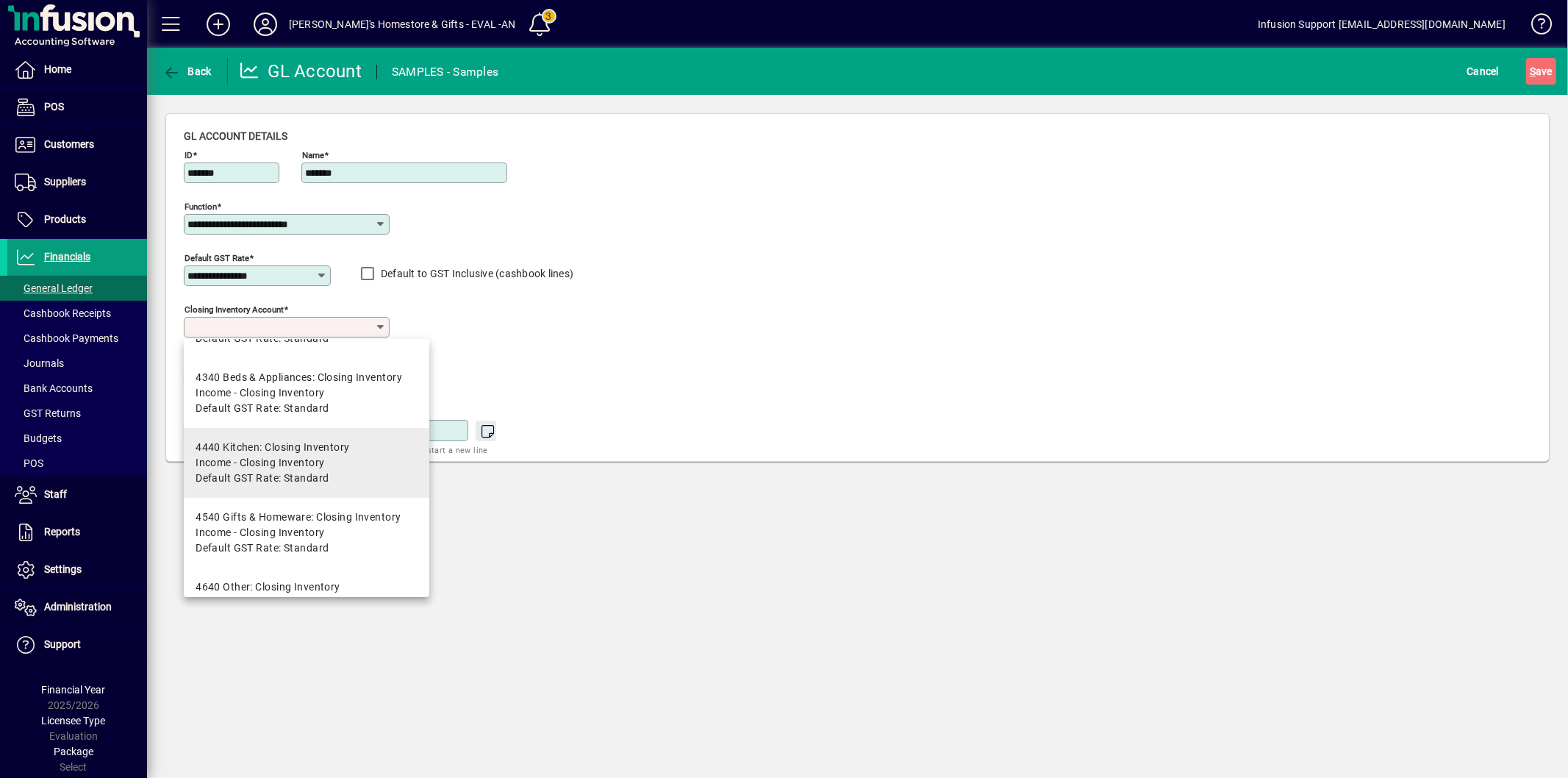
scroll to position [243, 0]
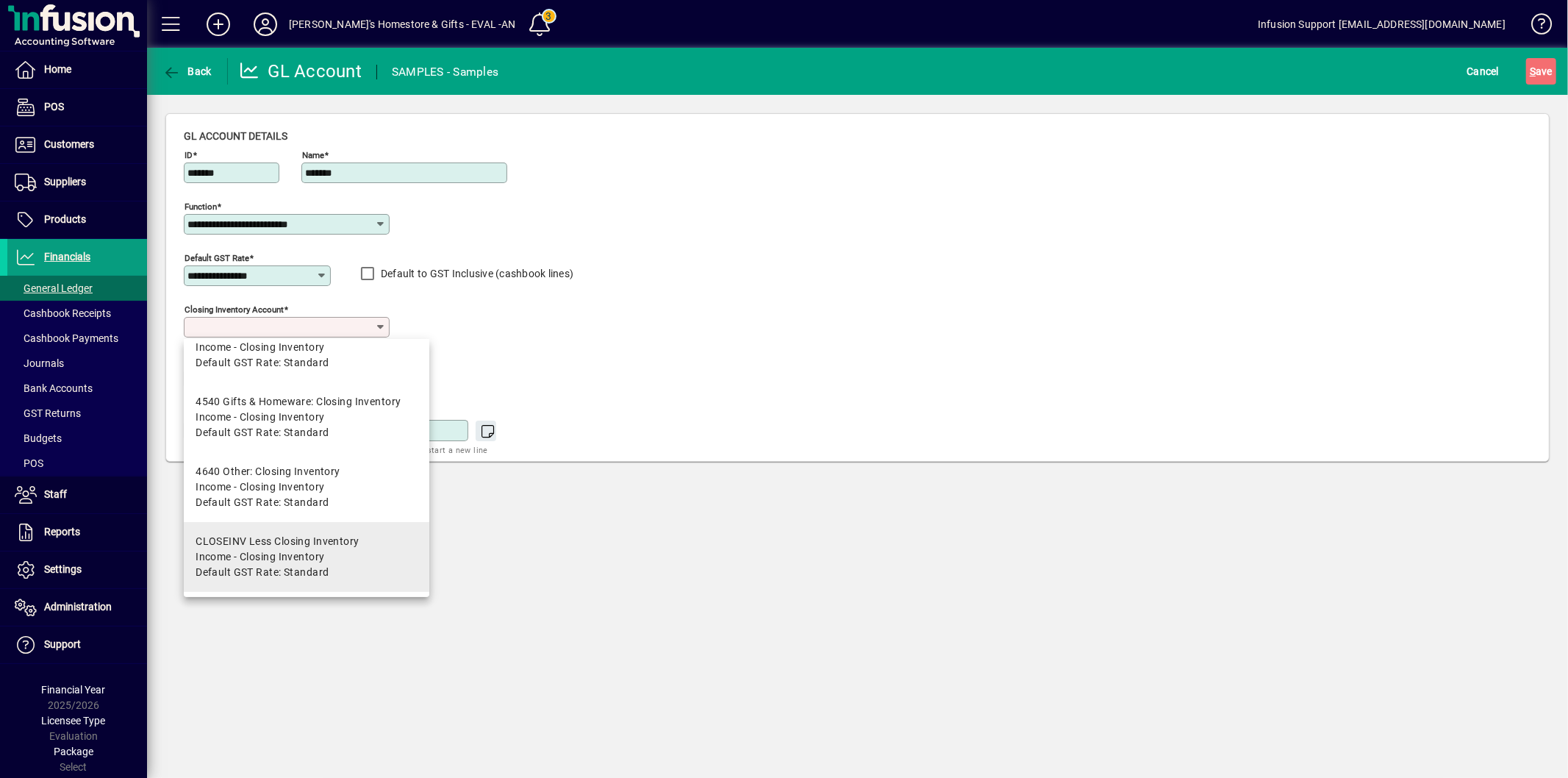
click at [267, 530] on mat-option "CLOSEINV Less Closing Inventory Income - Closing Inventory Default GST Rate: St…" at bounding box center [306, 557] width 246 height 70
type input "**********"
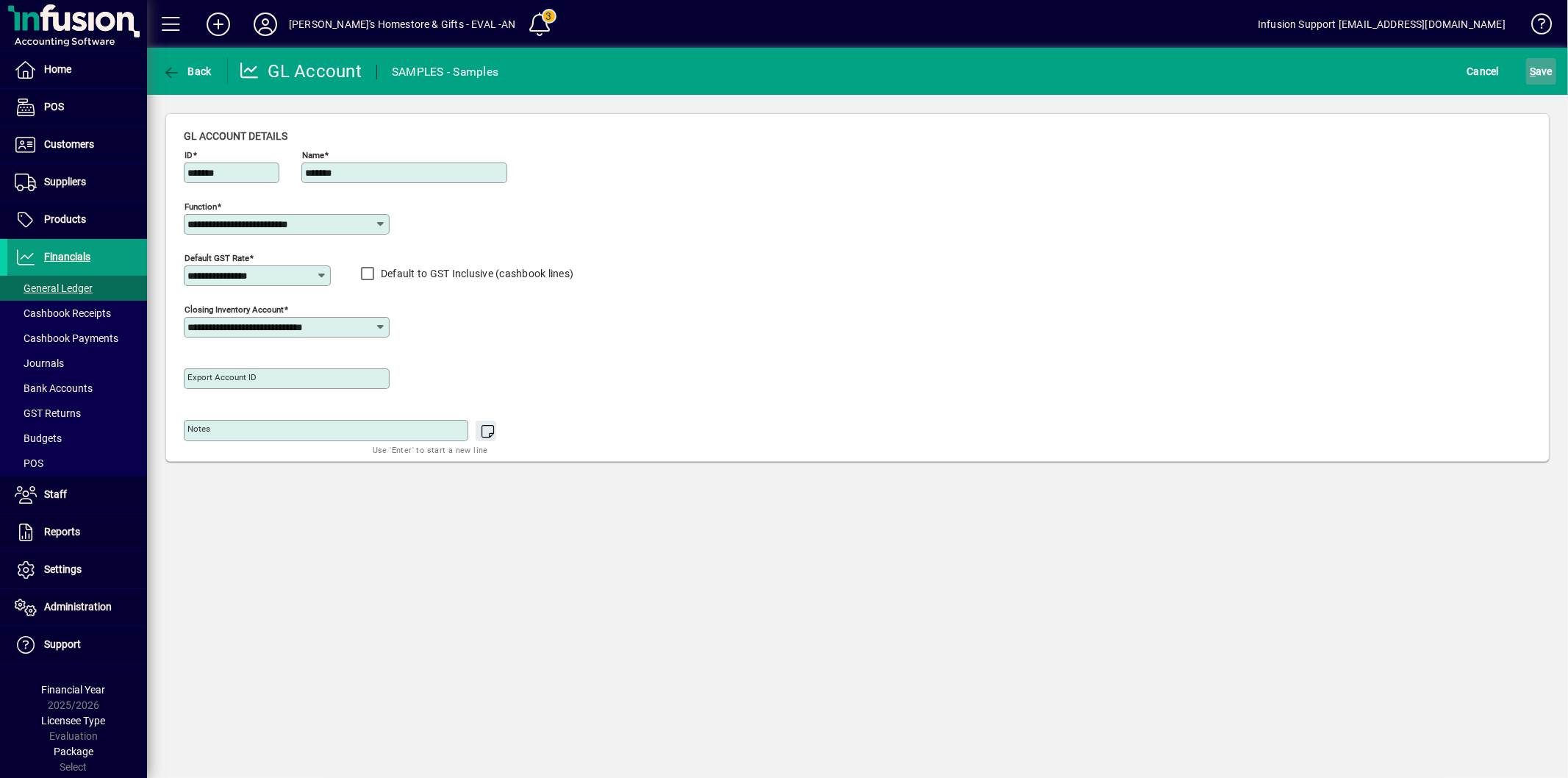
click at [1532, 62] on span "S ave" at bounding box center [1541, 71] width 23 height 24
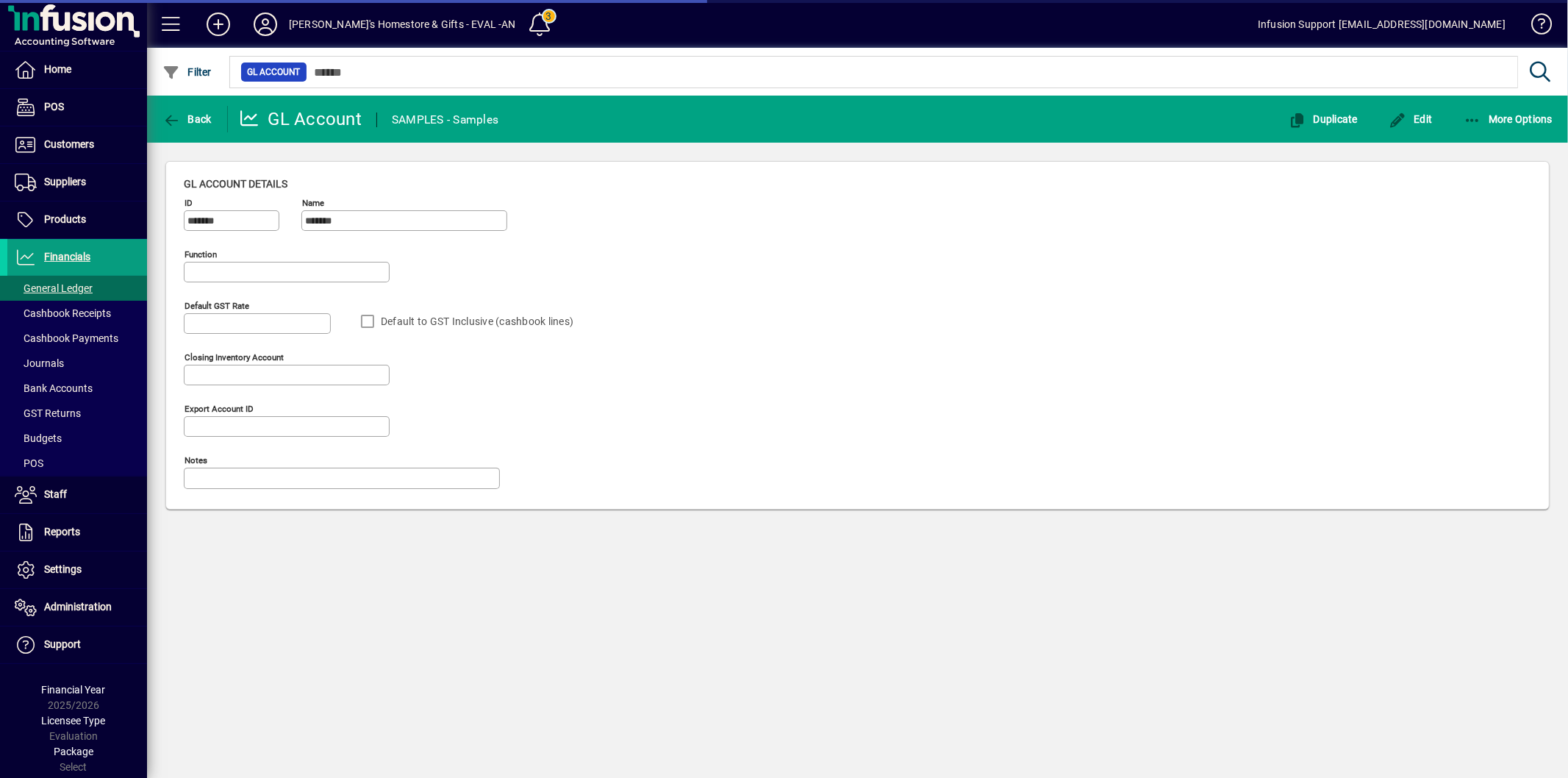
type input "**********"
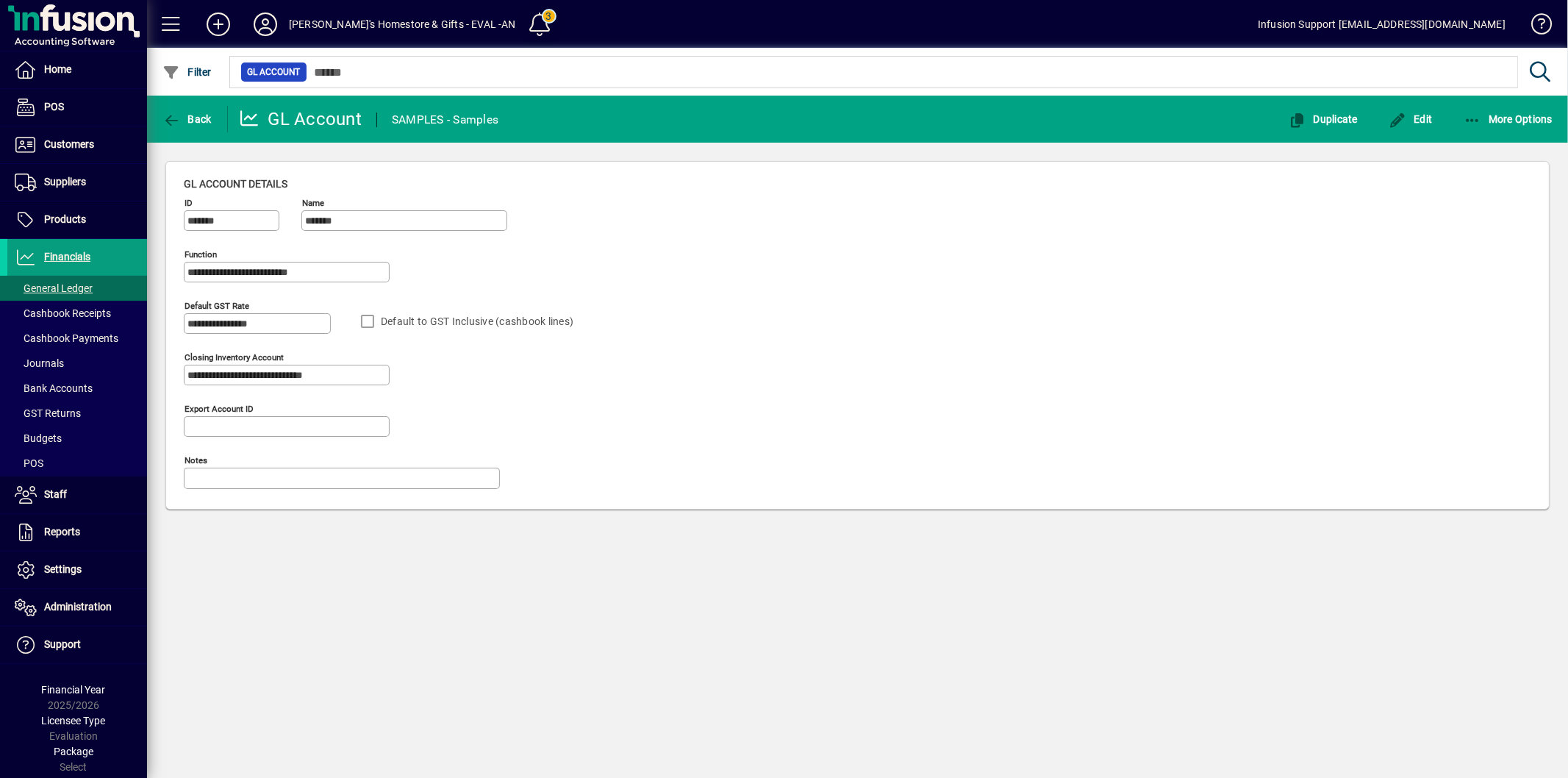
click at [522, 18] on span at bounding box center [540, 24] width 35 height 35
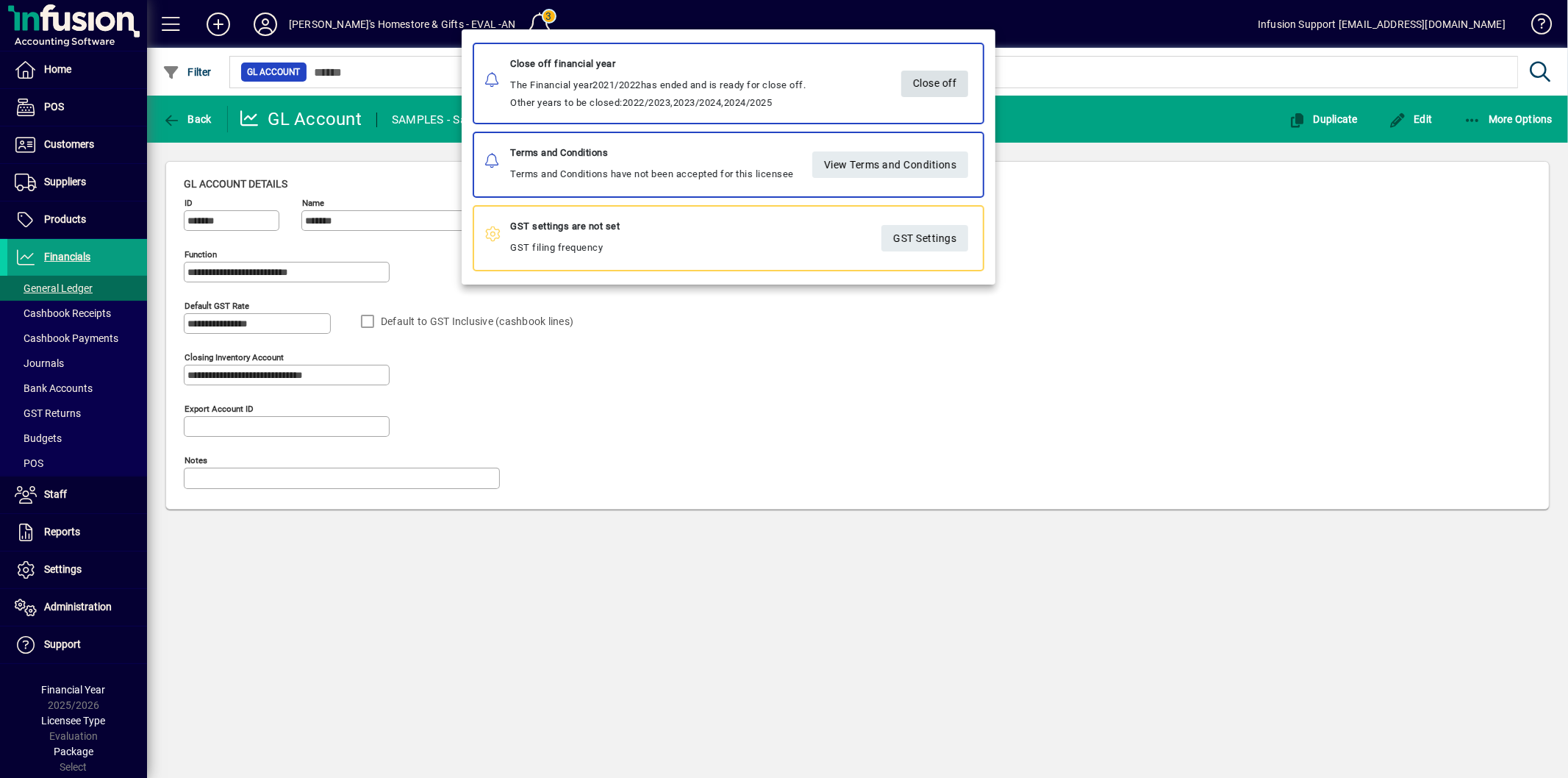
click at [953, 90] on span "Close off" at bounding box center [935, 83] width 44 height 24
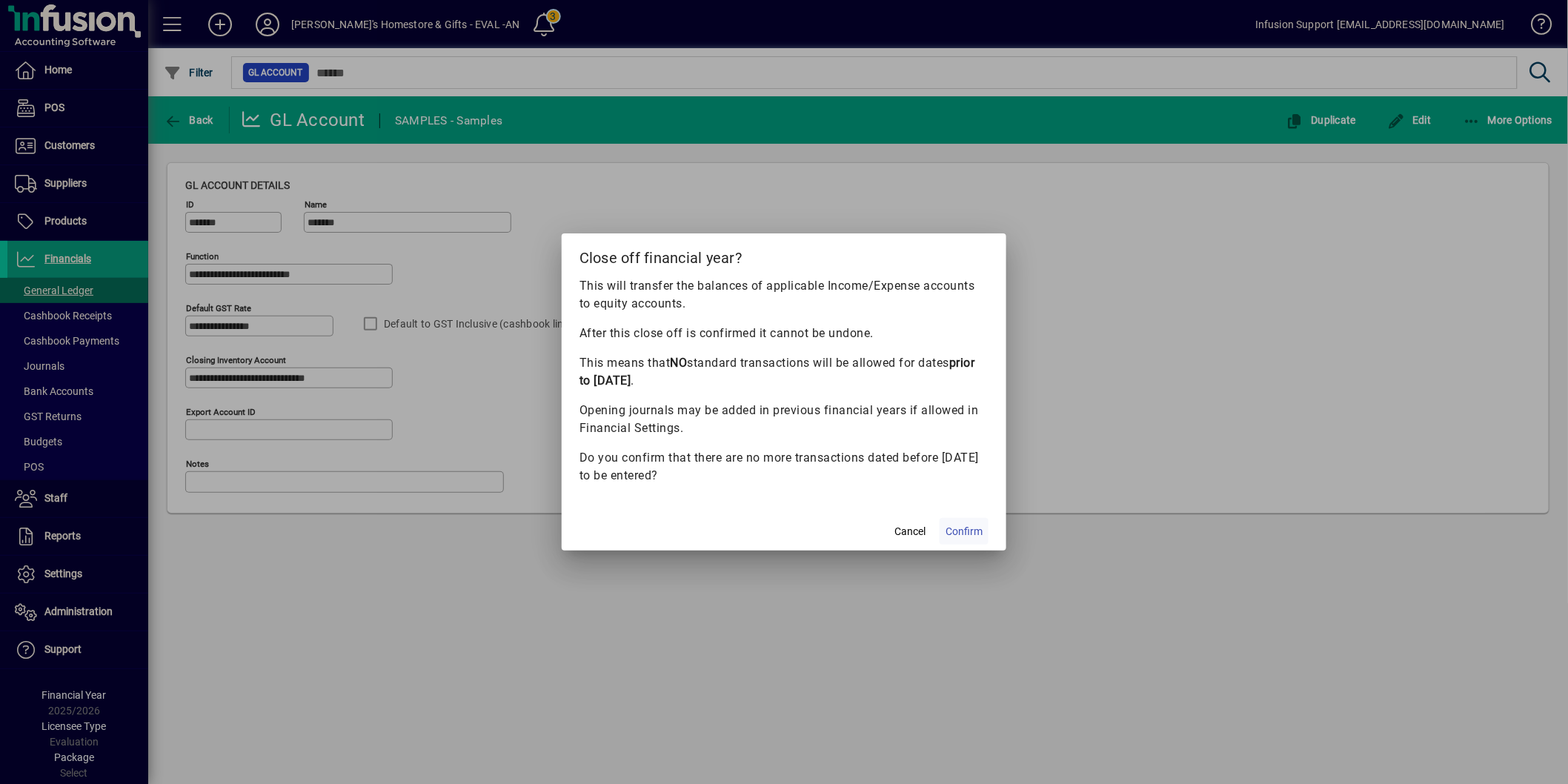
click at [969, 535] on span "Confirm" at bounding box center [964, 531] width 37 height 15
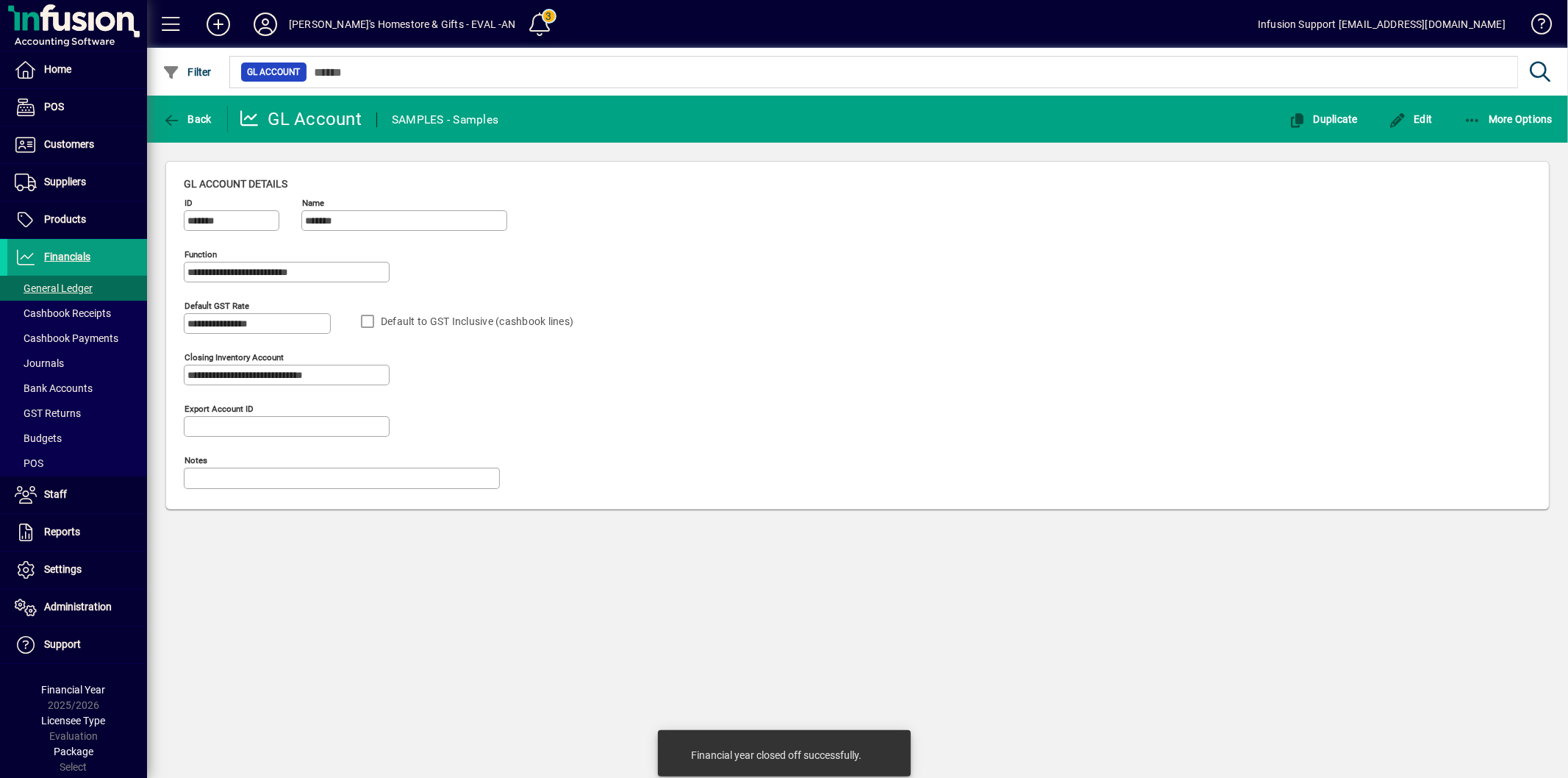
click at [522, 13] on span at bounding box center [540, 24] width 35 height 35
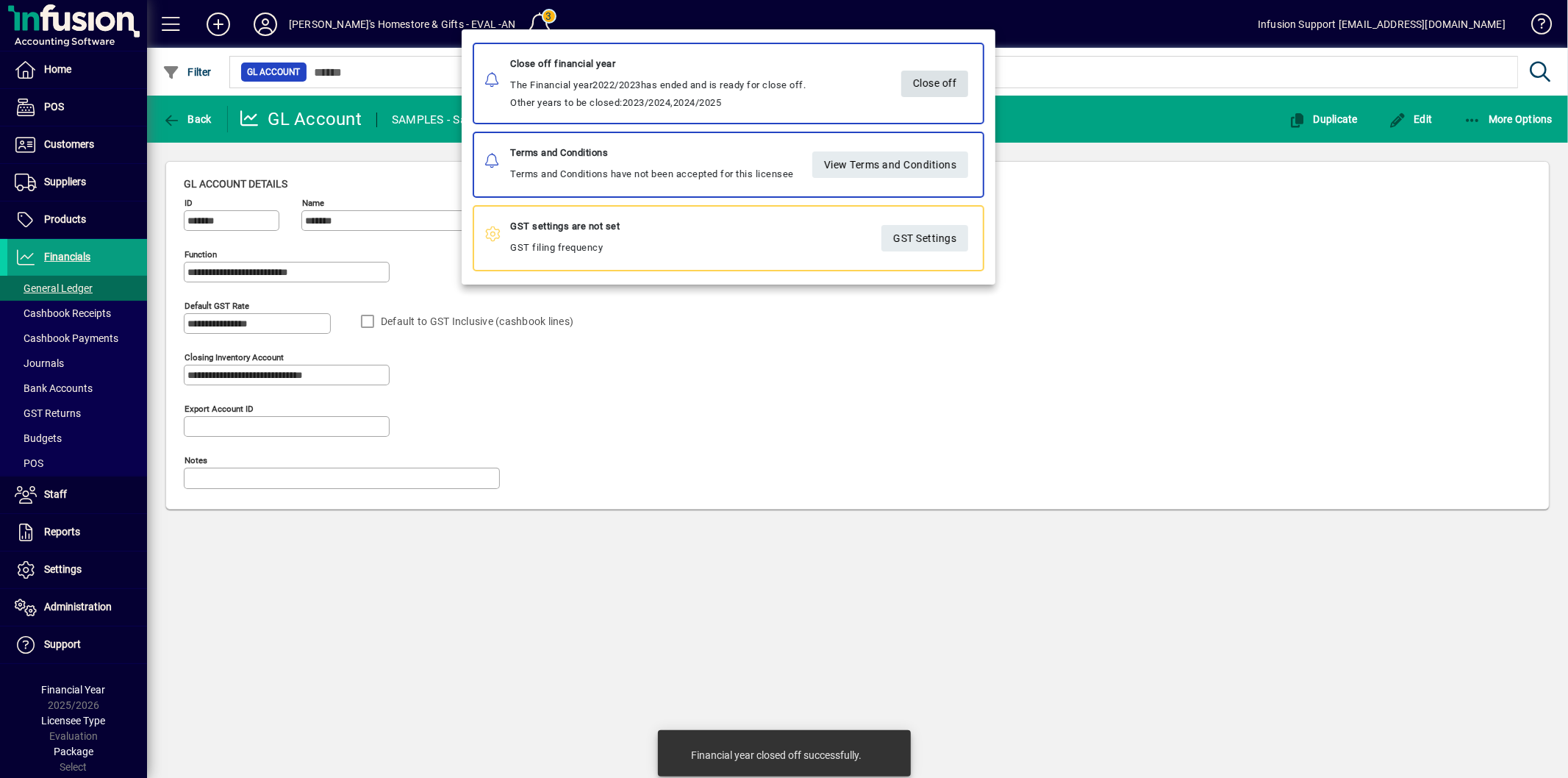
click at [931, 79] on span "Close off" at bounding box center [935, 83] width 44 height 24
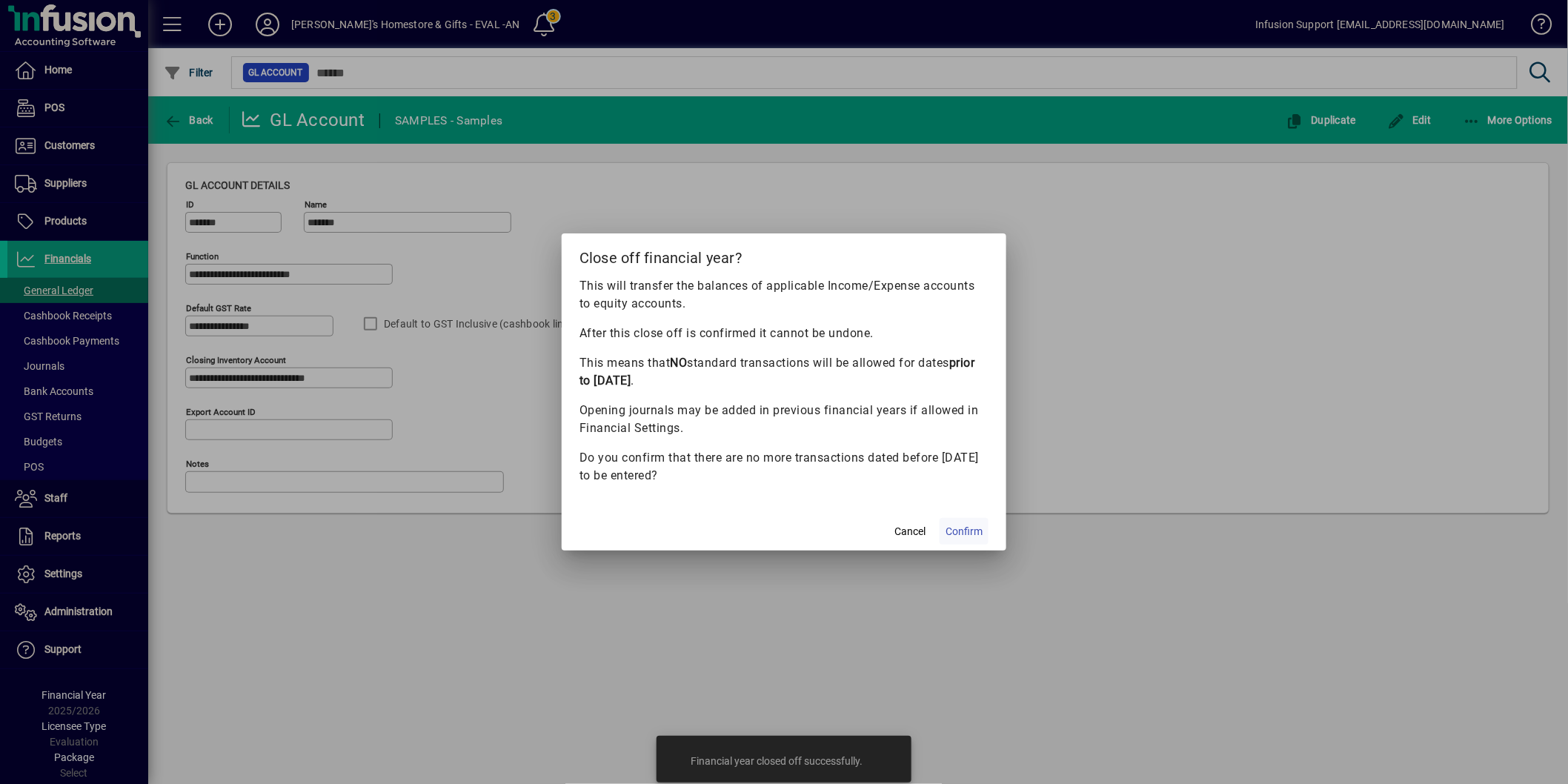
click at [976, 527] on span "Confirm" at bounding box center [964, 531] width 37 height 15
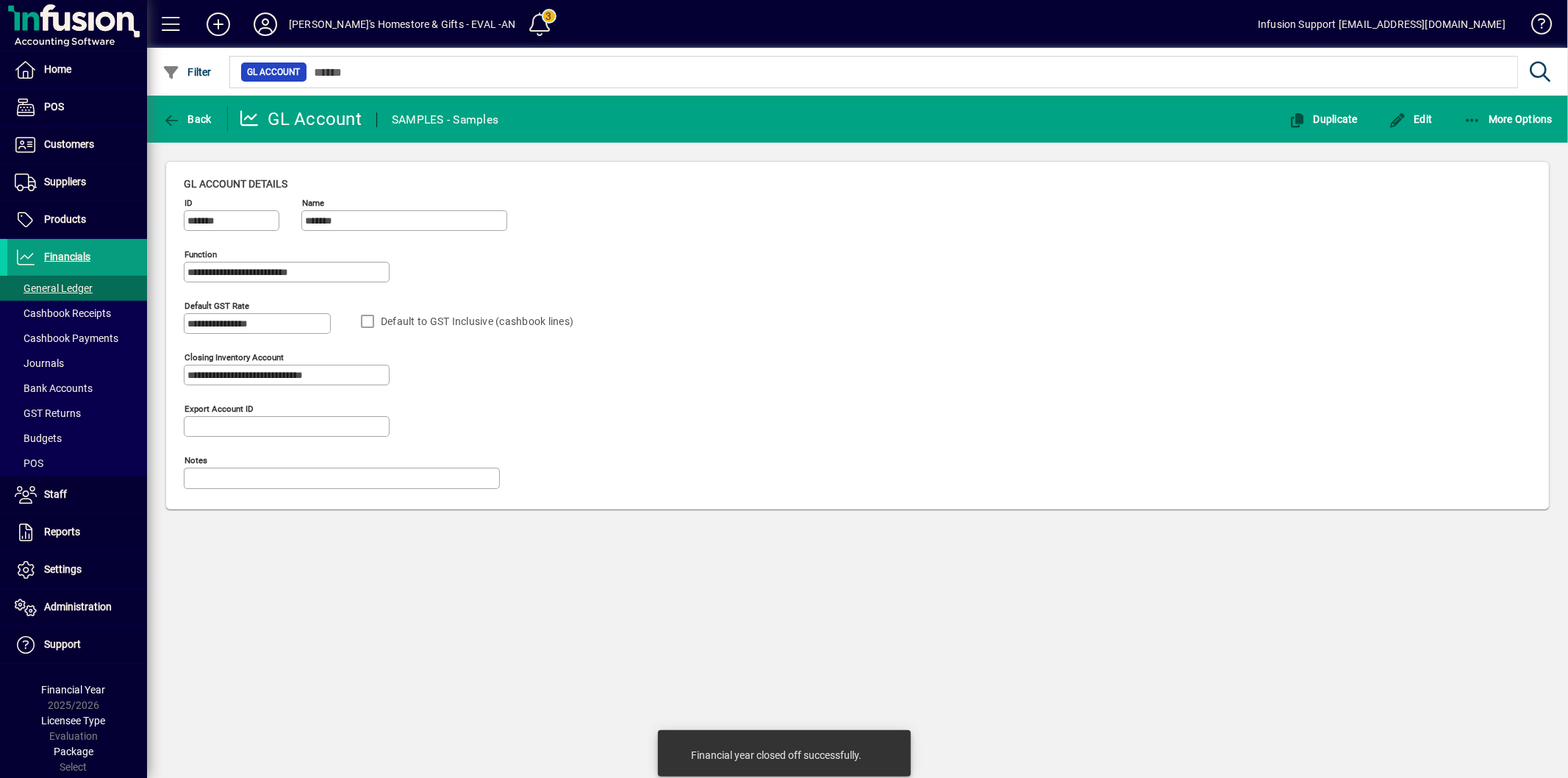
click at [522, 27] on span at bounding box center [540, 24] width 35 height 35
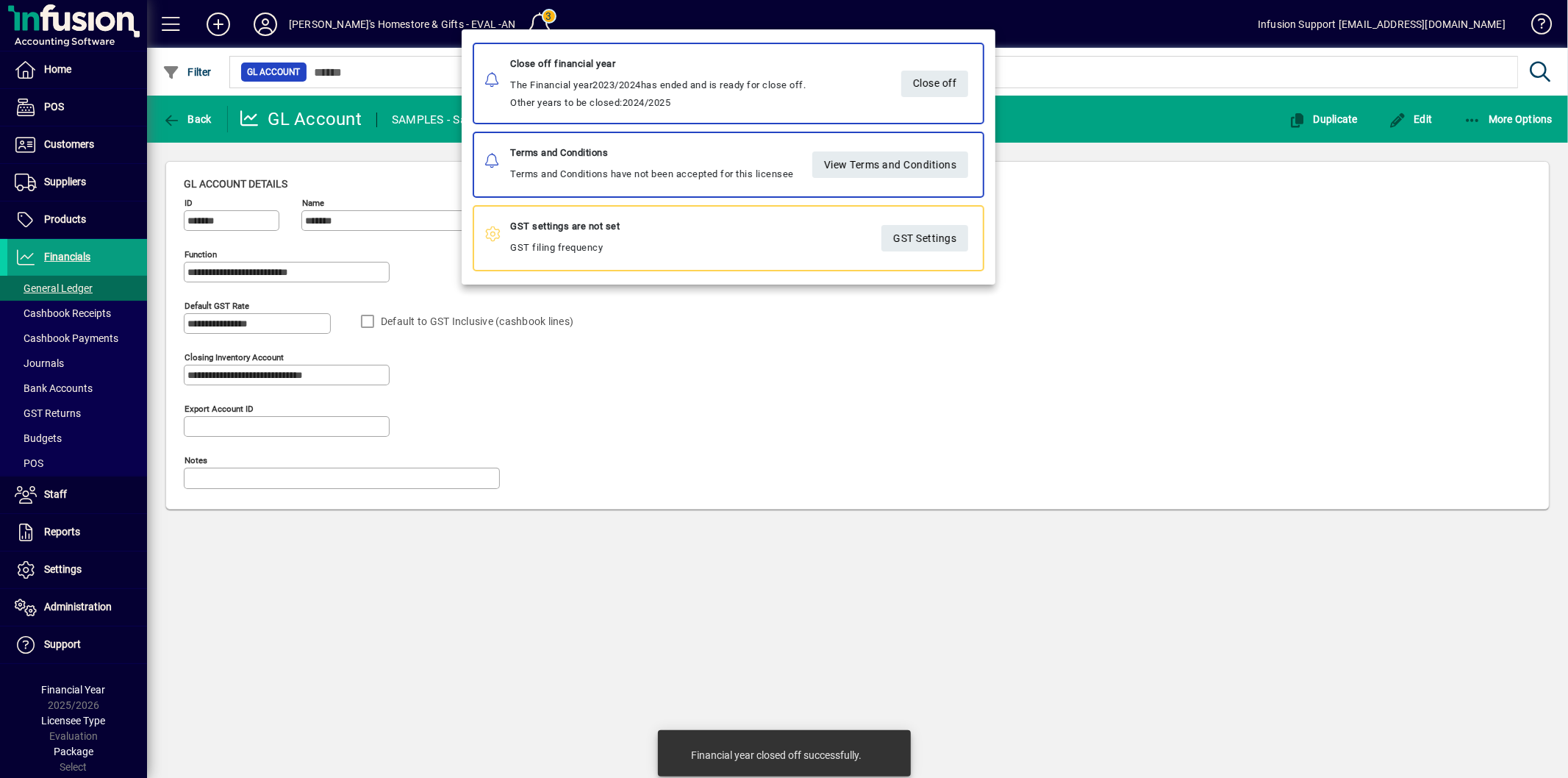
click at [920, 82] on span "Close off" at bounding box center [935, 83] width 44 height 24
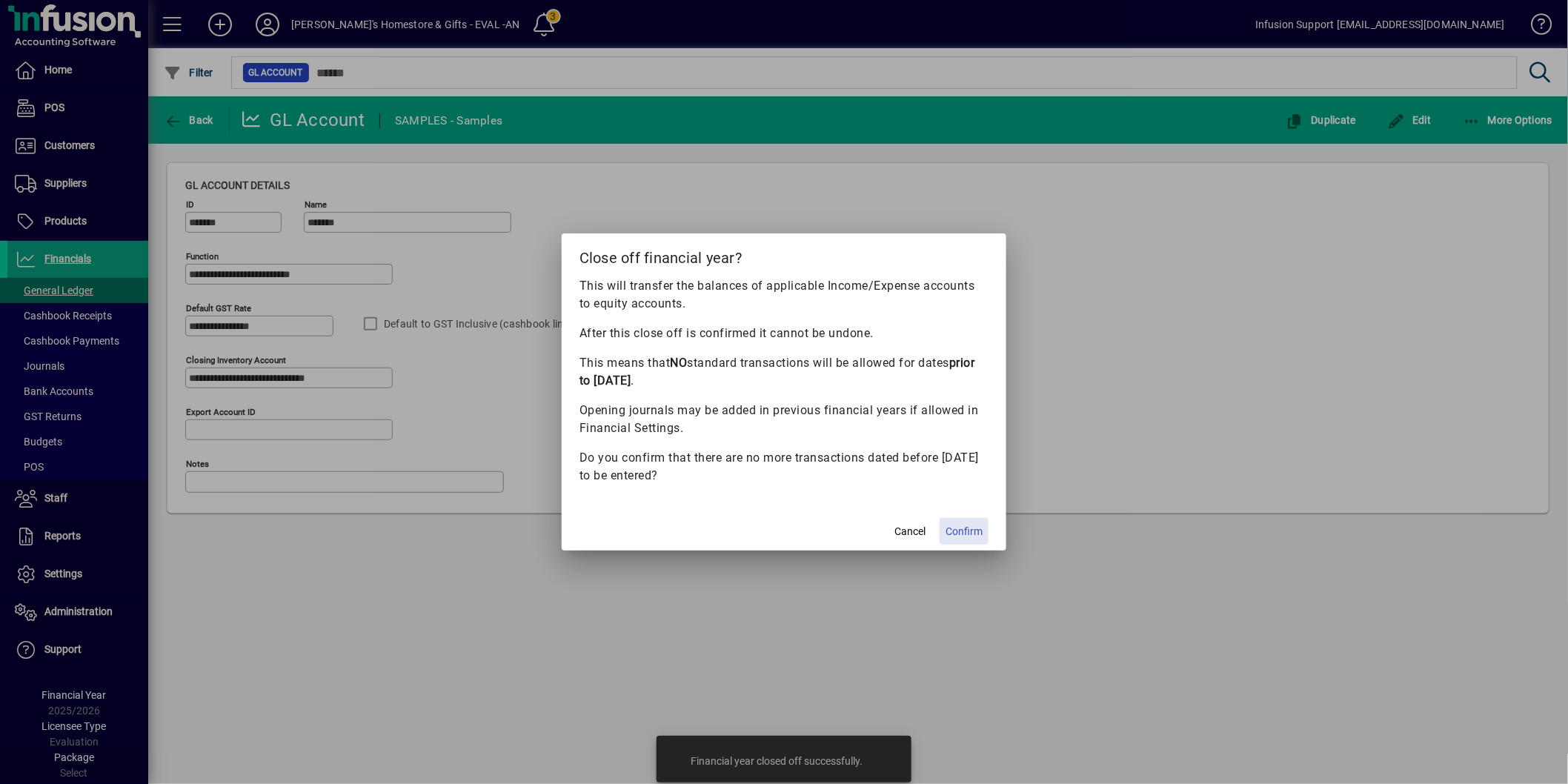
click at [974, 532] on span "Confirm" at bounding box center [964, 531] width 37 height 15
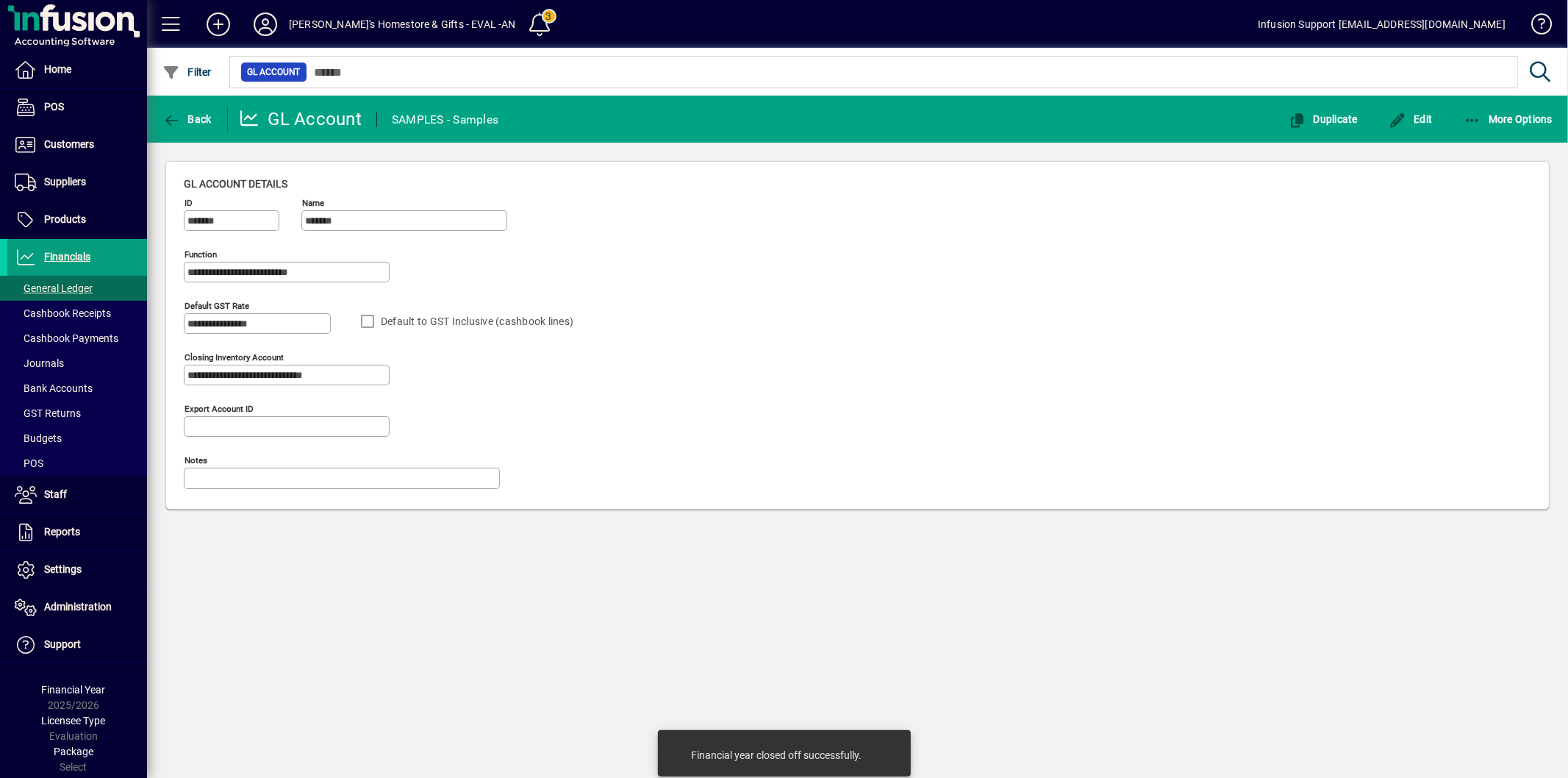
click at [522, 20] on span at bounding box center [540, 24] width 35 height 35
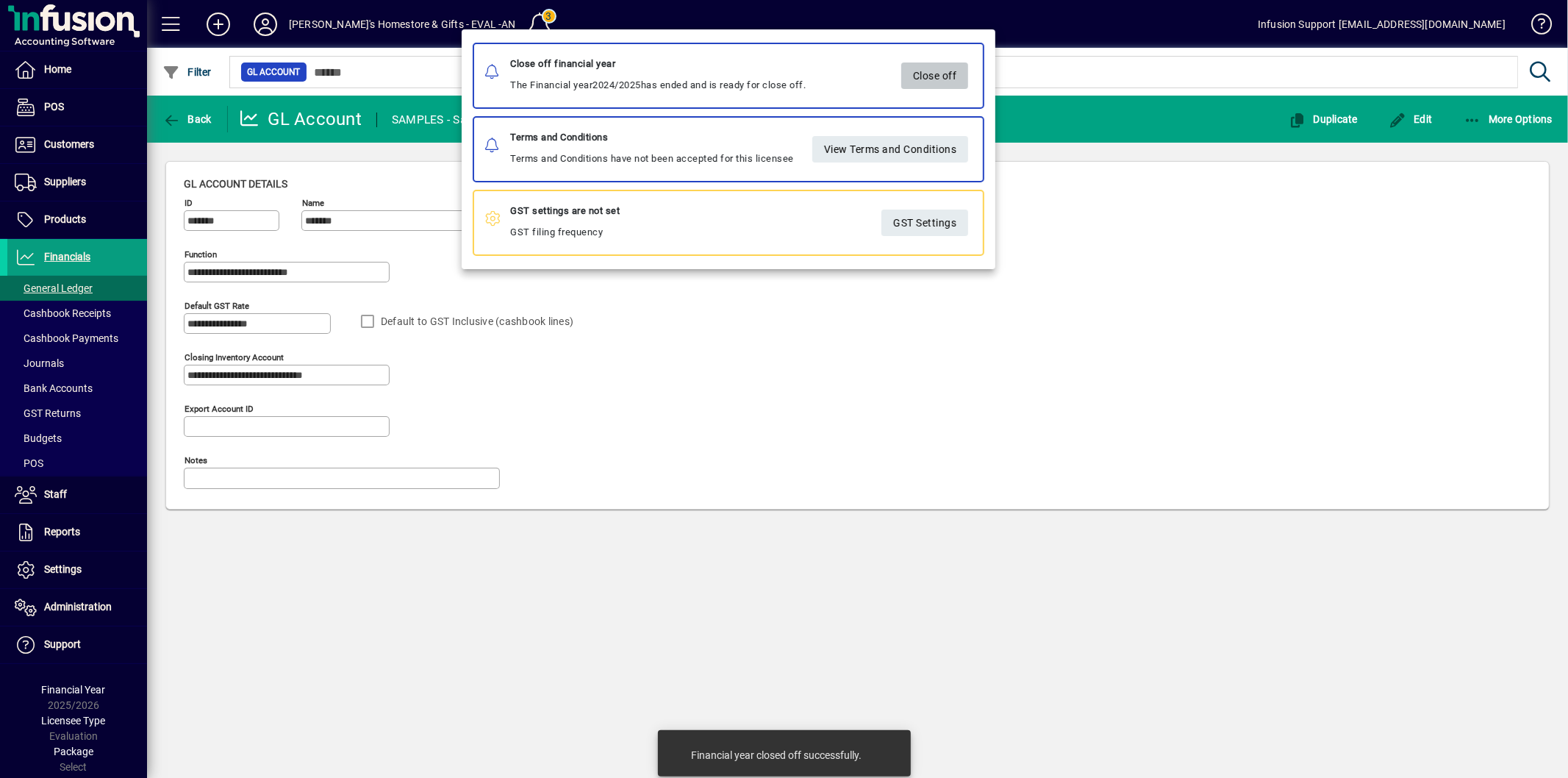
click at [928, 69] on span "Close off" at bounding box center [935, 75] width 44 height 24
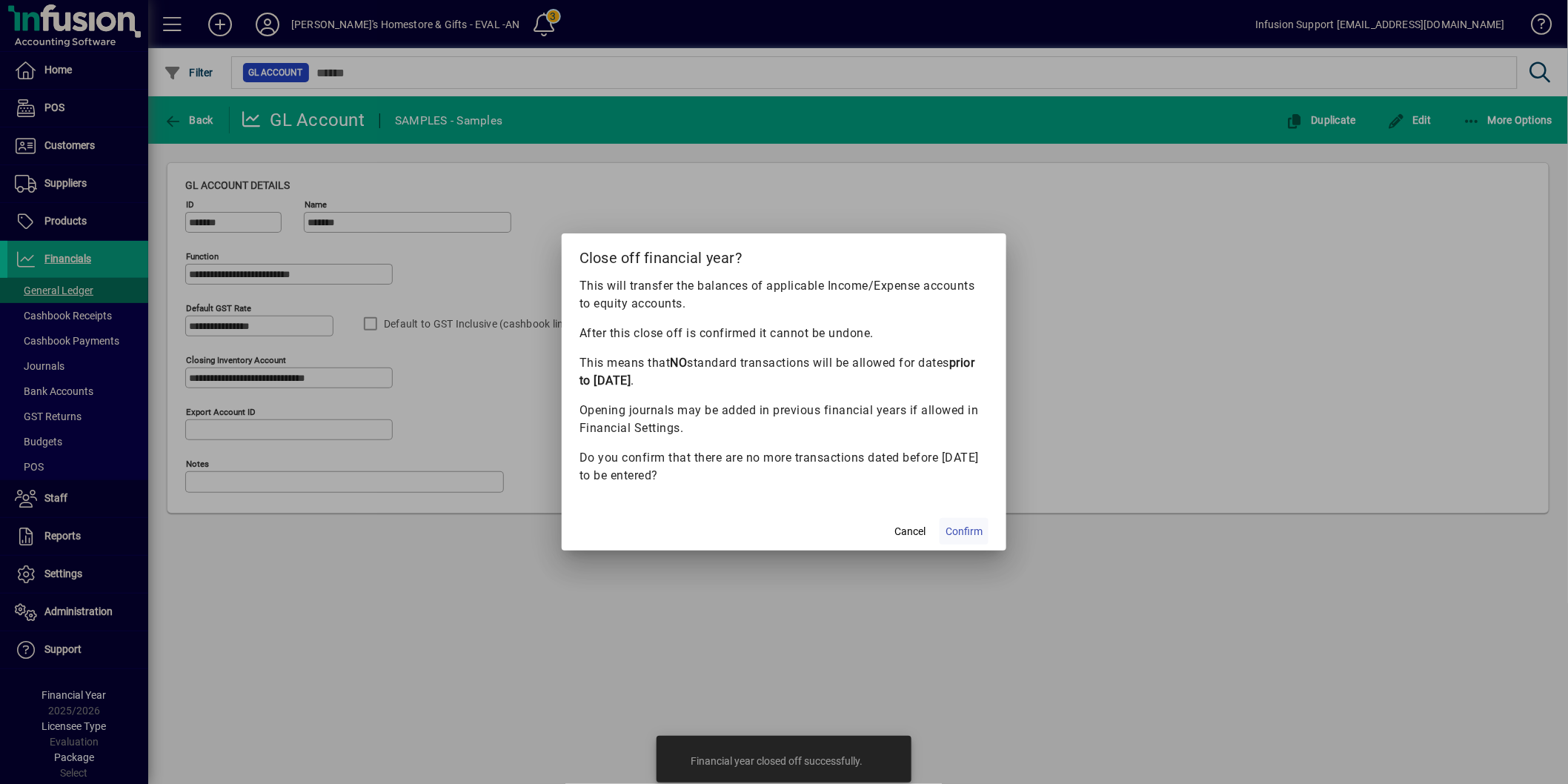
click at [959, 528] on span "Confirm" at bounding box center [964, 531] width 37 height 15
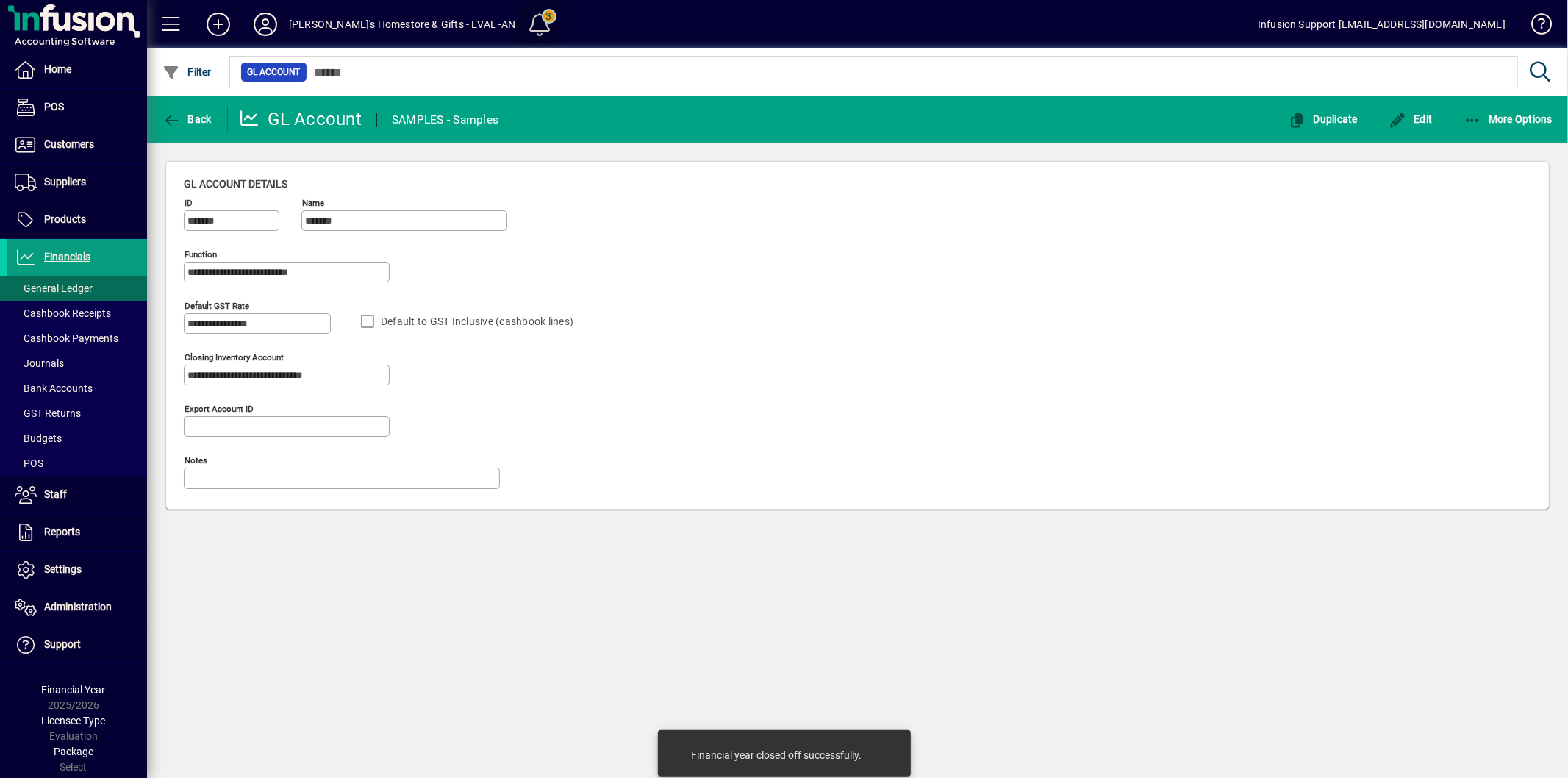
click at [522, 26] on span at bounding box center [540, 24] width 35 height 35
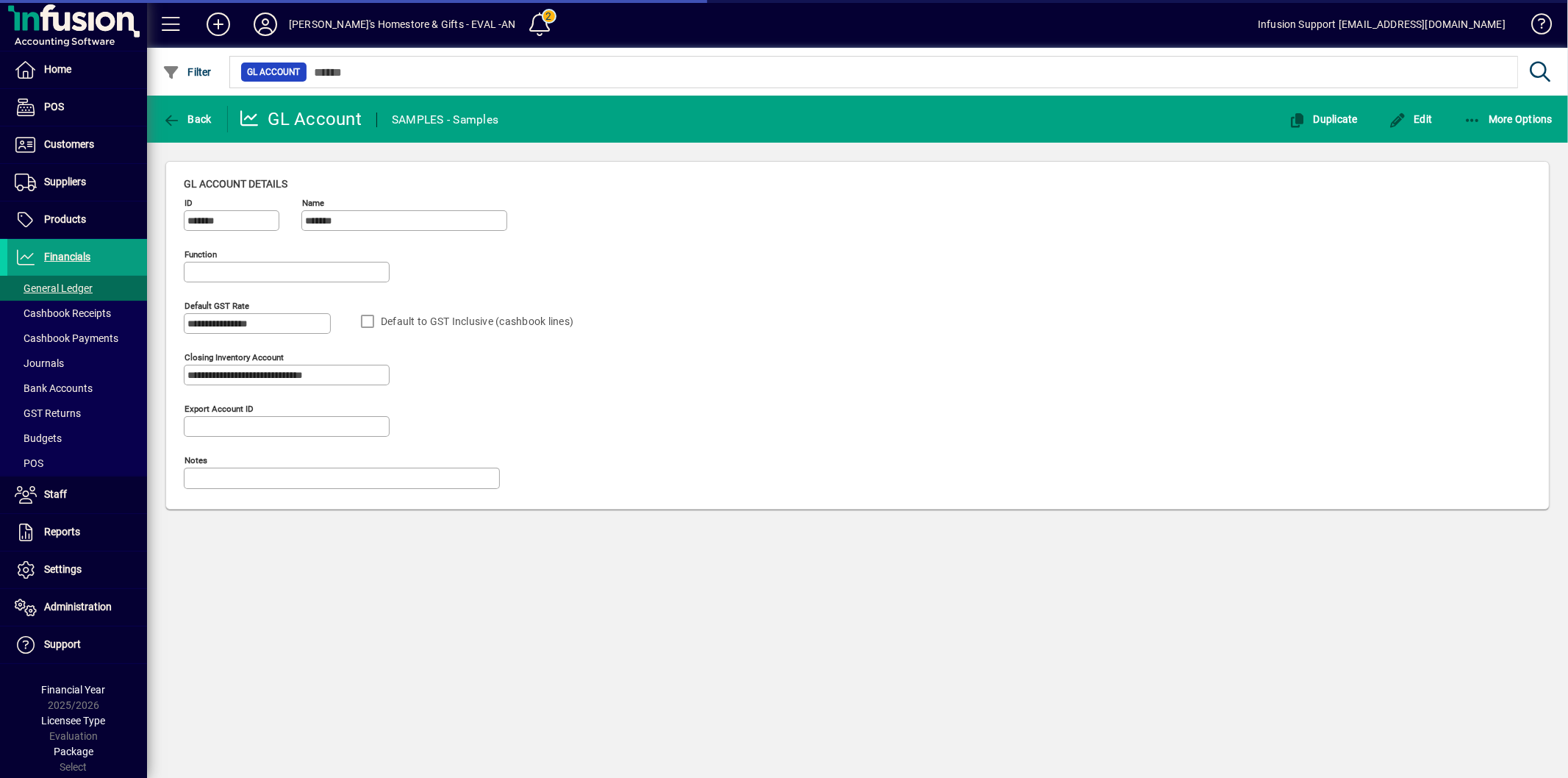
type input "**********"
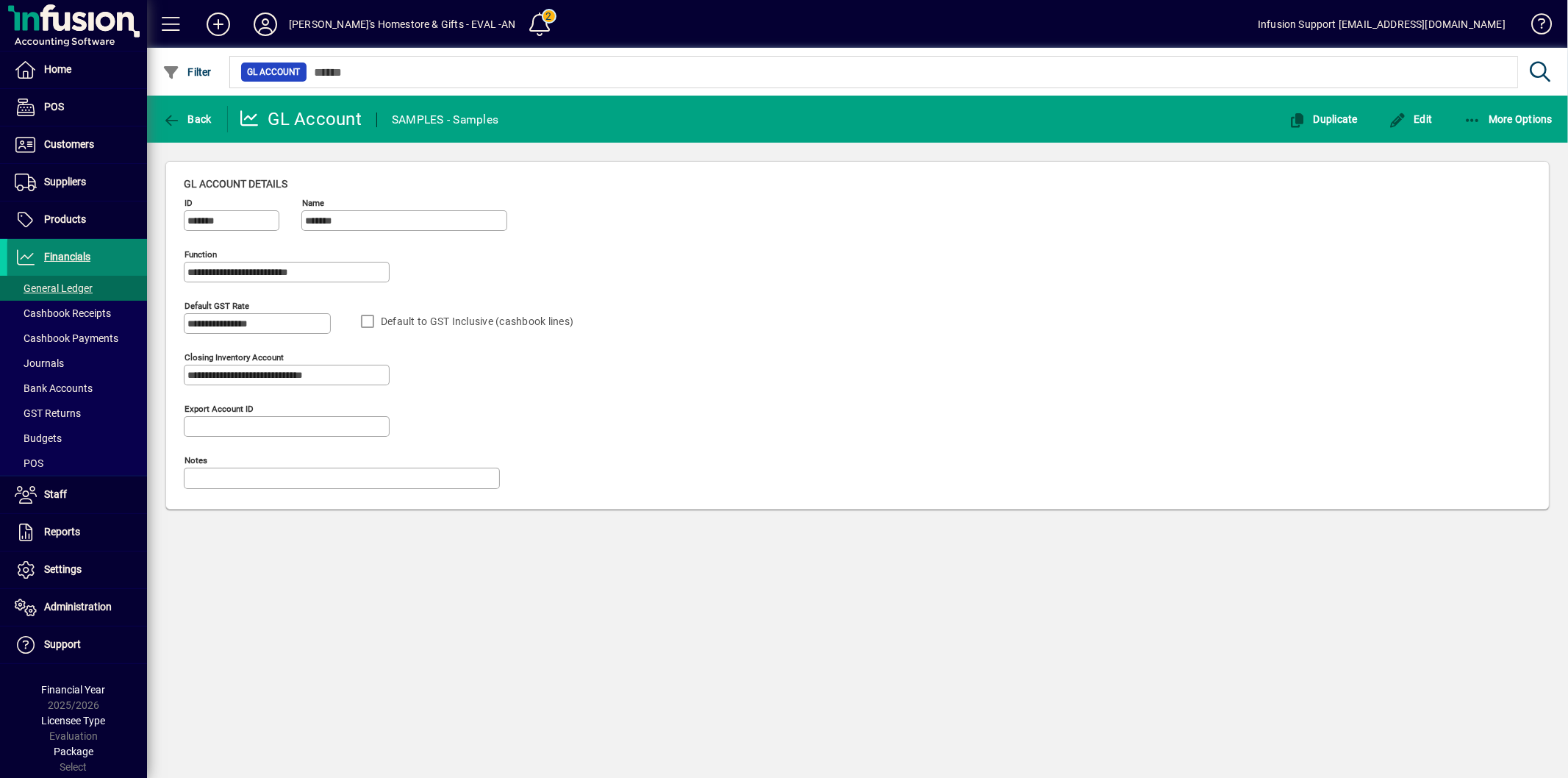
click at [86, 259] on span "Financials" at bounding box center [67, 256] width 46 height 12
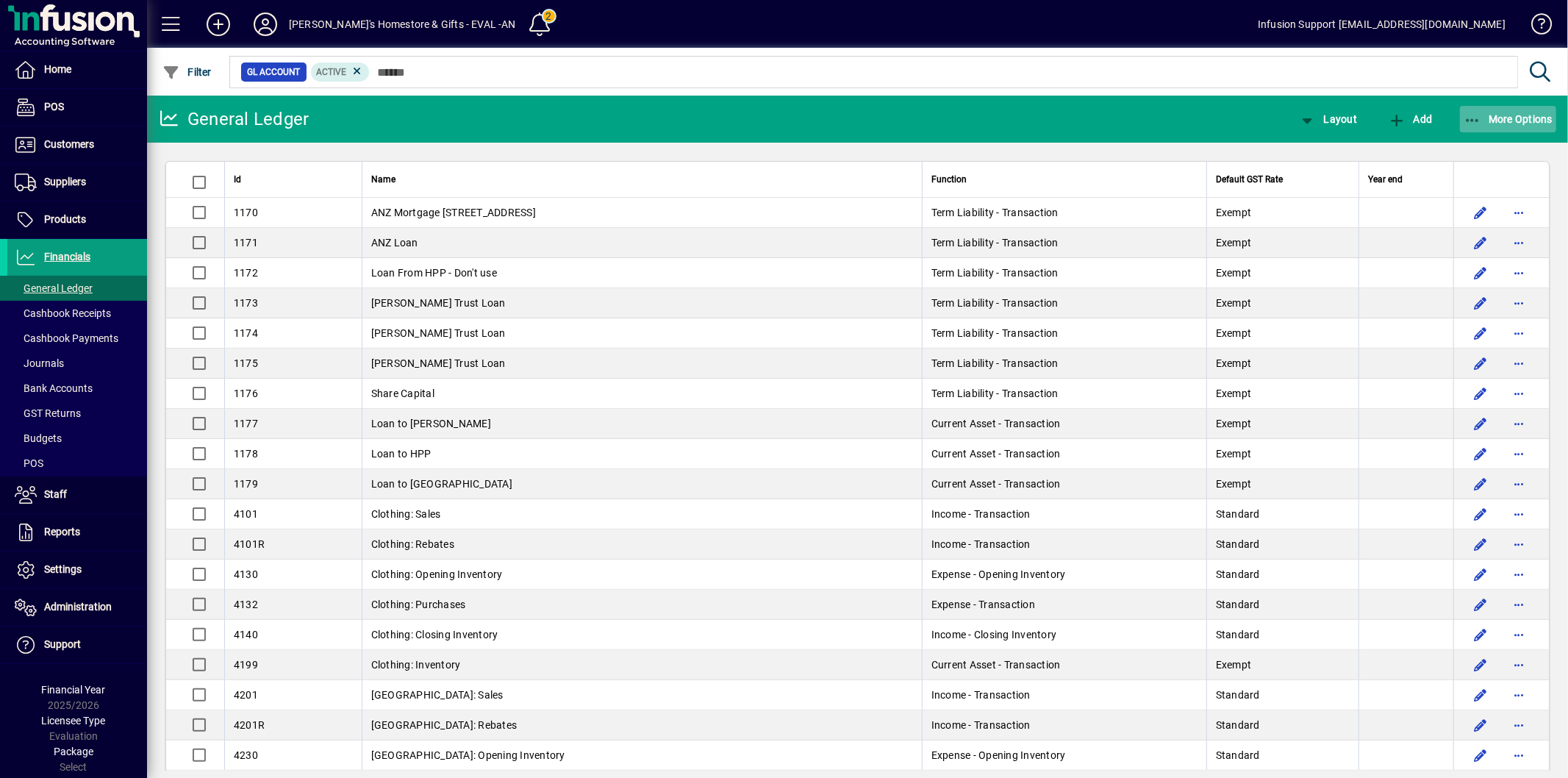
click at [1501, 111] on span "button" at bounding box center [1508, 119] width 97 height 35
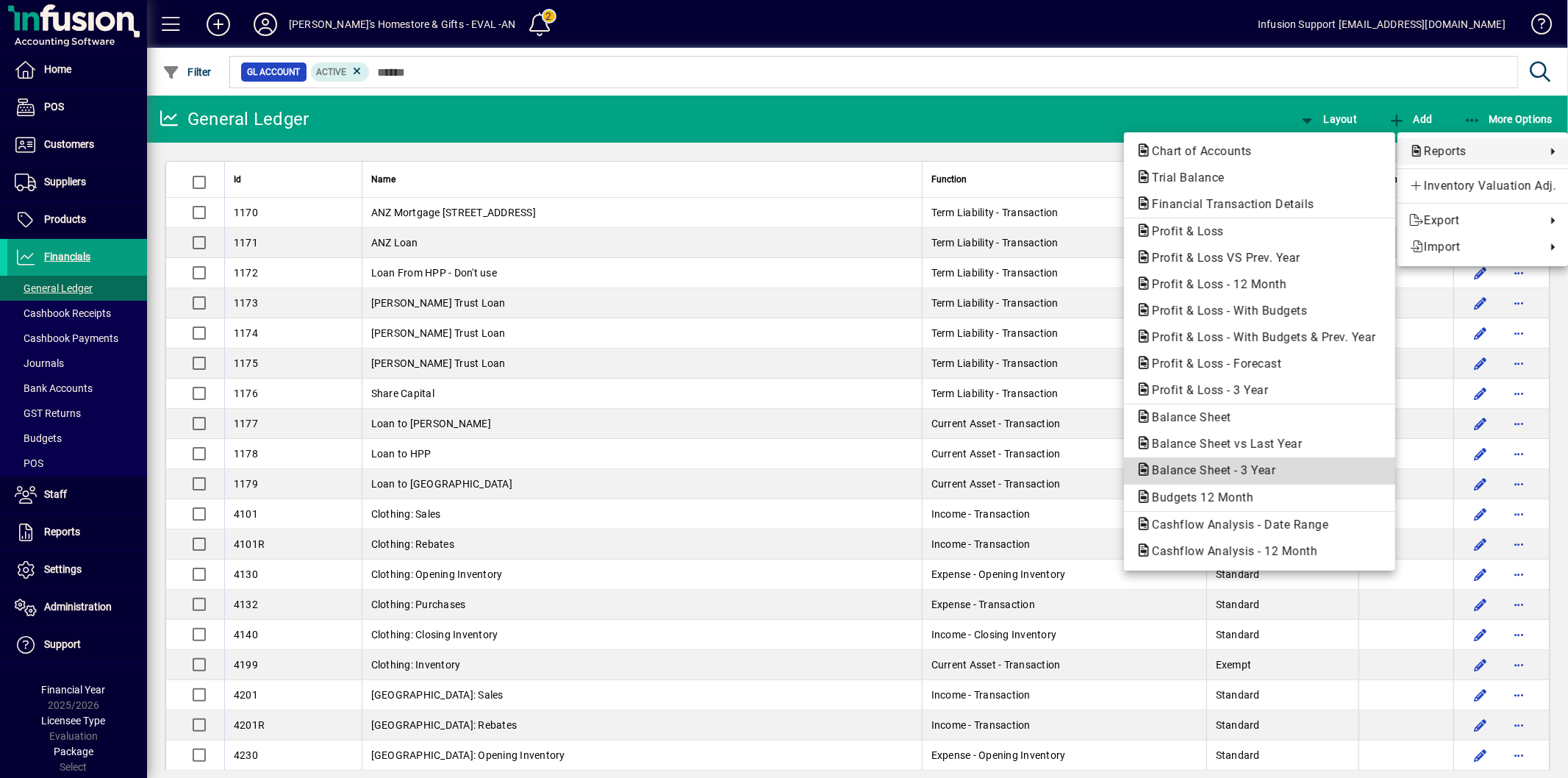
click at [1232, 467] on span "Balance Sheet - 3 Year" at bounding box center [1210, 470] width 147 height 14
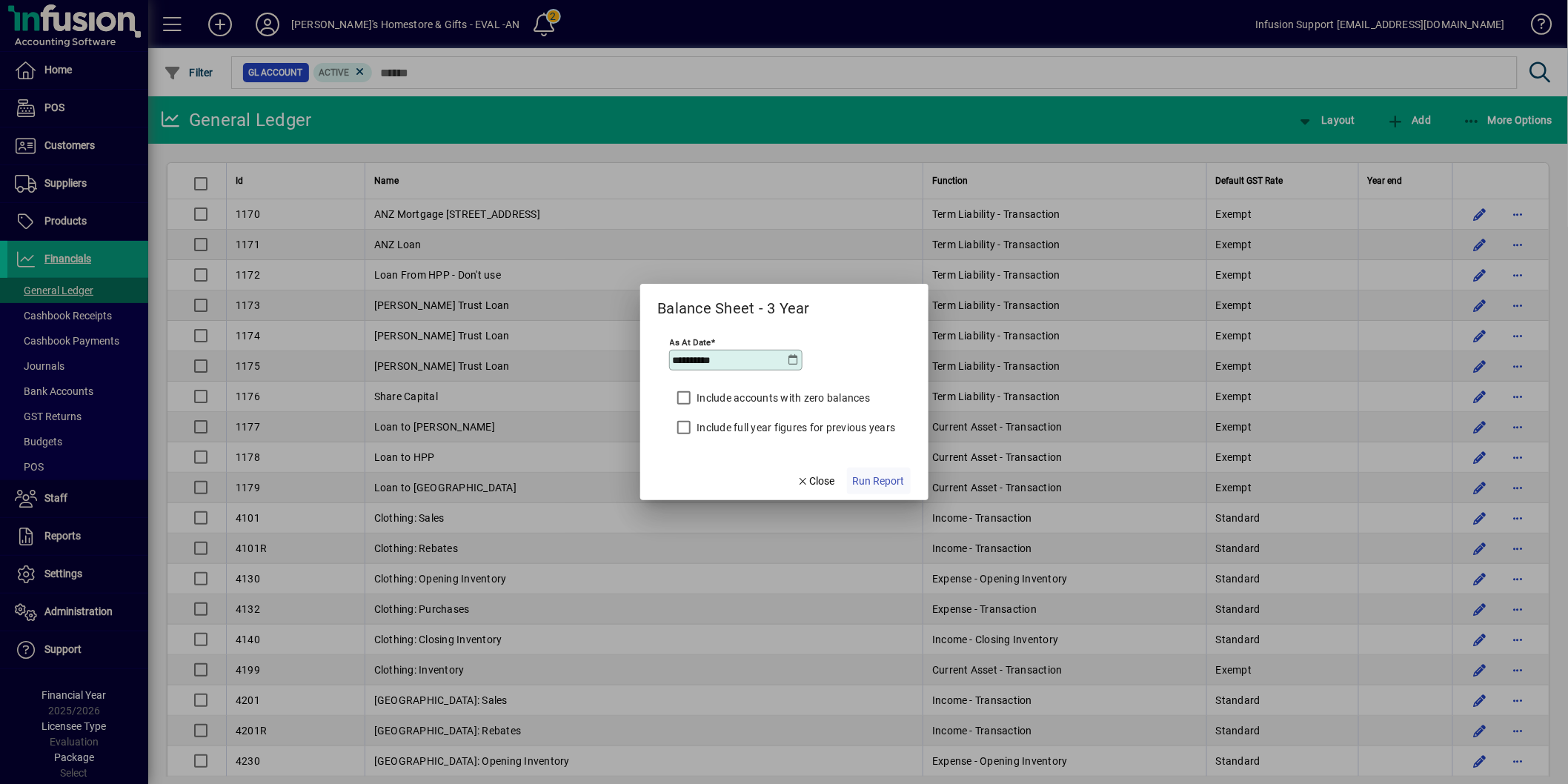
click at [879, 486] on span "Run Report" at bounding box center [879, 481] width 52 height 15
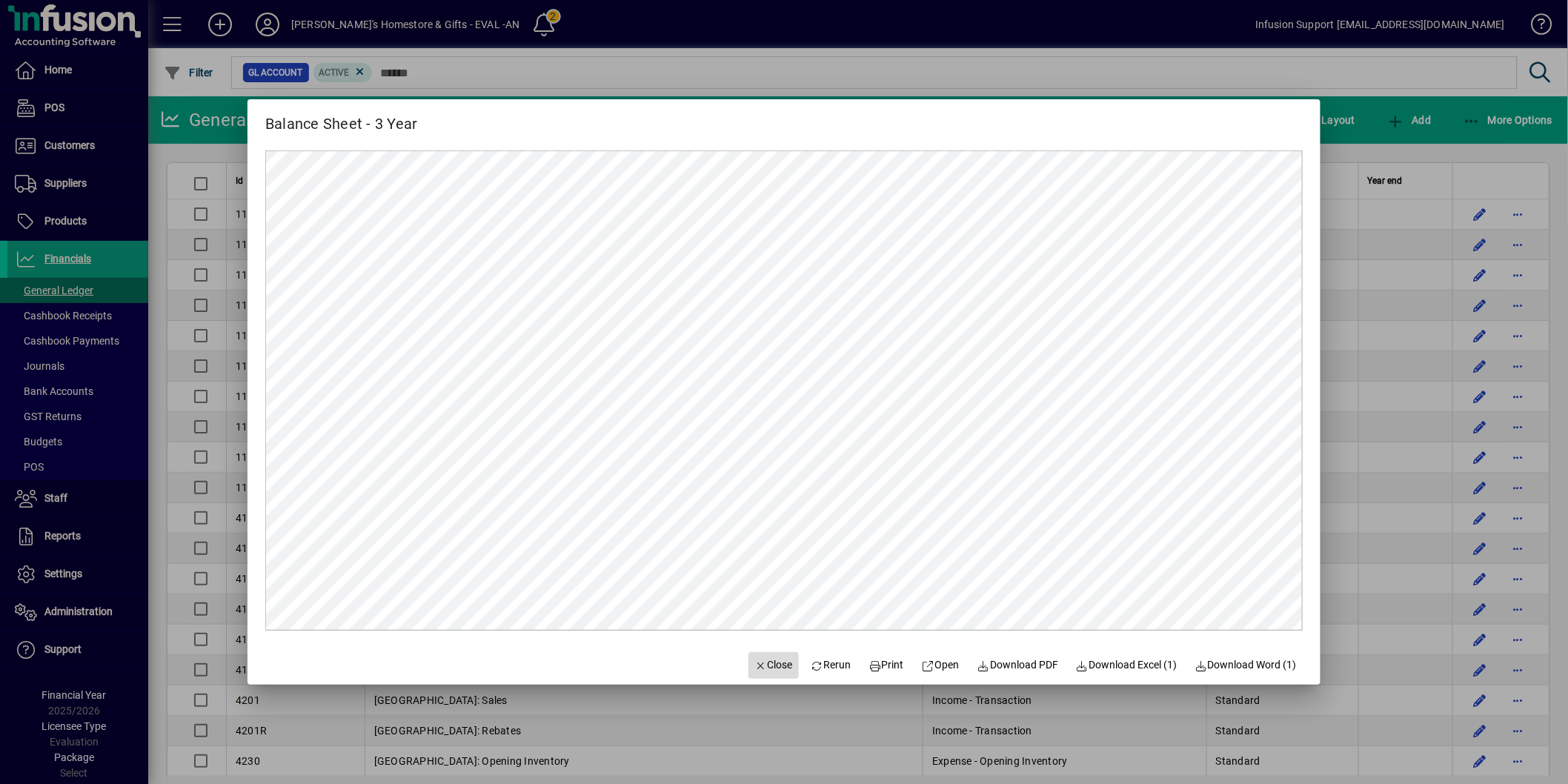
click at [754, 661] on span "Close" at bounding box center [773, 664] width 38 height 15
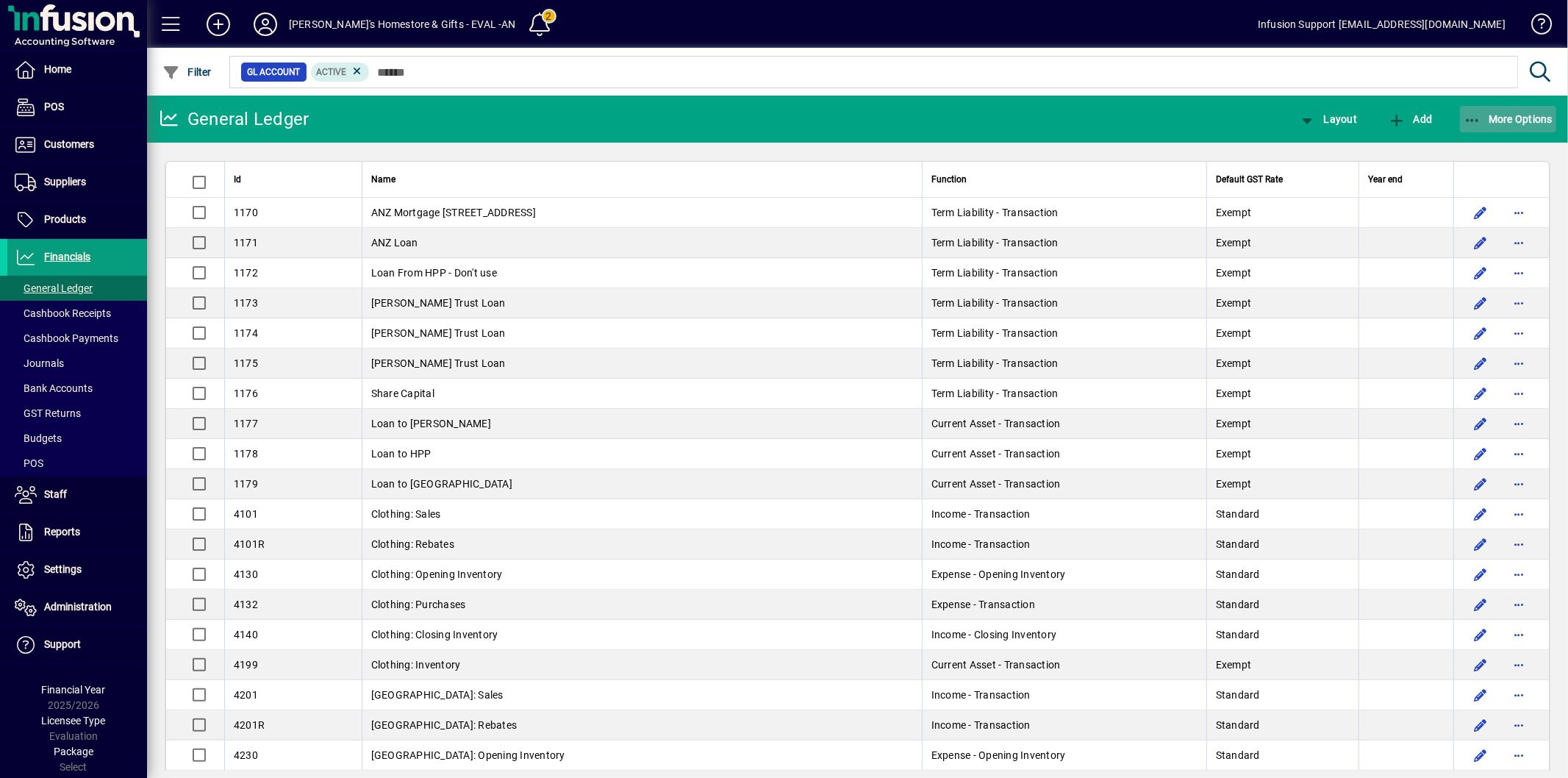
click at [1484, 122] on span "More Options" at bounding box center [1508, 119] width 90 height 12
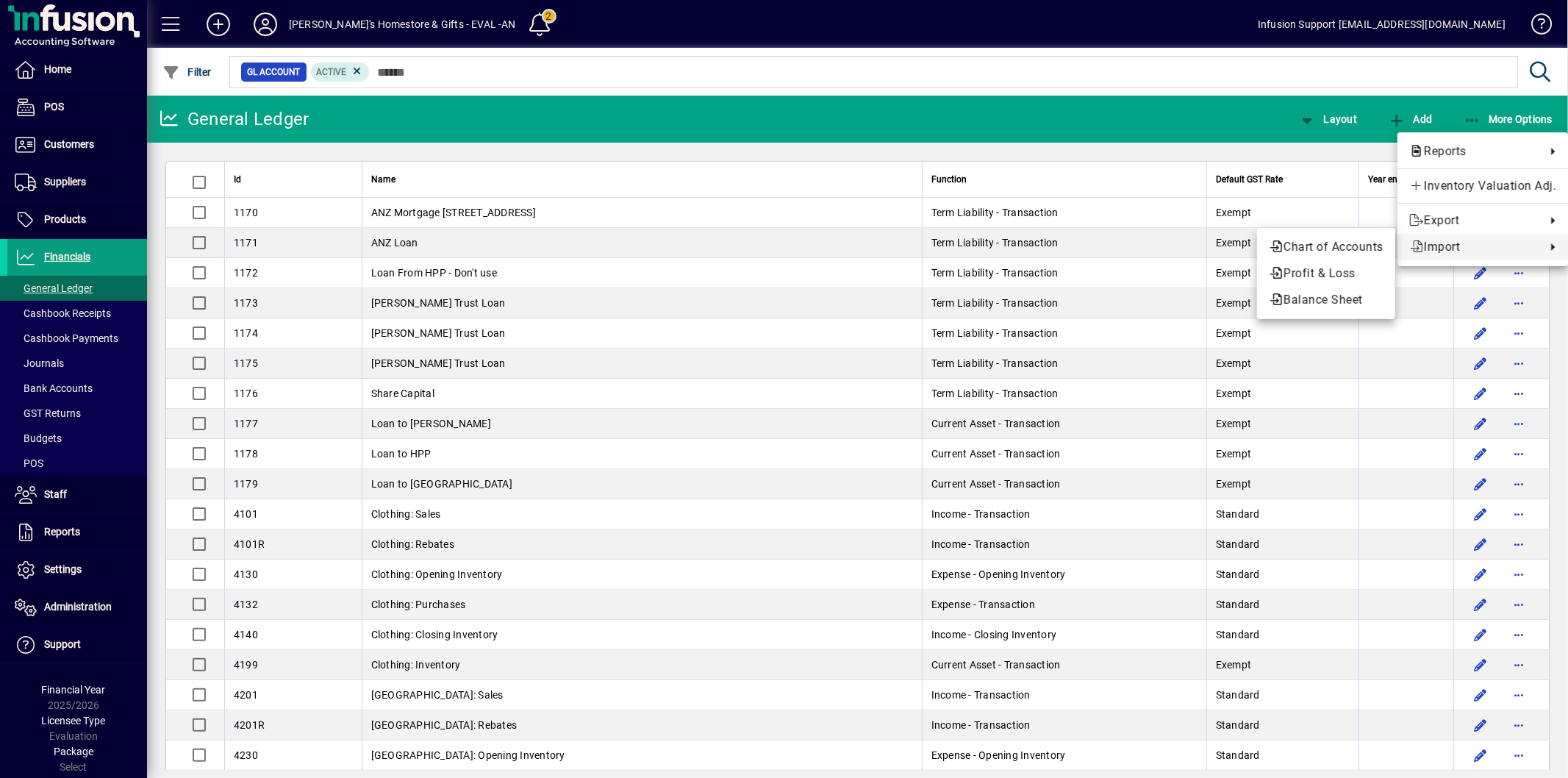
click at [1446, 250] on span "Import" at bounding box center [1474, 248] width 129 height 18
click at [1304, 300] on span "Balance Sheet" at bounding box center [1326, 300] width 114 height 18
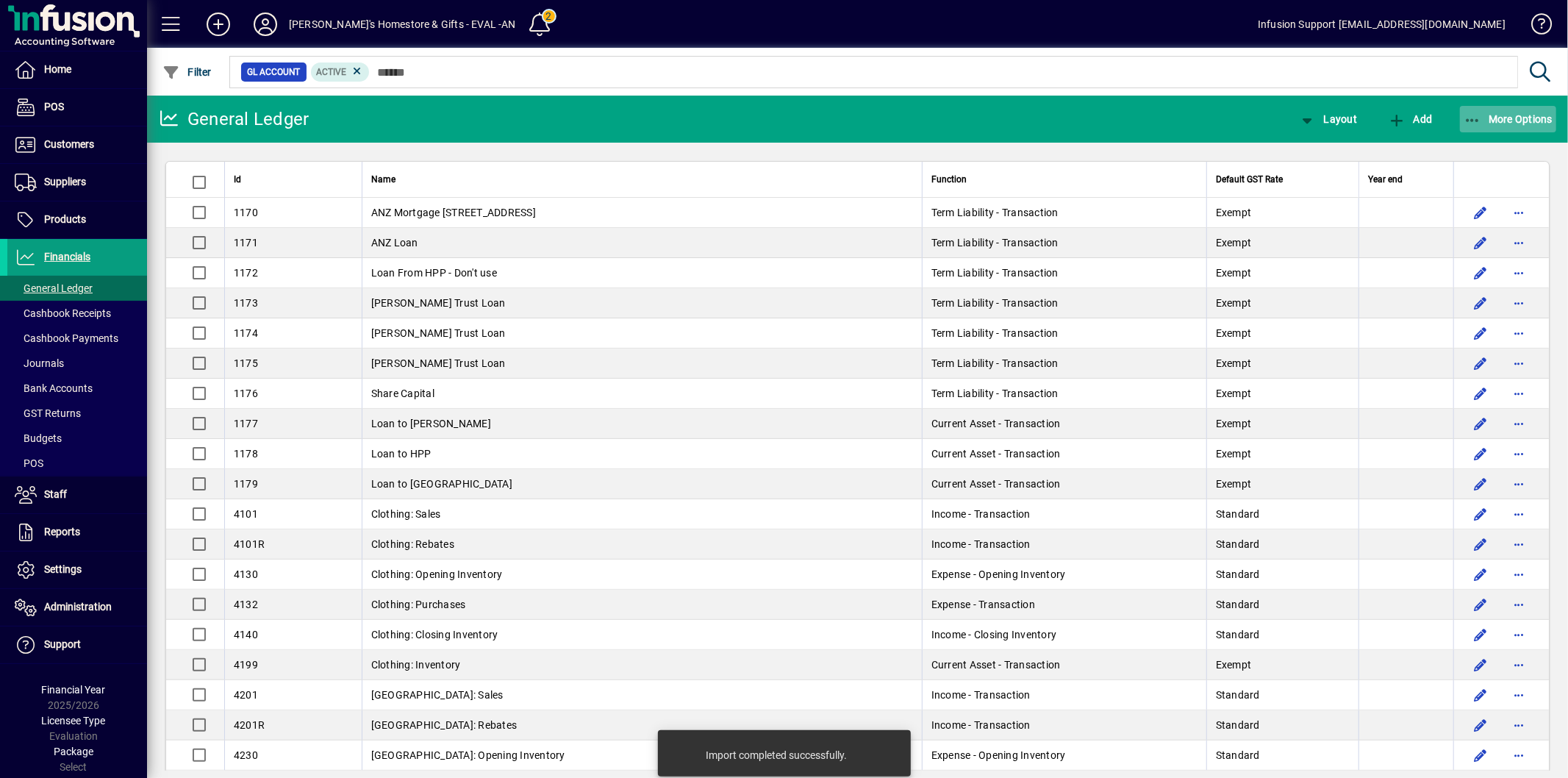
click at [1490, 115] on span "More Options" at bounding box center [1508, 119] width 90 height 12
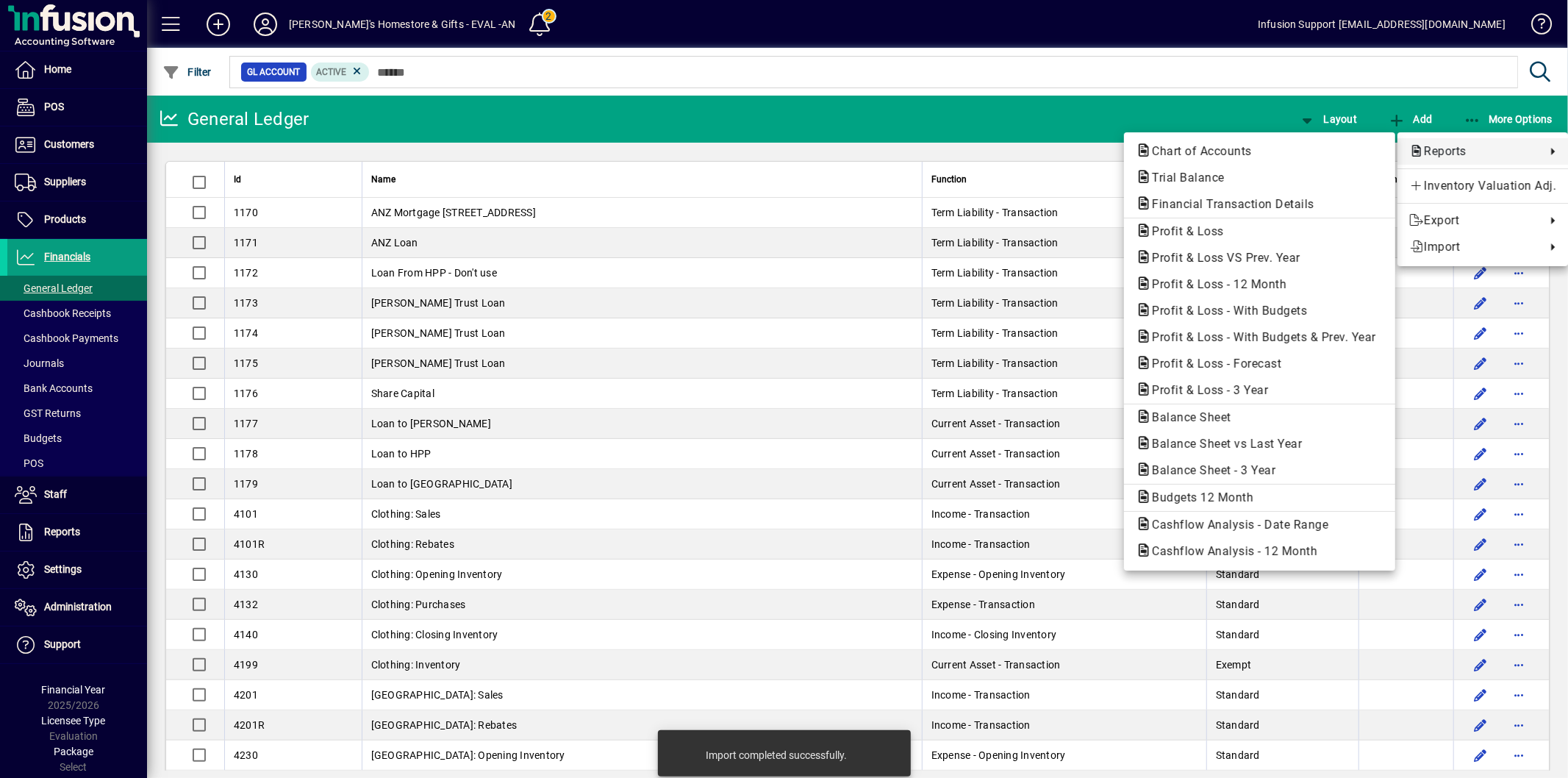
click at [1471, 145] on span "Reports" at bounding box center [1474, 152] width 129 height 18
click at [1273, 469] on span "Balance Sheet - 3 Year" at bounding box center [1210, 470] width 147 height 14
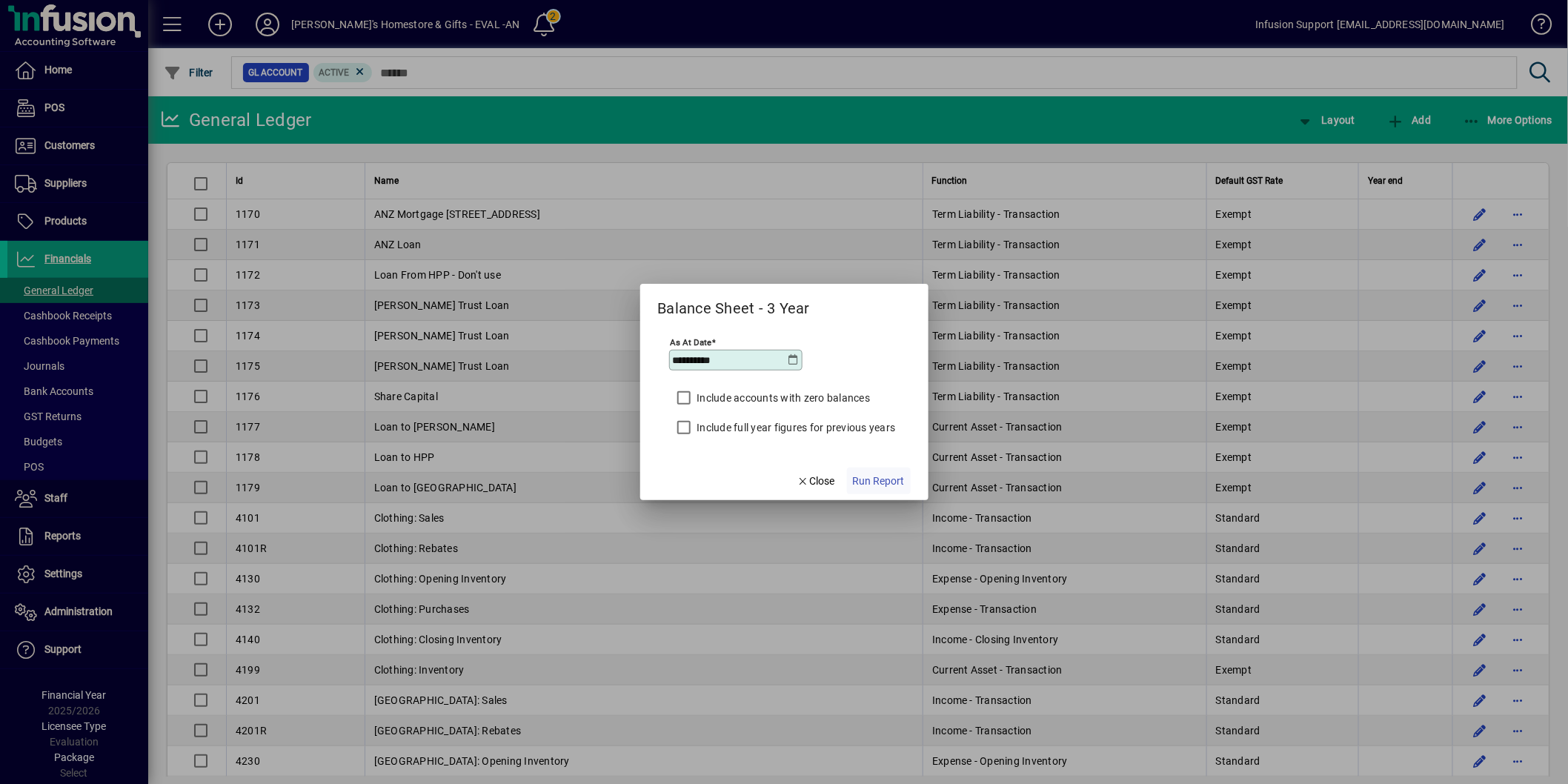
click at [883, 475] on span "Run Report" at bounding box center [879, 481] width 52 height 15
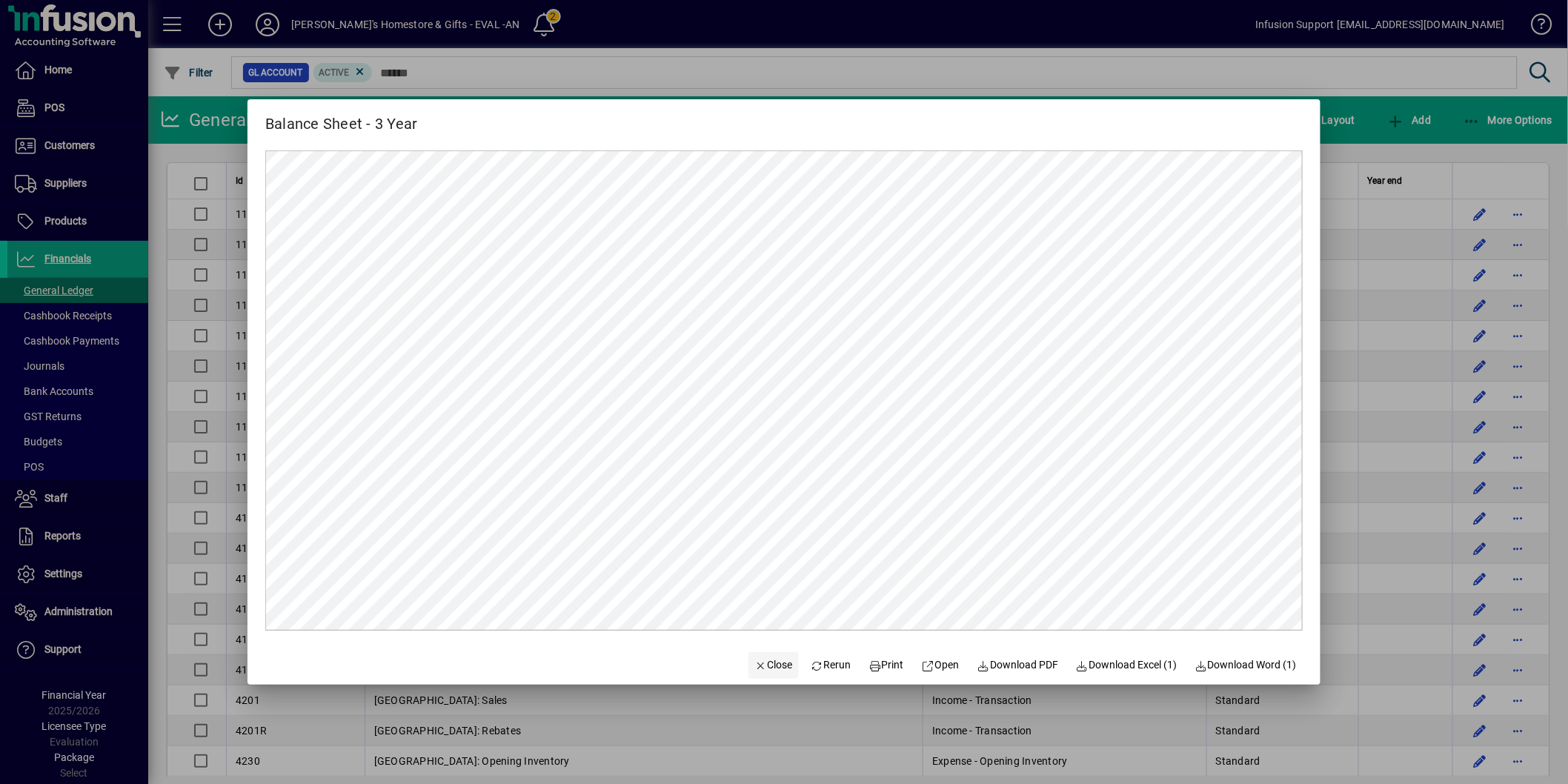
click at [754, 658] on span "Close" at bounding box center [773, 664] width 38 height 15
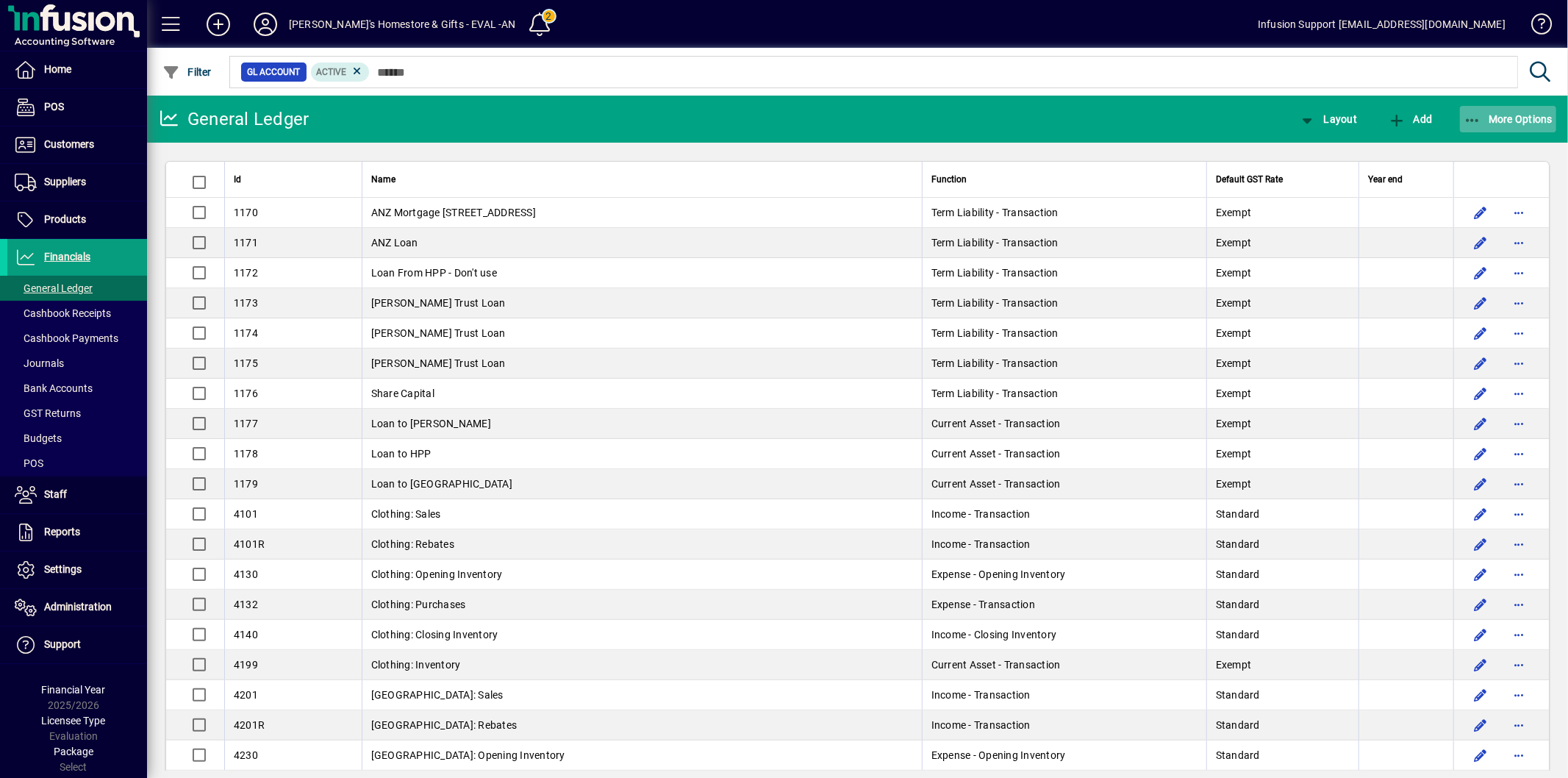
click at [1473, 126] on icon "button" at bounding box center [1472, 121] width 19 height 15
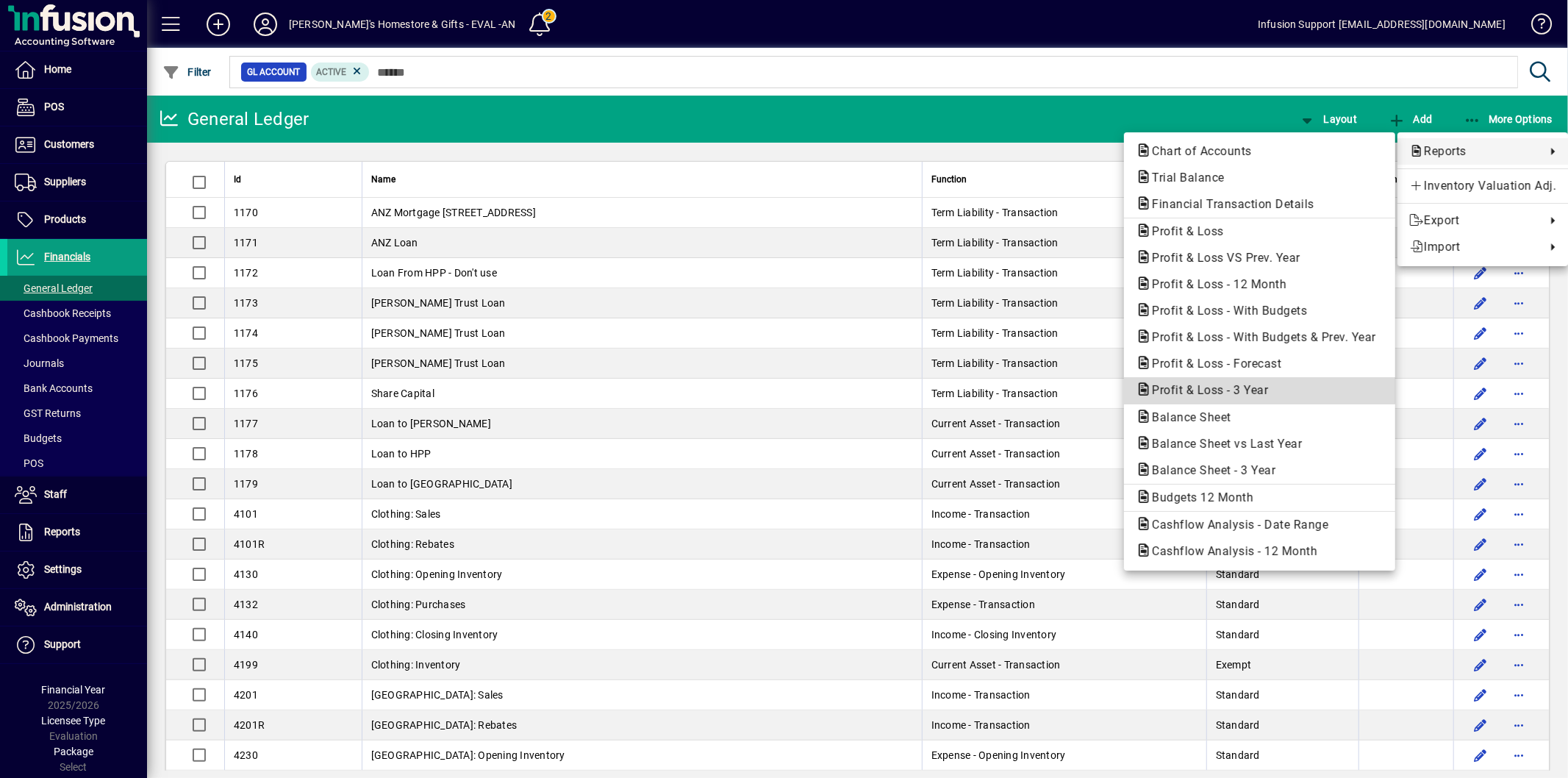
click at [1223, 389] on span "Profit & Loss - 3 Year" at bounding box center [1205, 390] width 139 height 14
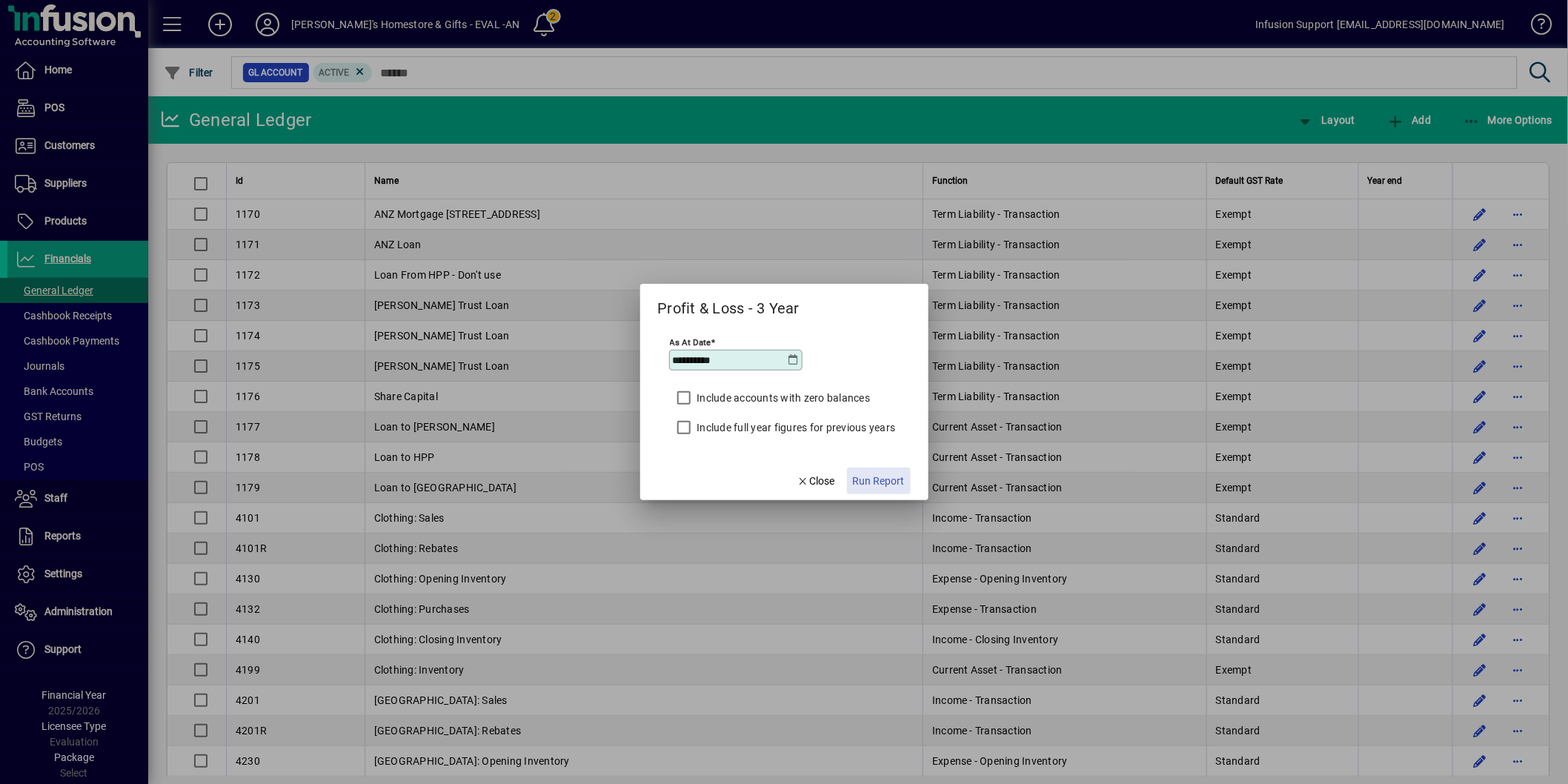
click at [886, 476] on span "Run Report" at bounding box center [879, 481] width 52 height 15
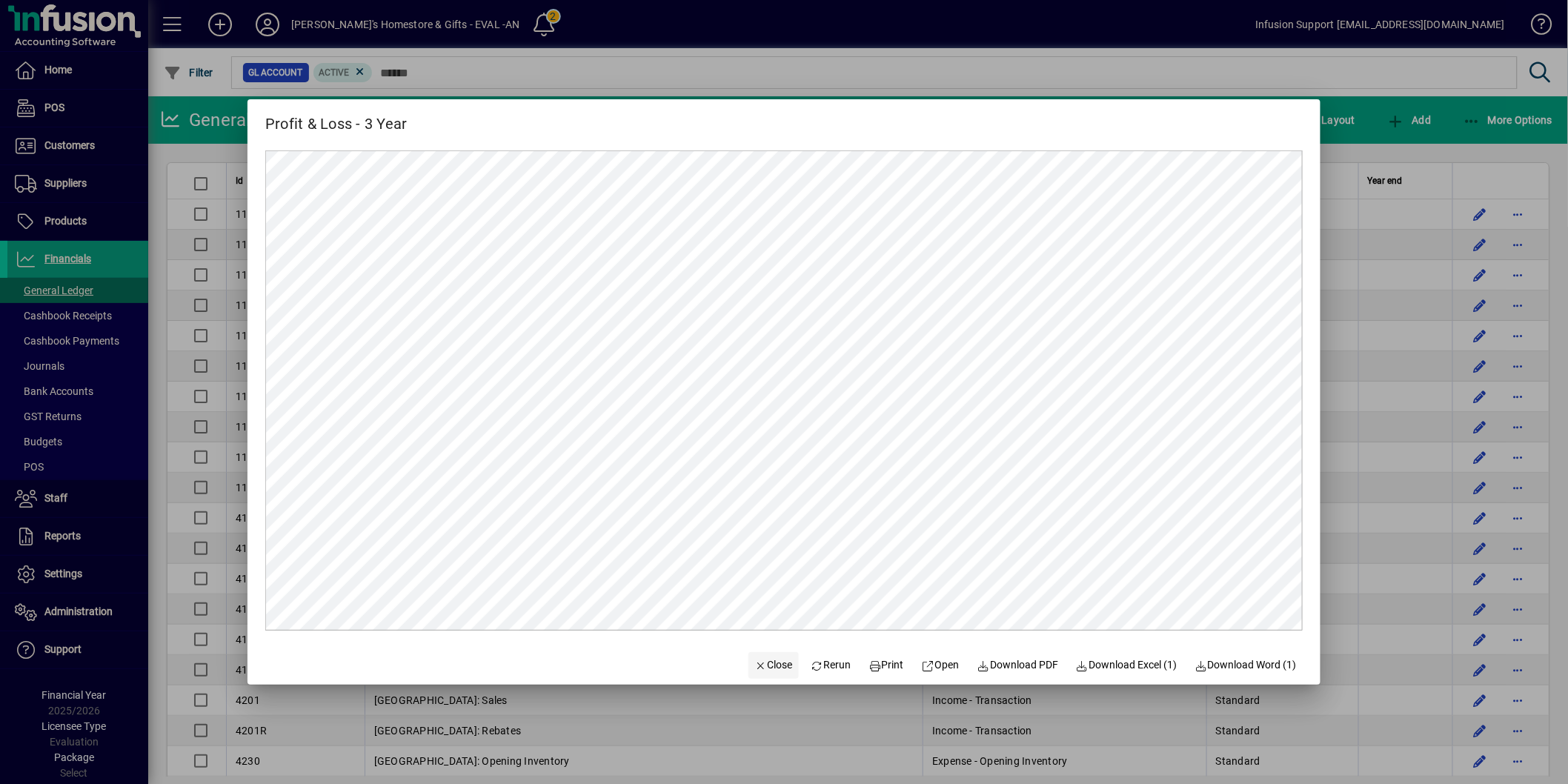
click at [748, 654] on span "button" at bounding box center [773, 665] width 50 height 36
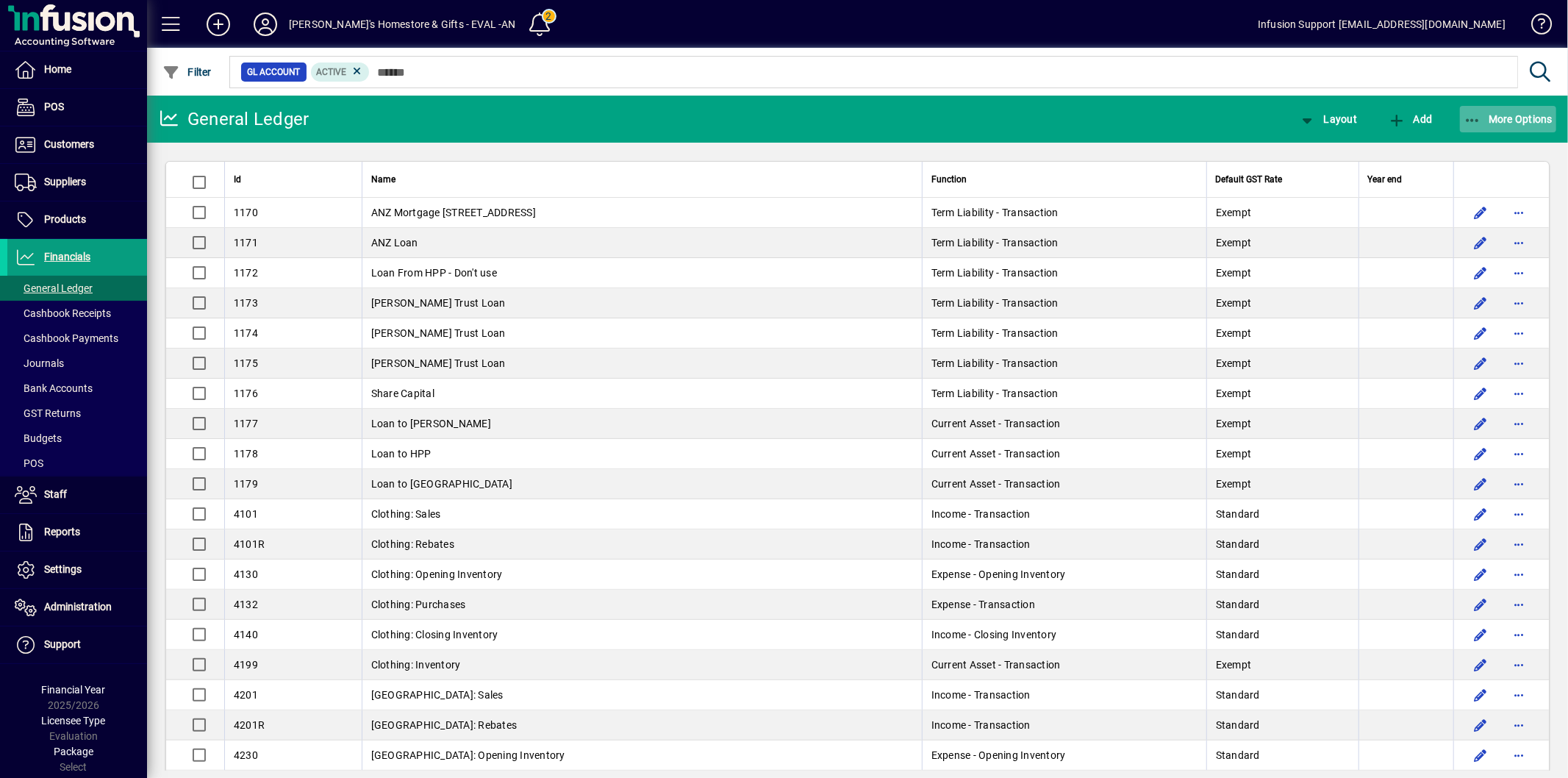
click at [1500, 111] on span "button" at bounding box center [1508, 119] width 97 height 35
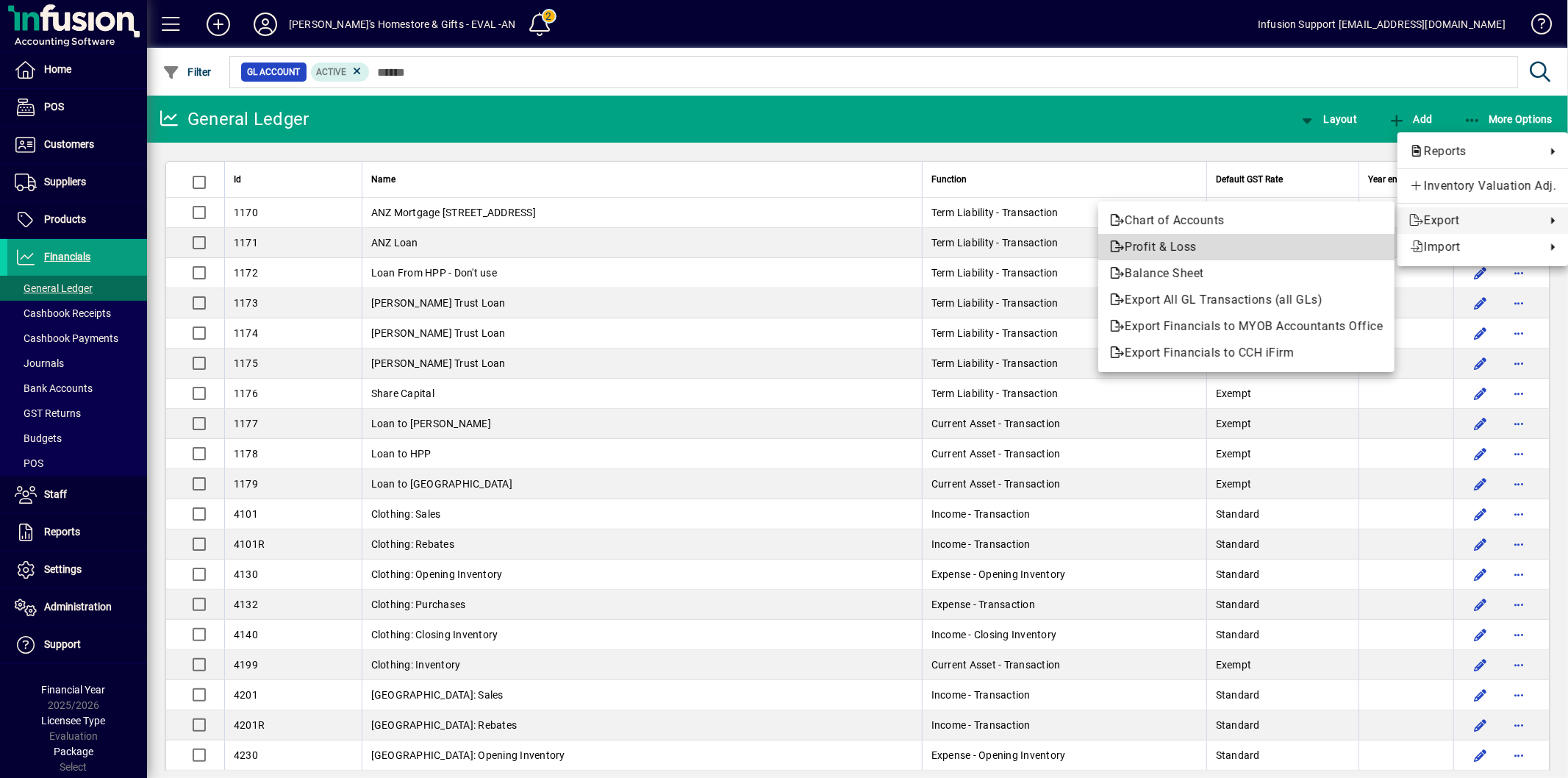
click at [1208, 244] on span "Profit & Loss" at bounding box center [1247, 248] width 273 height 18
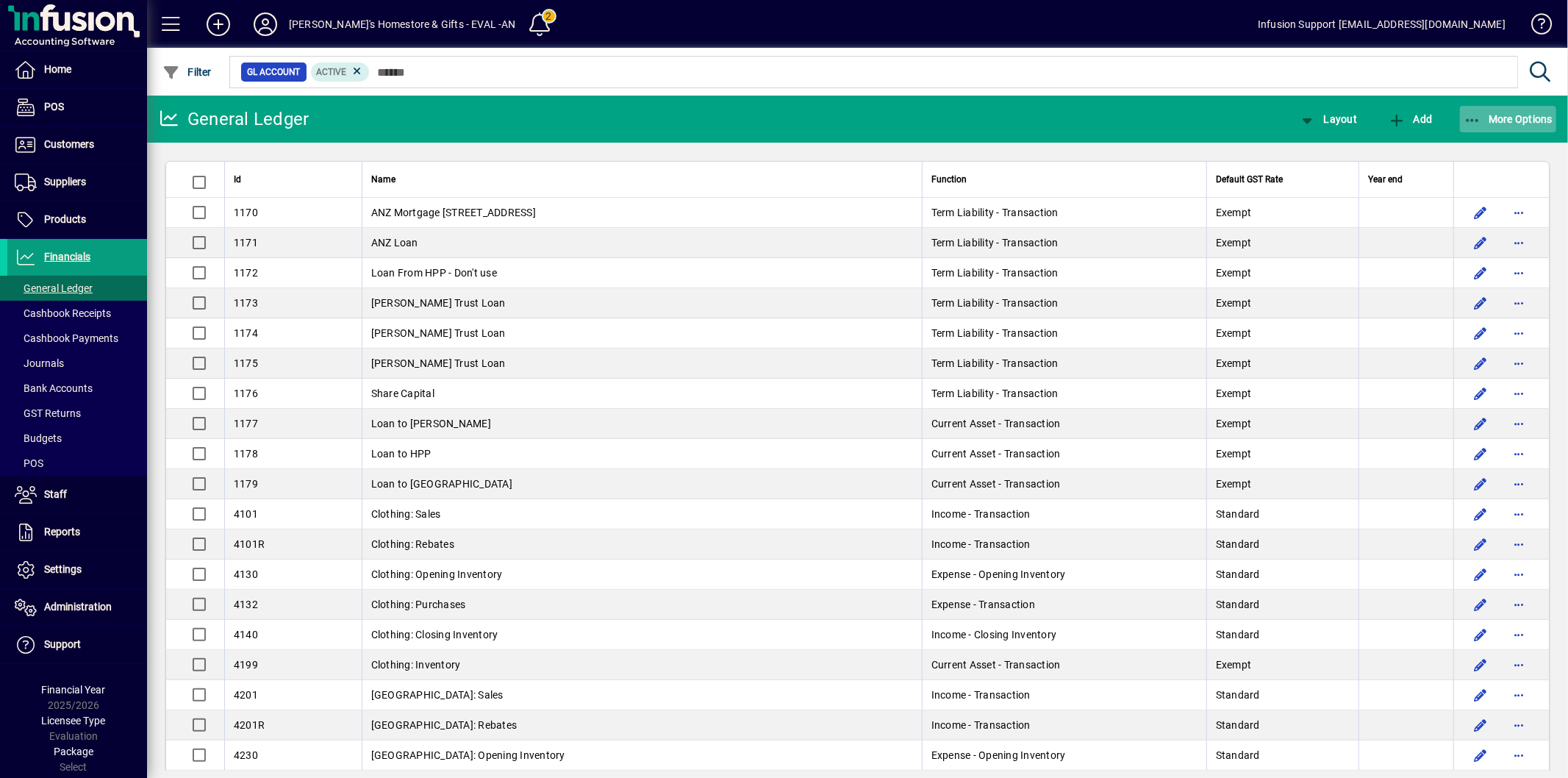
click at [1491, 115] on span "More Options" at bounding box center [1508, 119] width 90 height 12
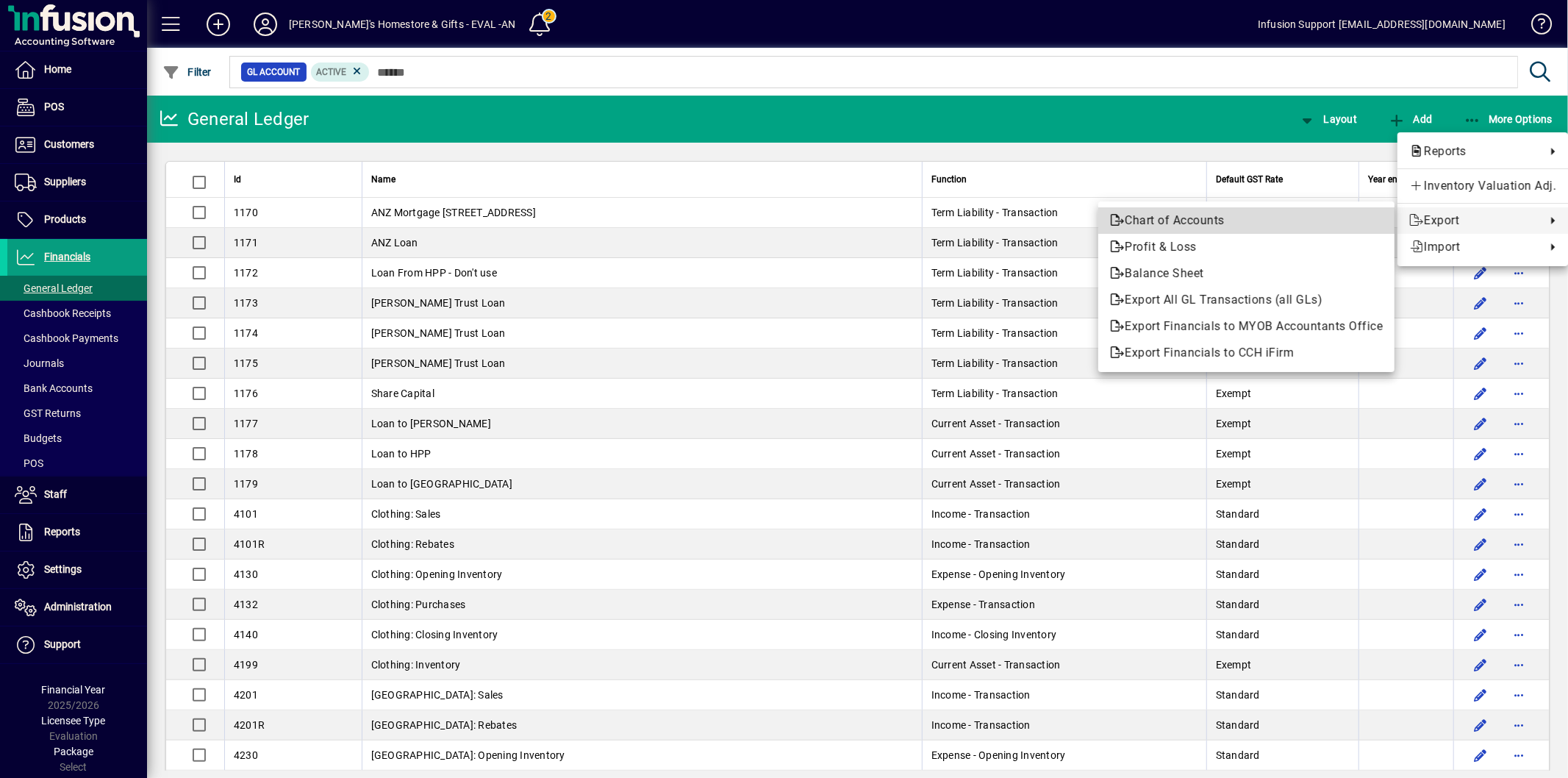
click at [1243, 215] on span "Chart of Accounts" at bounding box center [1247, 221] width 273 height 18
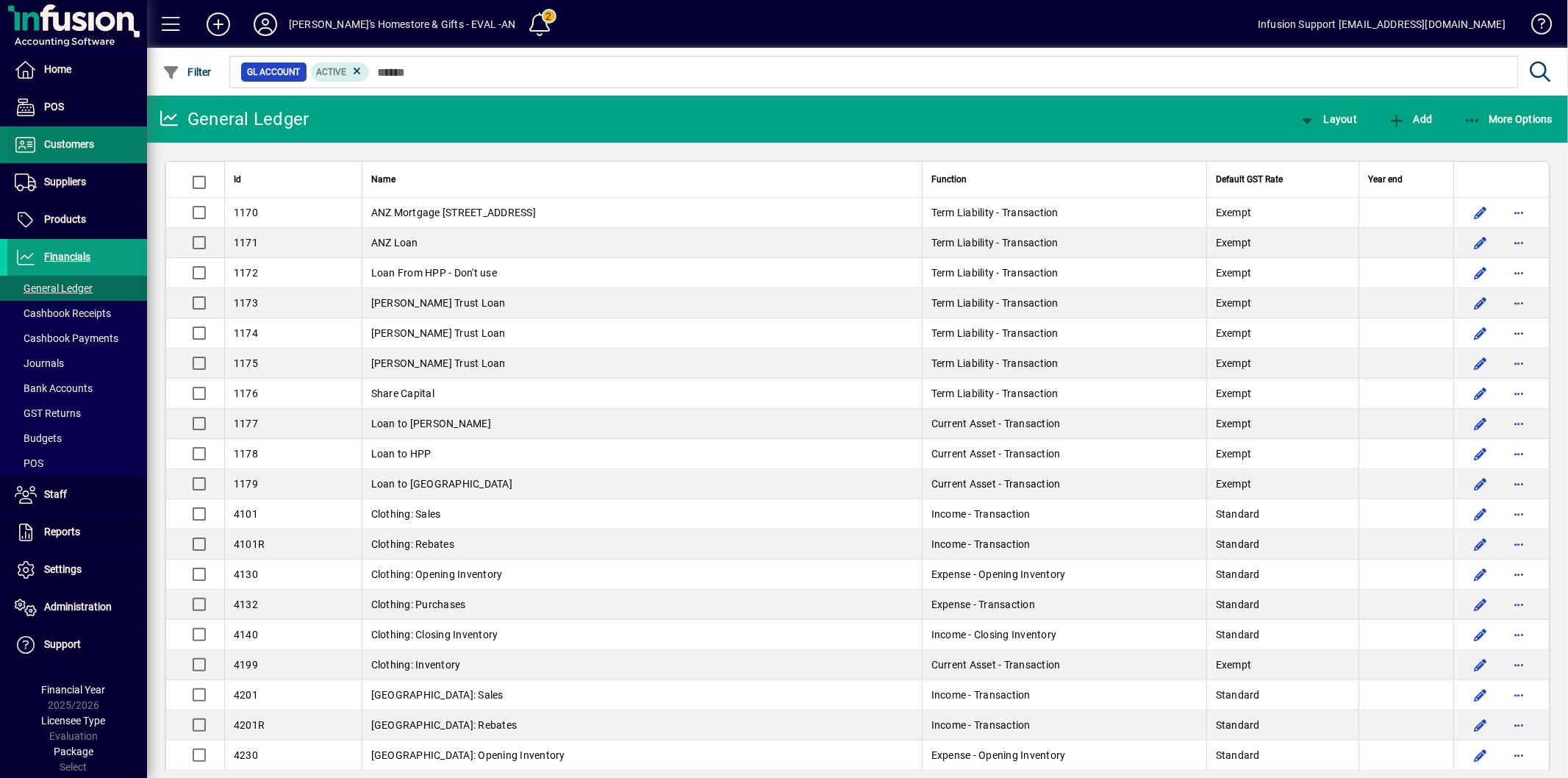
click at [80, 153] on span "Customers" at bounding box center [51, 145] width 87 height 18
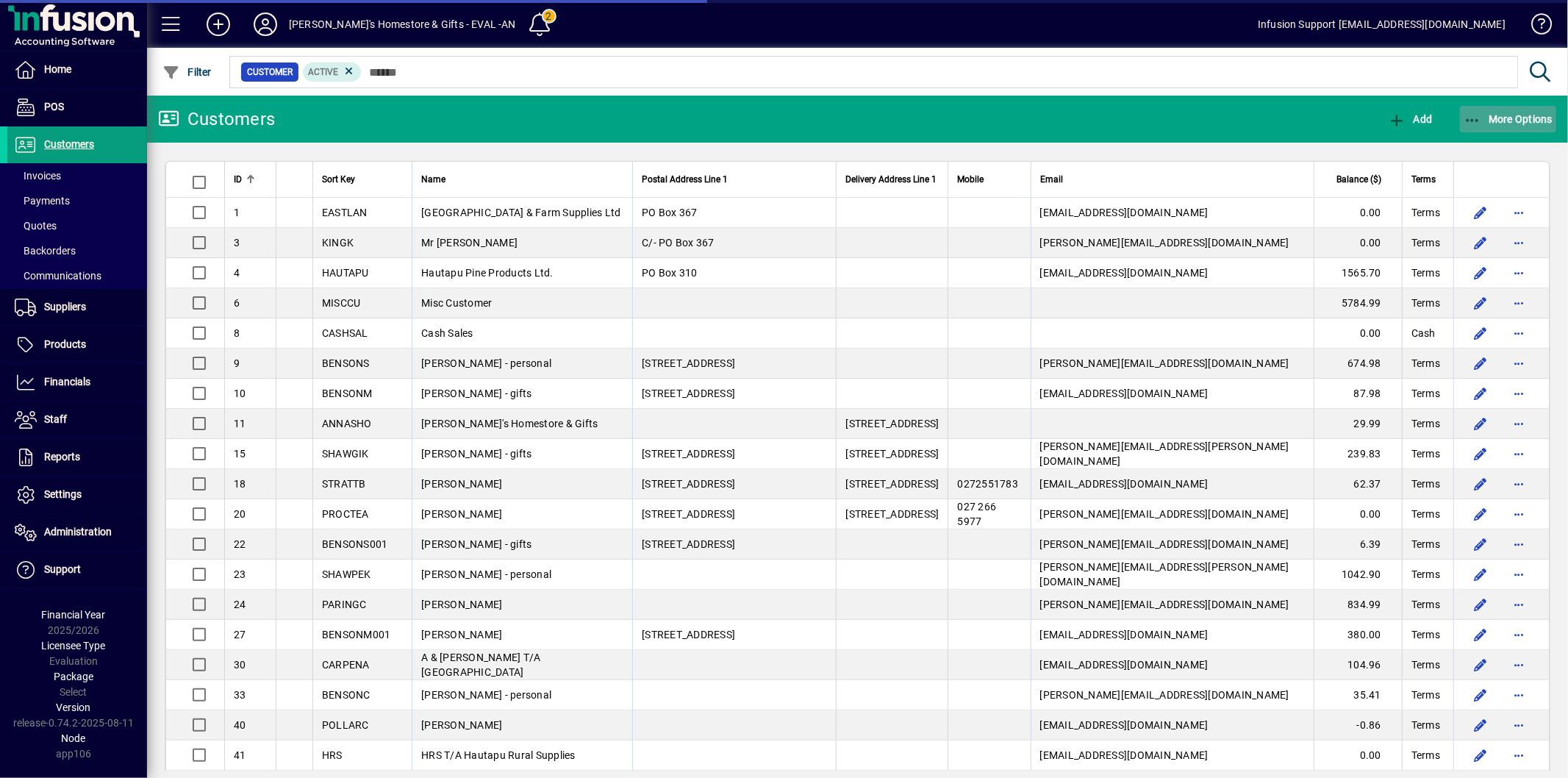
click at [1478, 101] on span "button" at bounding box center [1508, 119] width 97 height 35
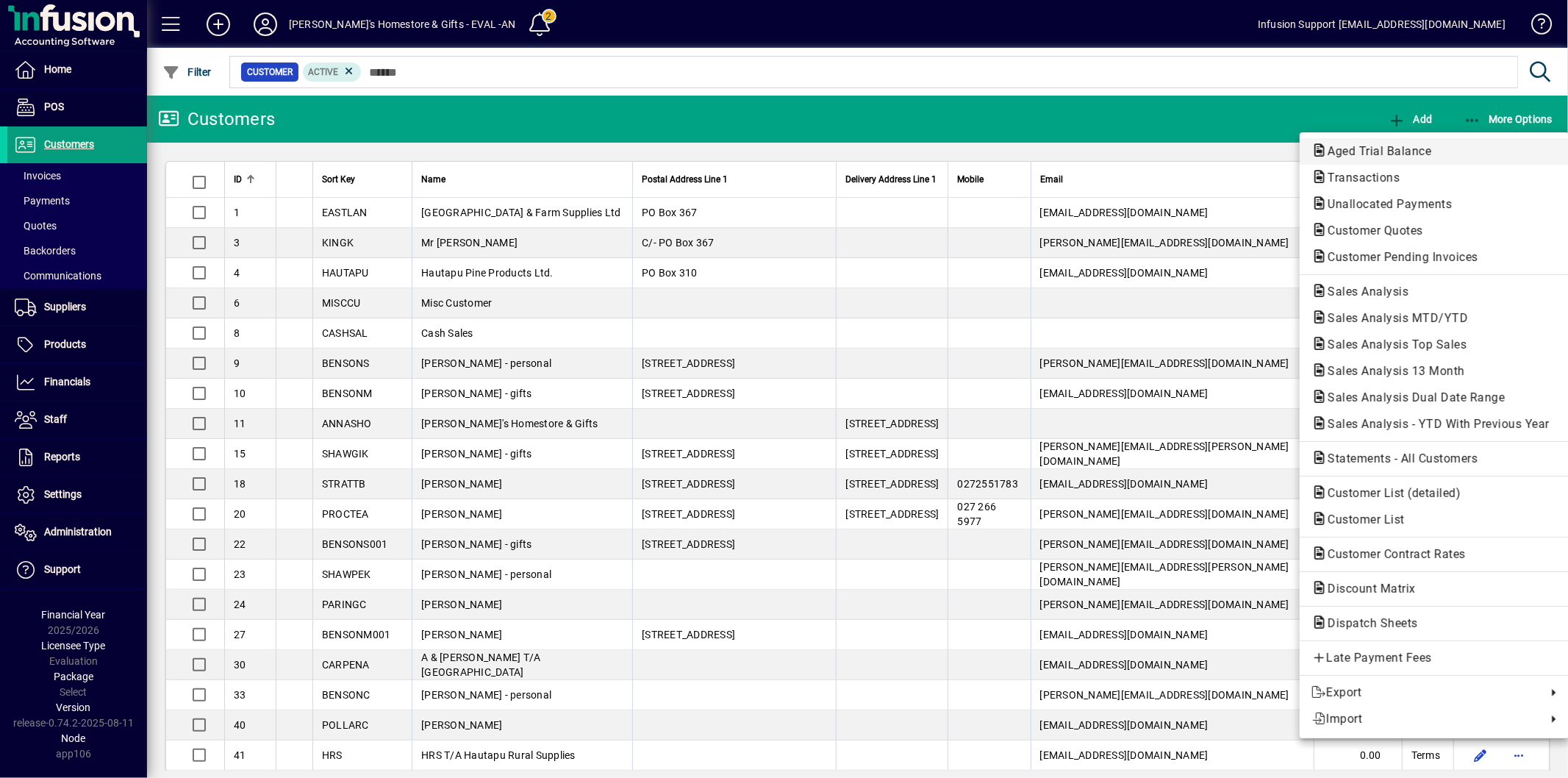
click at [1407, 145] on span "Aged Trial Balance" at bounding box center [1375, 151] width 127 height 14
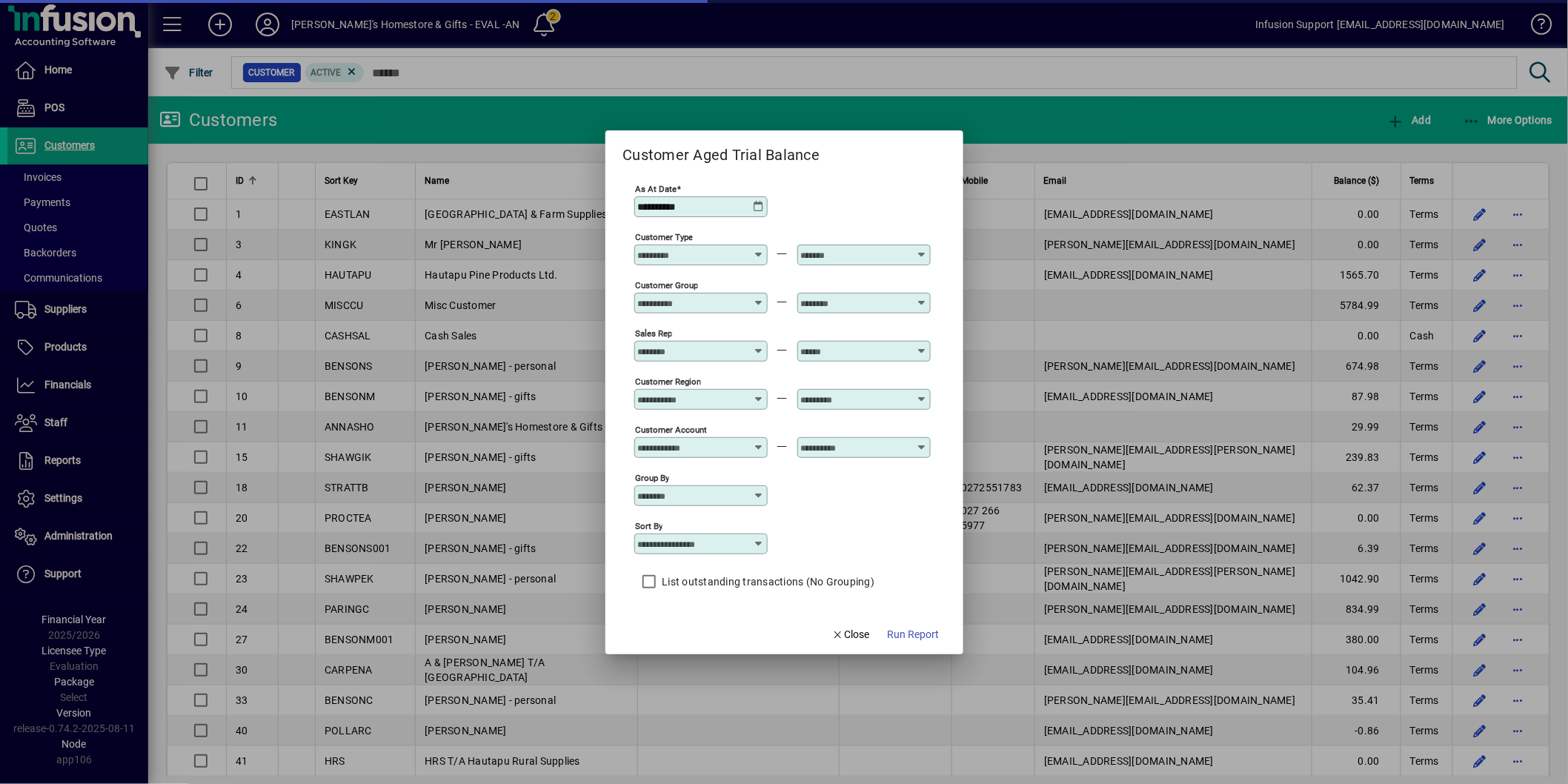
click at [920, 633] on span "Run Report" at bounding box center [914, 634] width 52 height 15
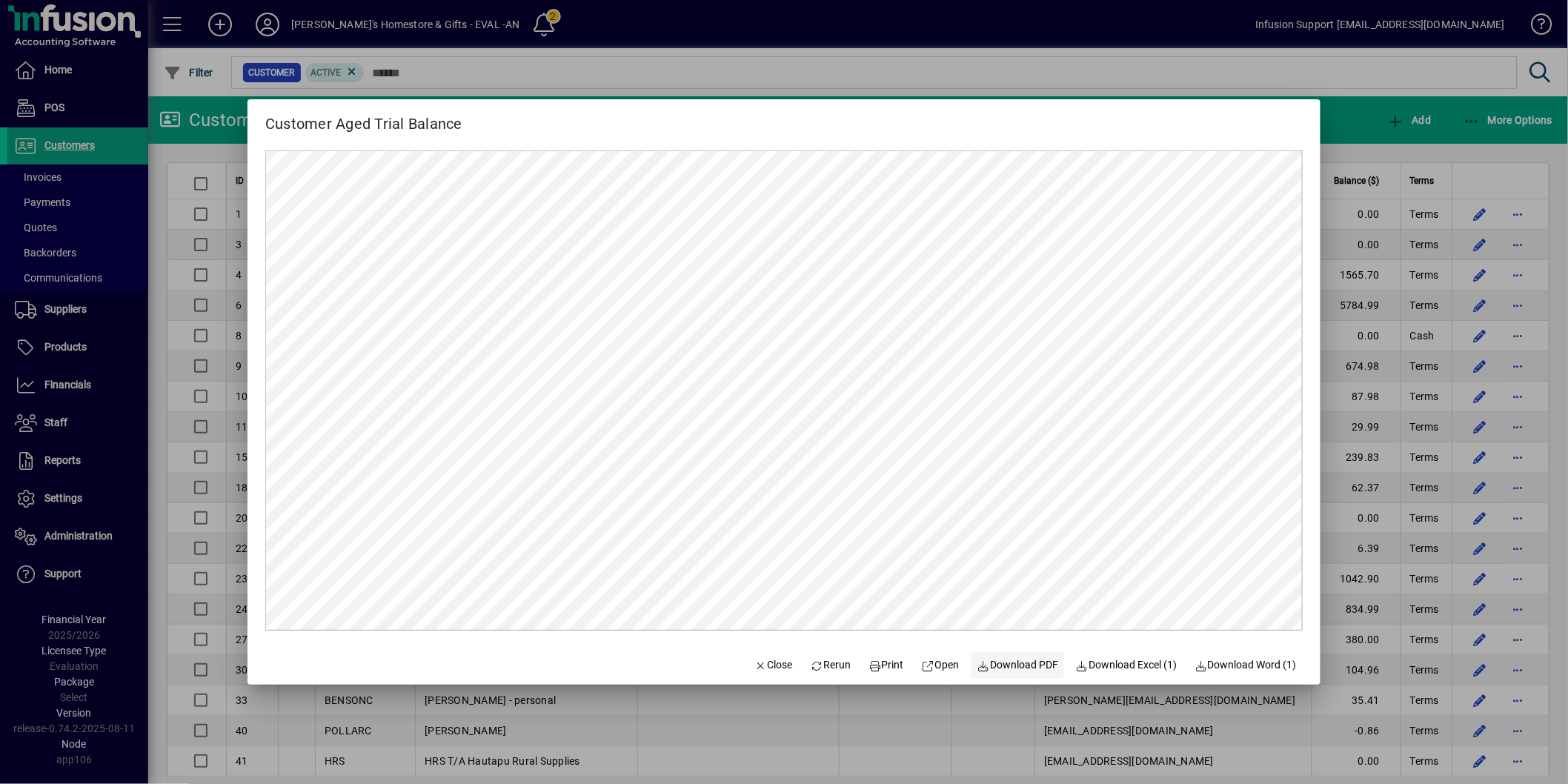
click at [1012, 672] on span "Download PDF" at bounding box center [1017, 664] width 81 height 15
click at [759, 669] on span "Close" at bounding box center [773, 664] width 38 height 15
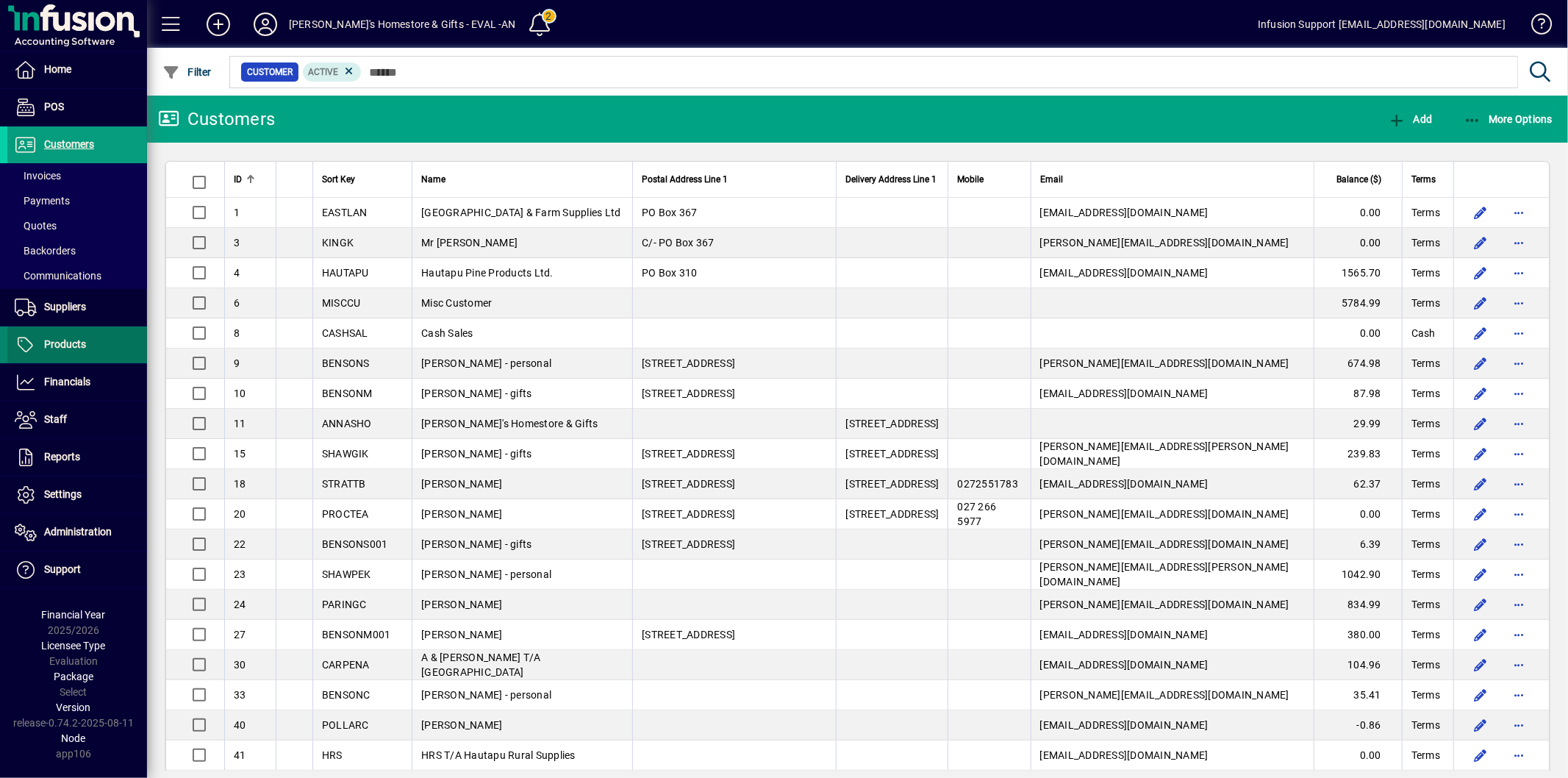
click at [63, 341] on span "Products" at bounding box center [65, 343] width 42 height 12
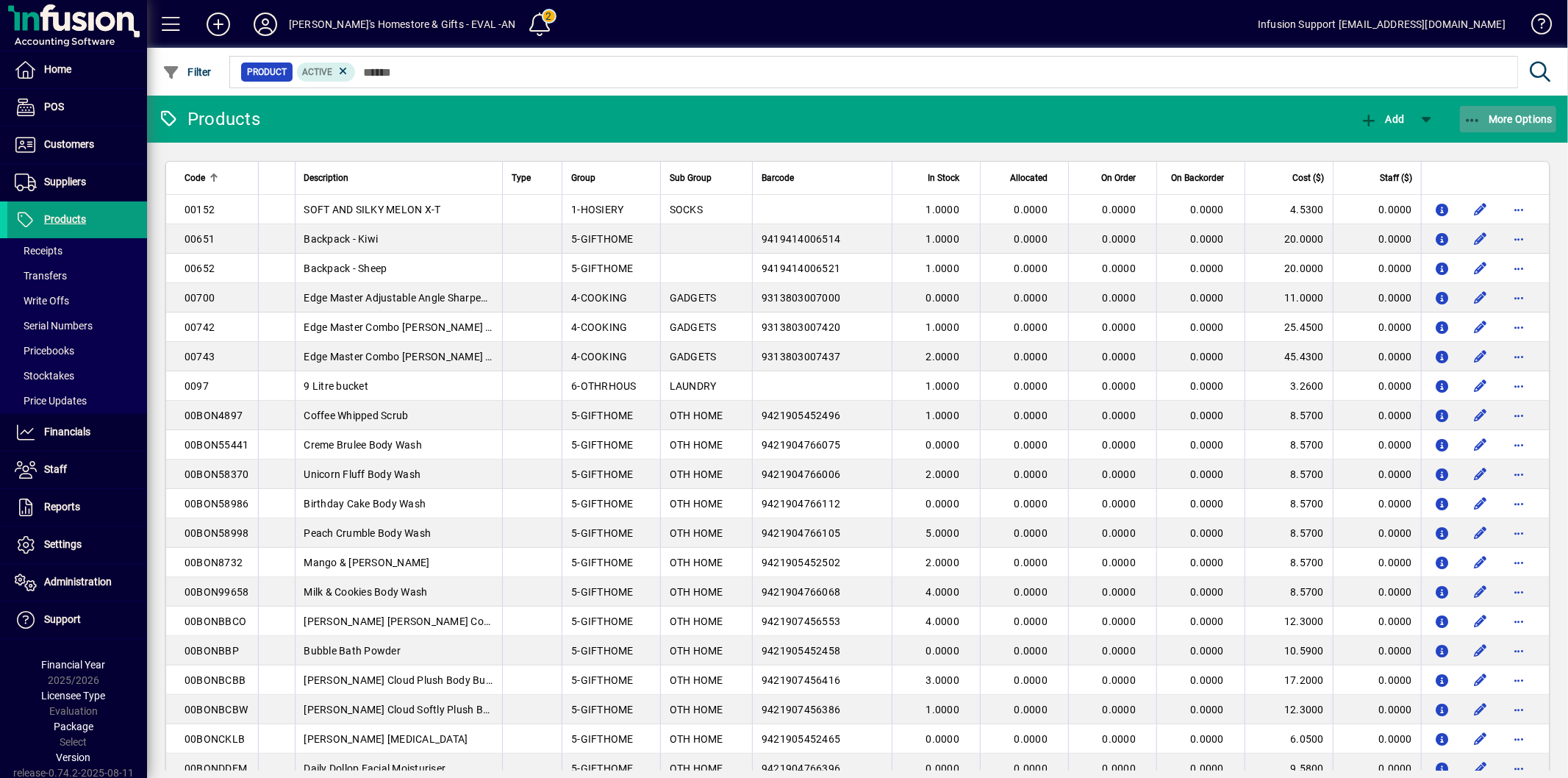
click at [1486, 120] on span "More Options" at bounding box center [1508, 119] width 90 height 12
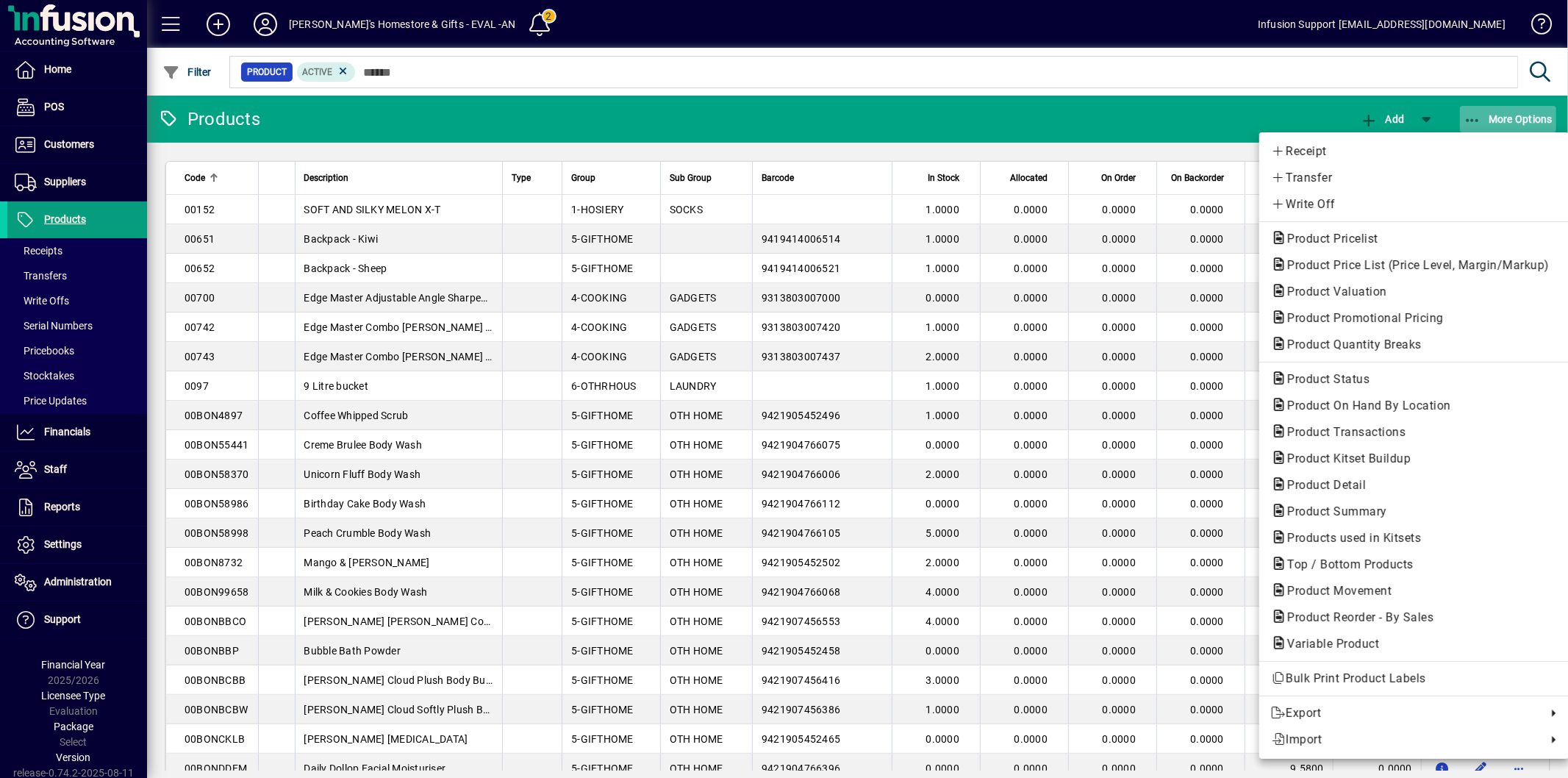
click at [1486, 120] on div at bounding box center [784, 389] width 1568 height 778
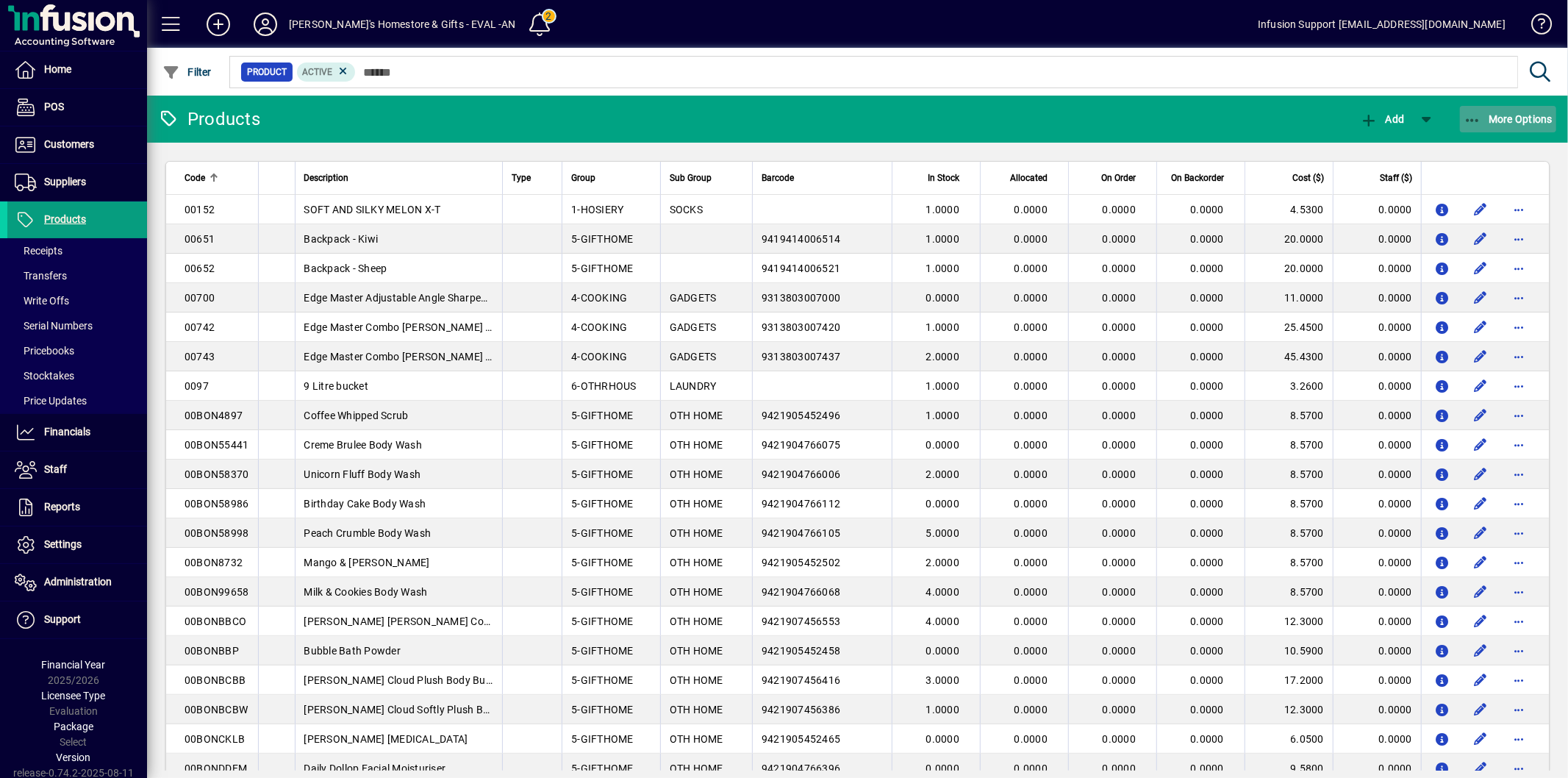
click at [1487, 116] on span "More Options" at bounding box center [1508, 119] width 90 height 12
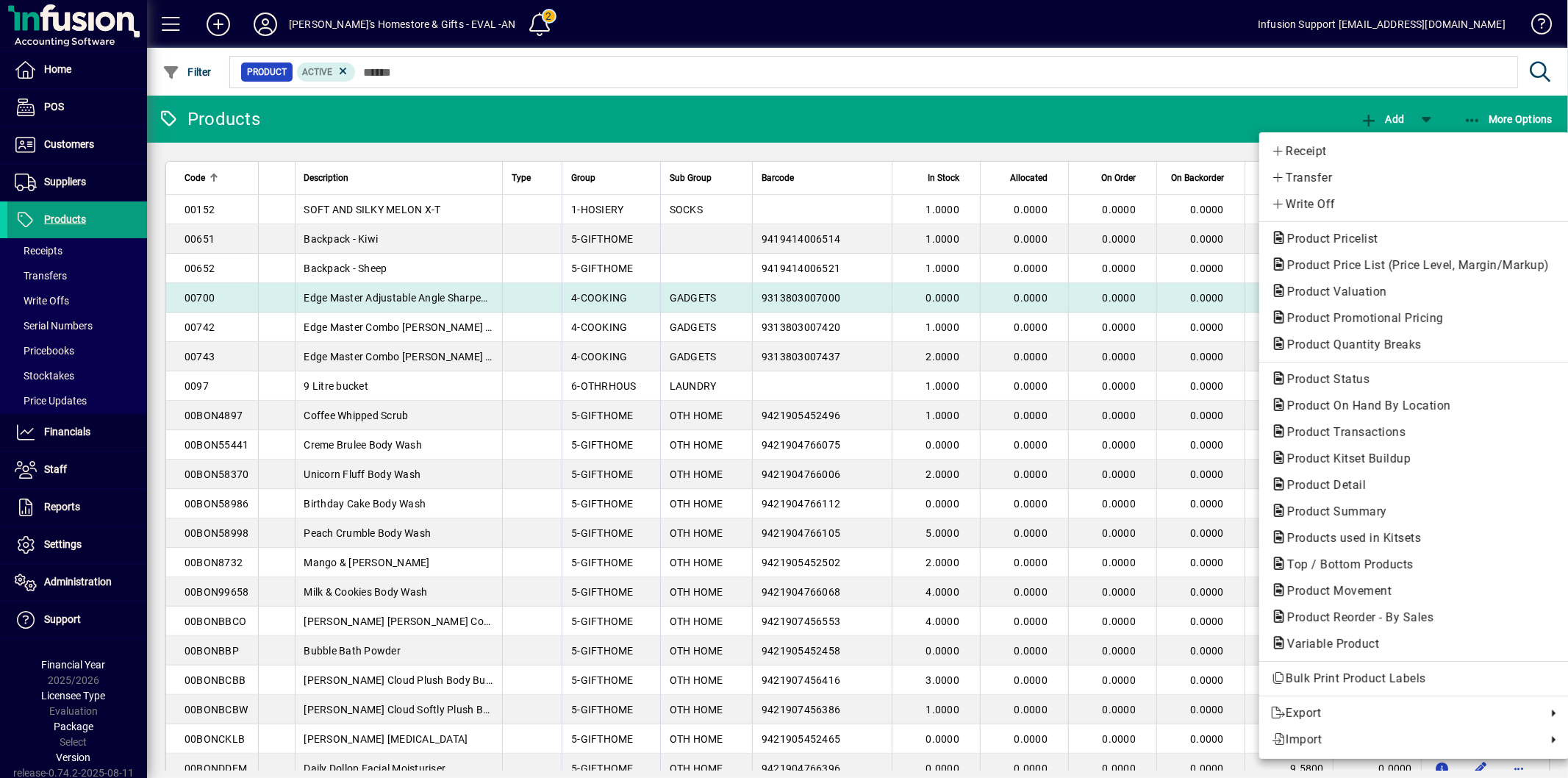
click at [1325, 287] on span "Product Valuation" at bounding box center [1332, 292] width 123 height 14
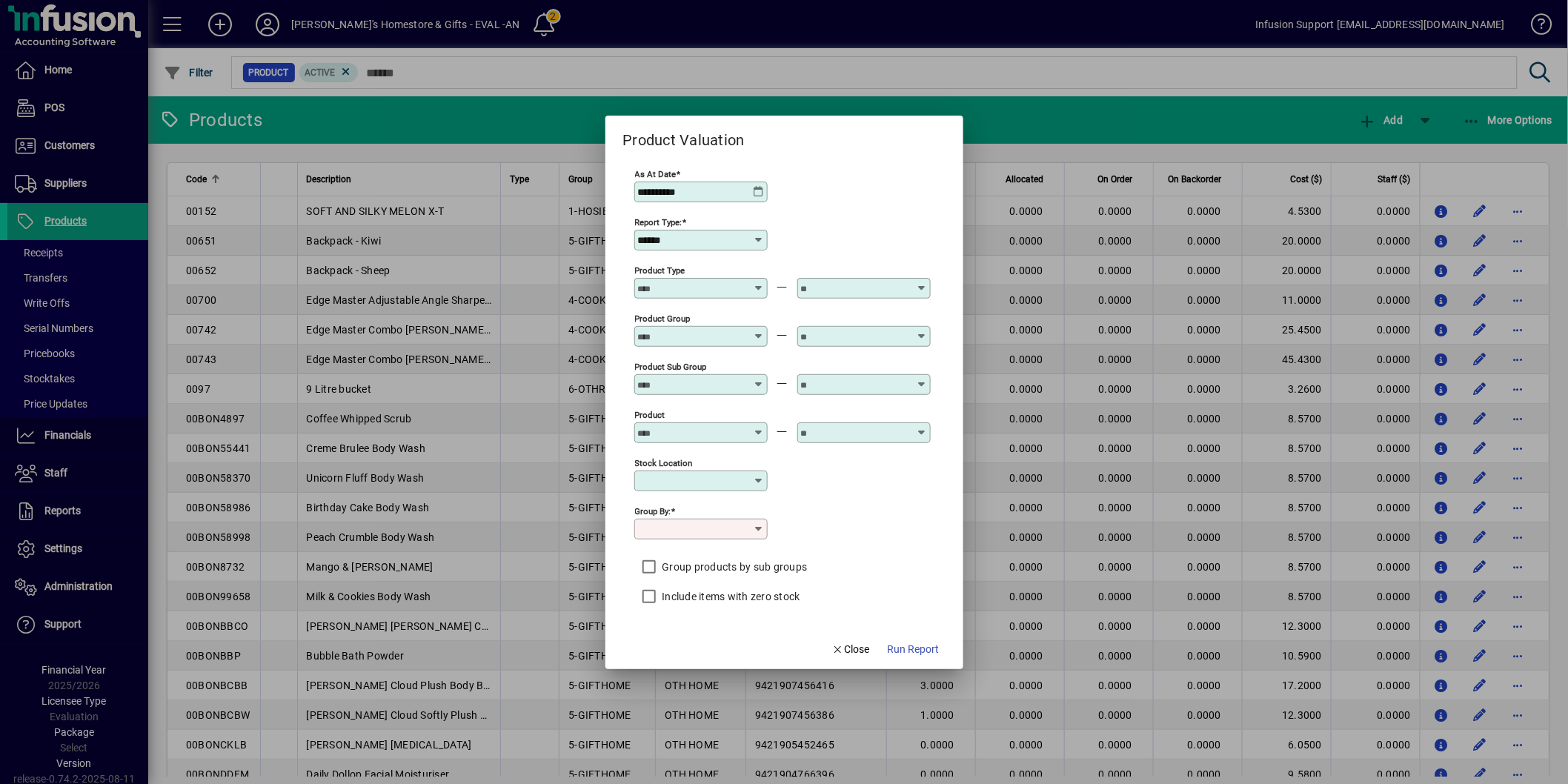
type input "**********"
click at [931, 656] on span "Run Report" at bounding box center [914, 649] width 52 height 15
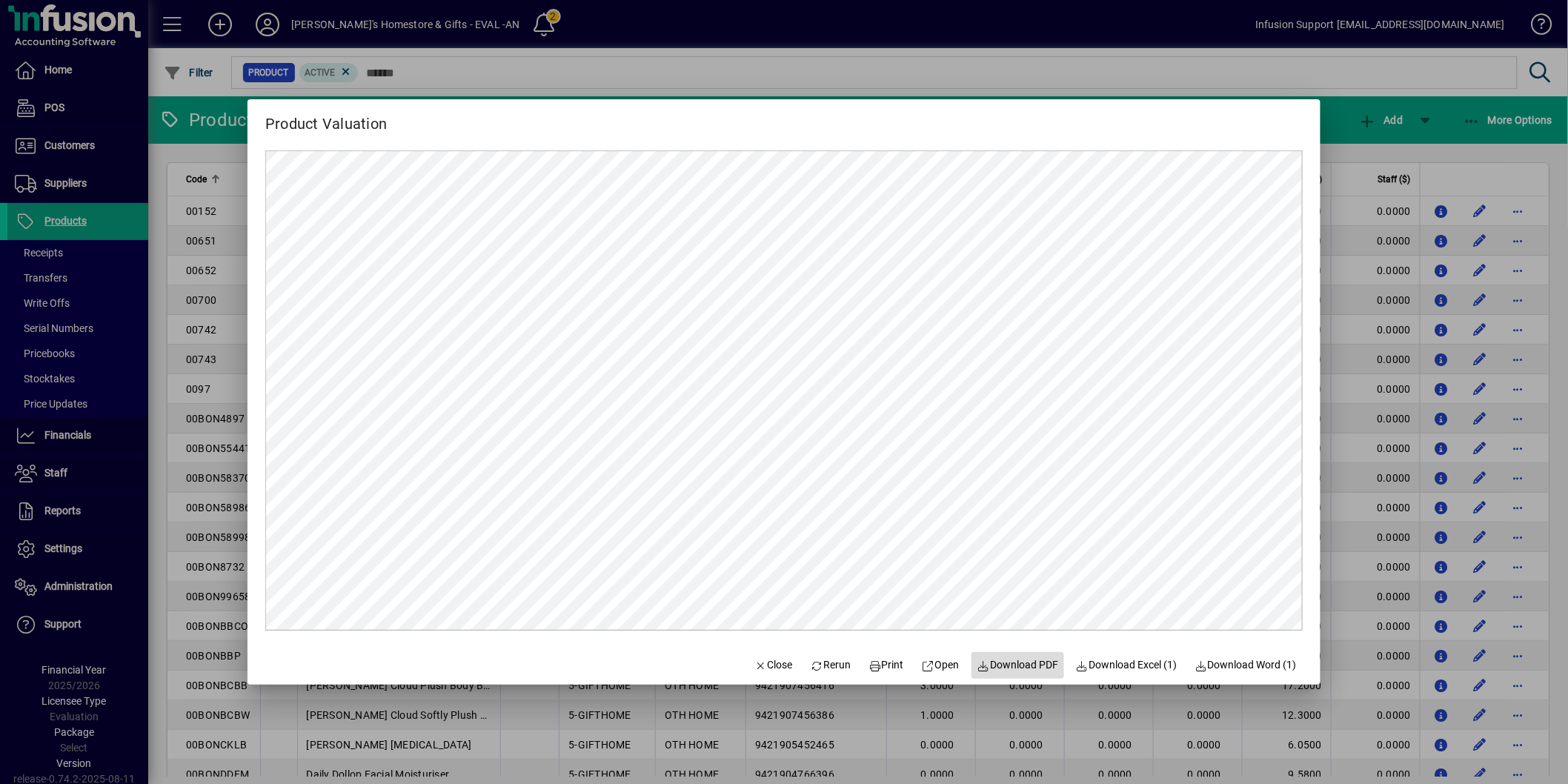
click at [1030, 664] on span "Download PDF" at bounding box center [1017, 664] width 81 height 15
click at [754, 663] on span "Close" at bounding box center [773, 664] width 38 height 15
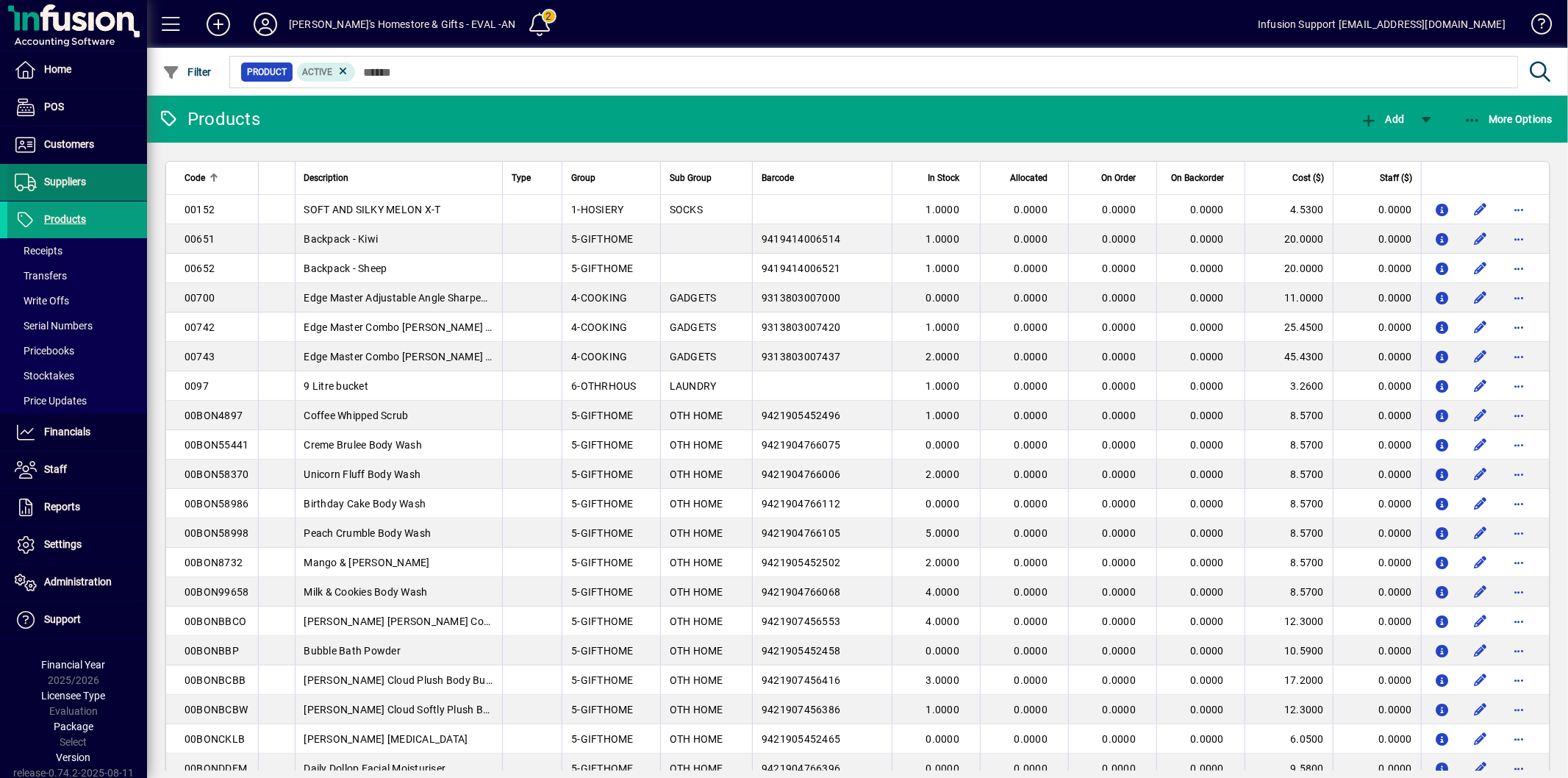
click at [87, 182] on span at bounding box center [76, 183] width 139 height 35
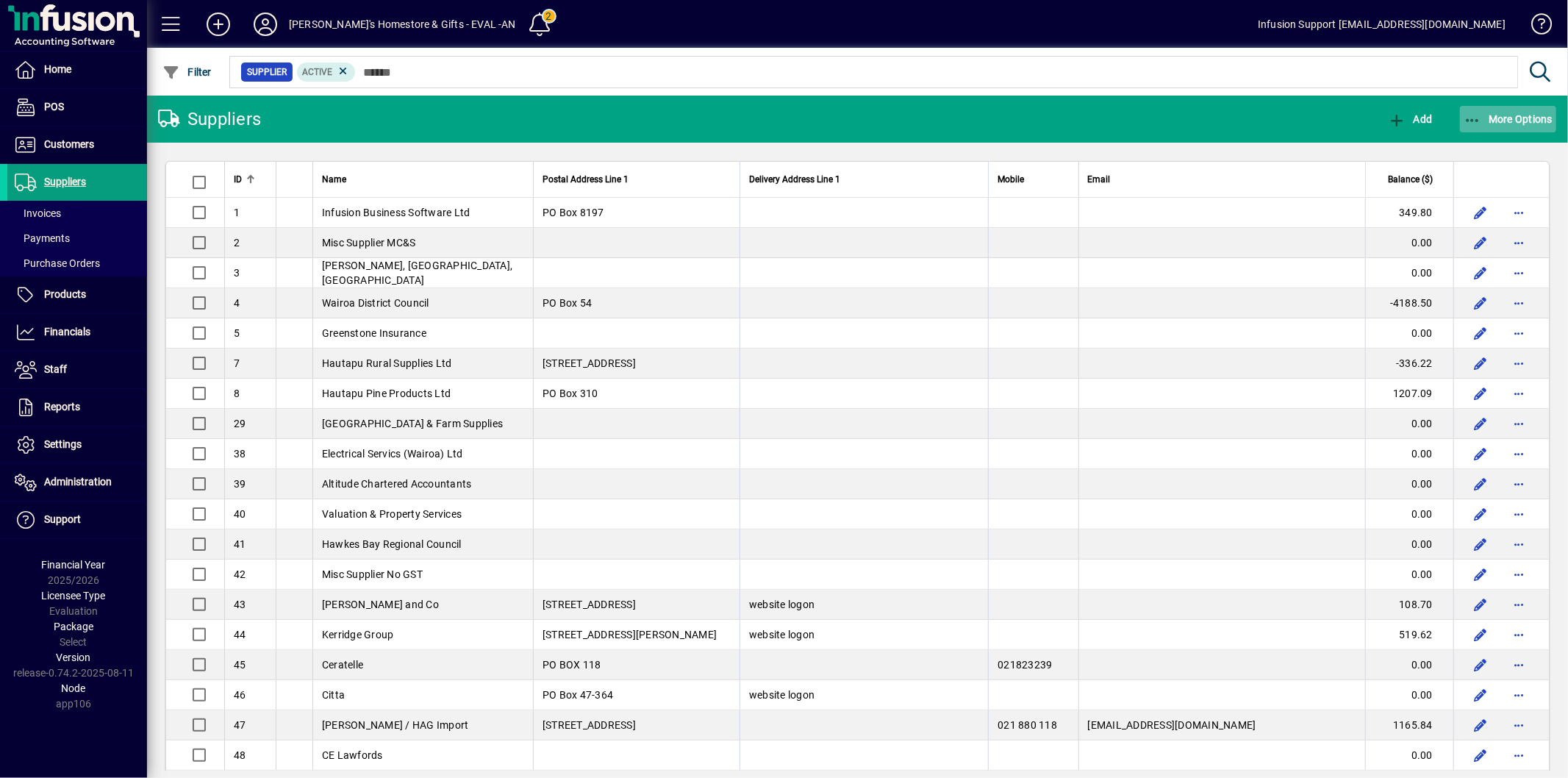
click at [1501, 114] on span "More Options" at bounding box center [1508, 119] width 90 height 12
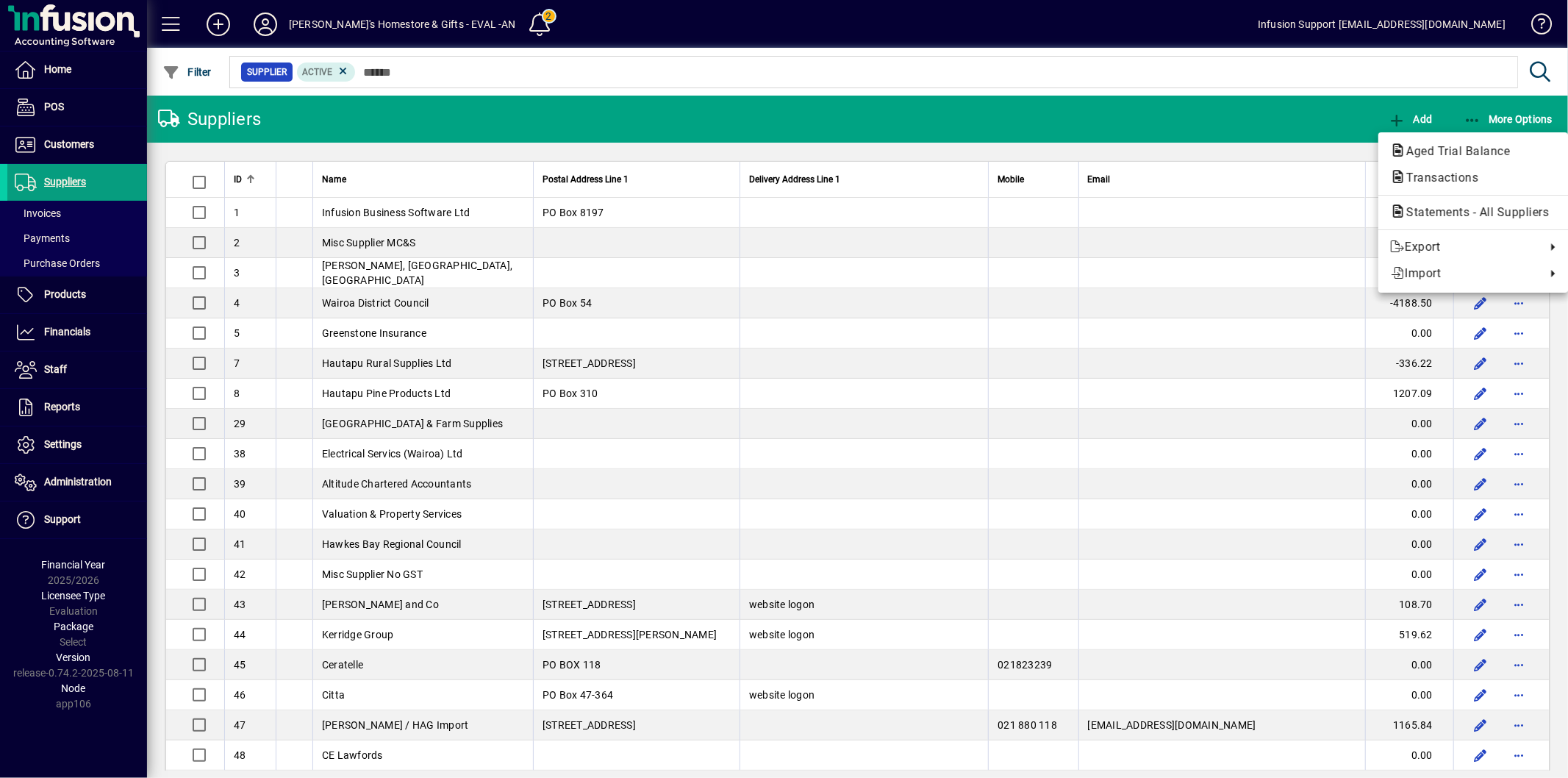
click at [1427, 153] on span "Aged Trial Balance" at bounding box center [1453, 151] width 127 height 14
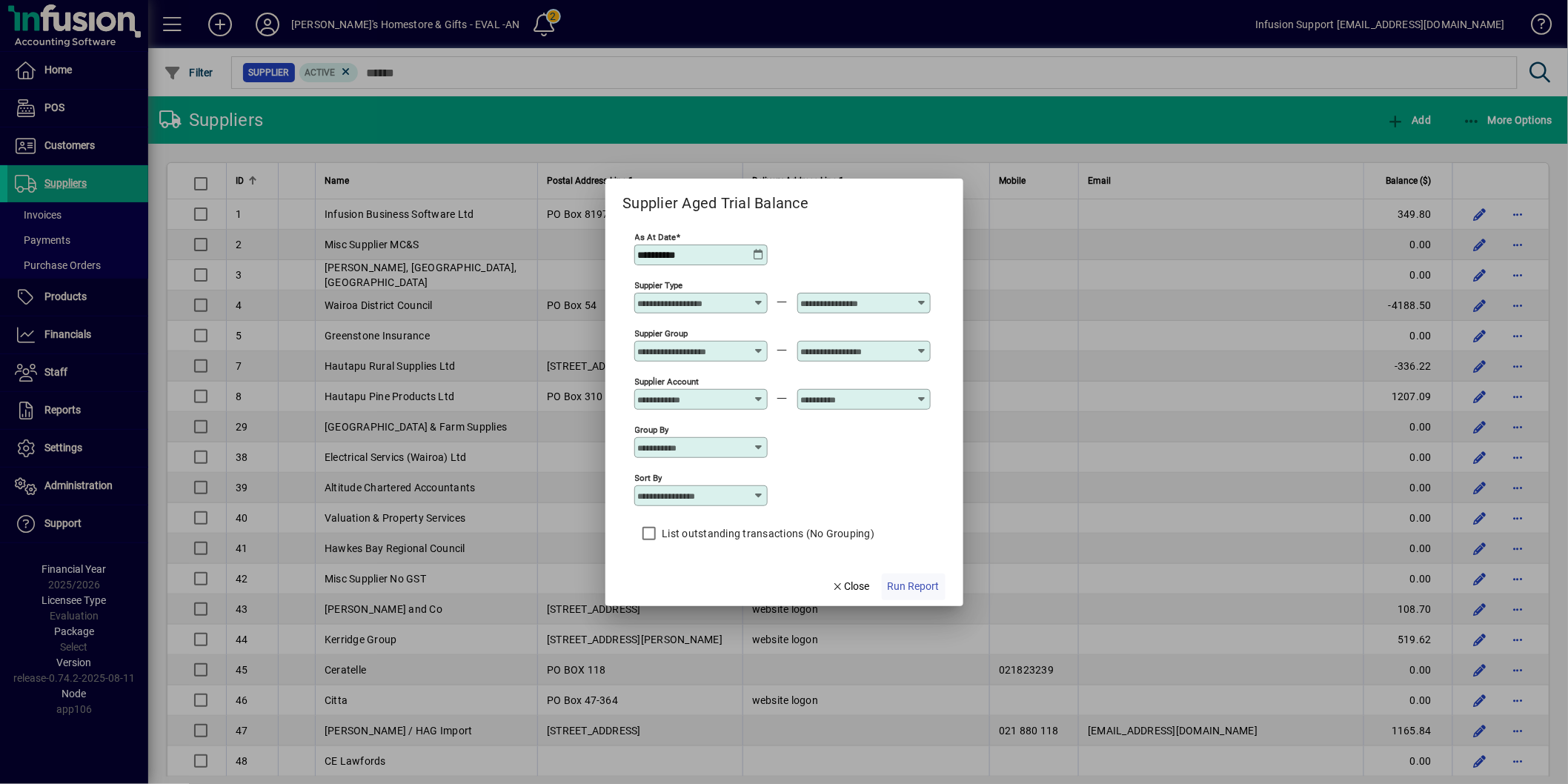
click at [909, 583] on span "Run Report" at bounding box center [914, 586] width 52 height 15
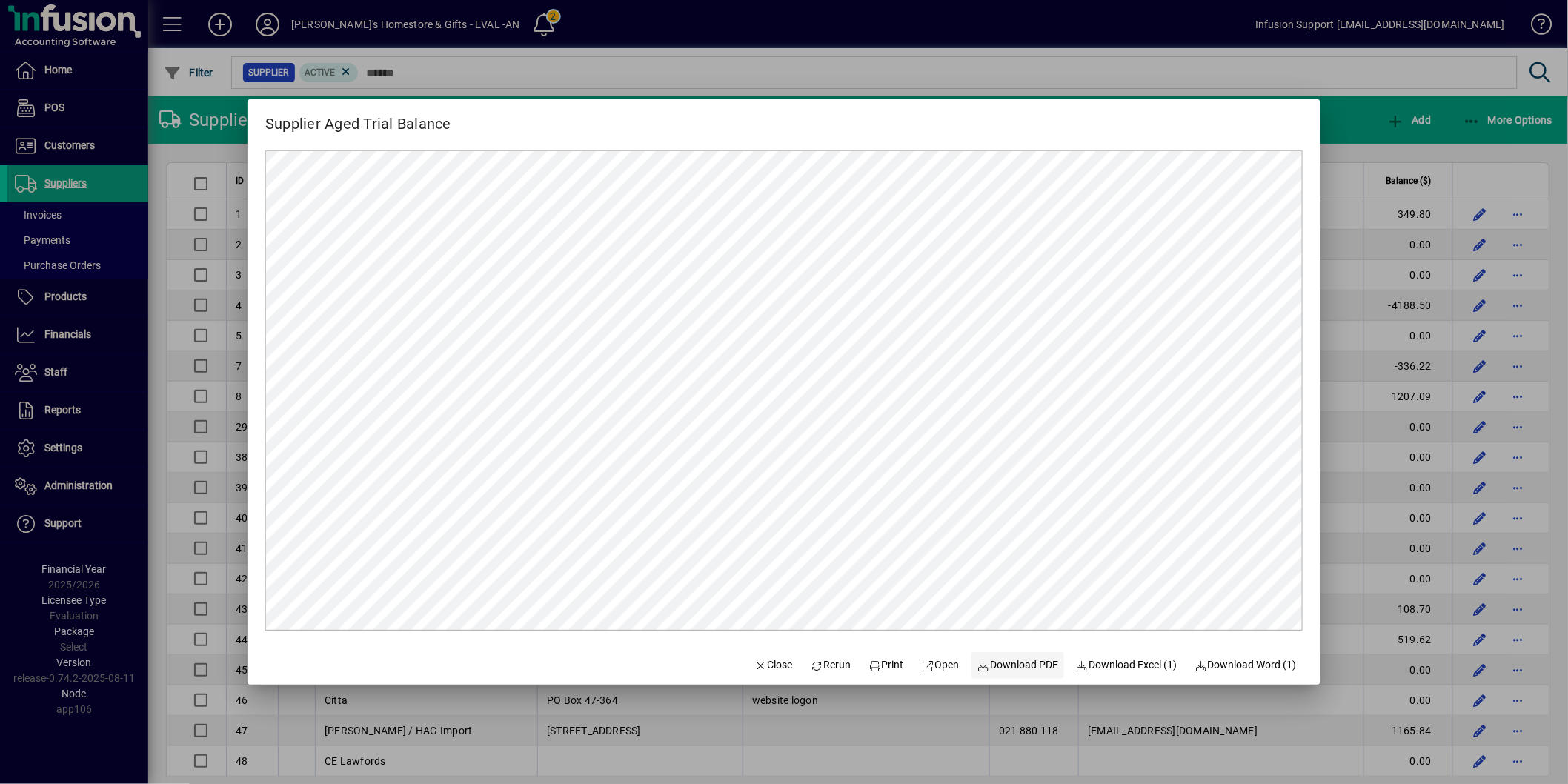
click at [996, 662] on span "Download PDF" at bounding box center [1017, 664] width 81 height 15
click at [754, 667] on span "Close" at bounding box center [773, 664] width 38 height 15
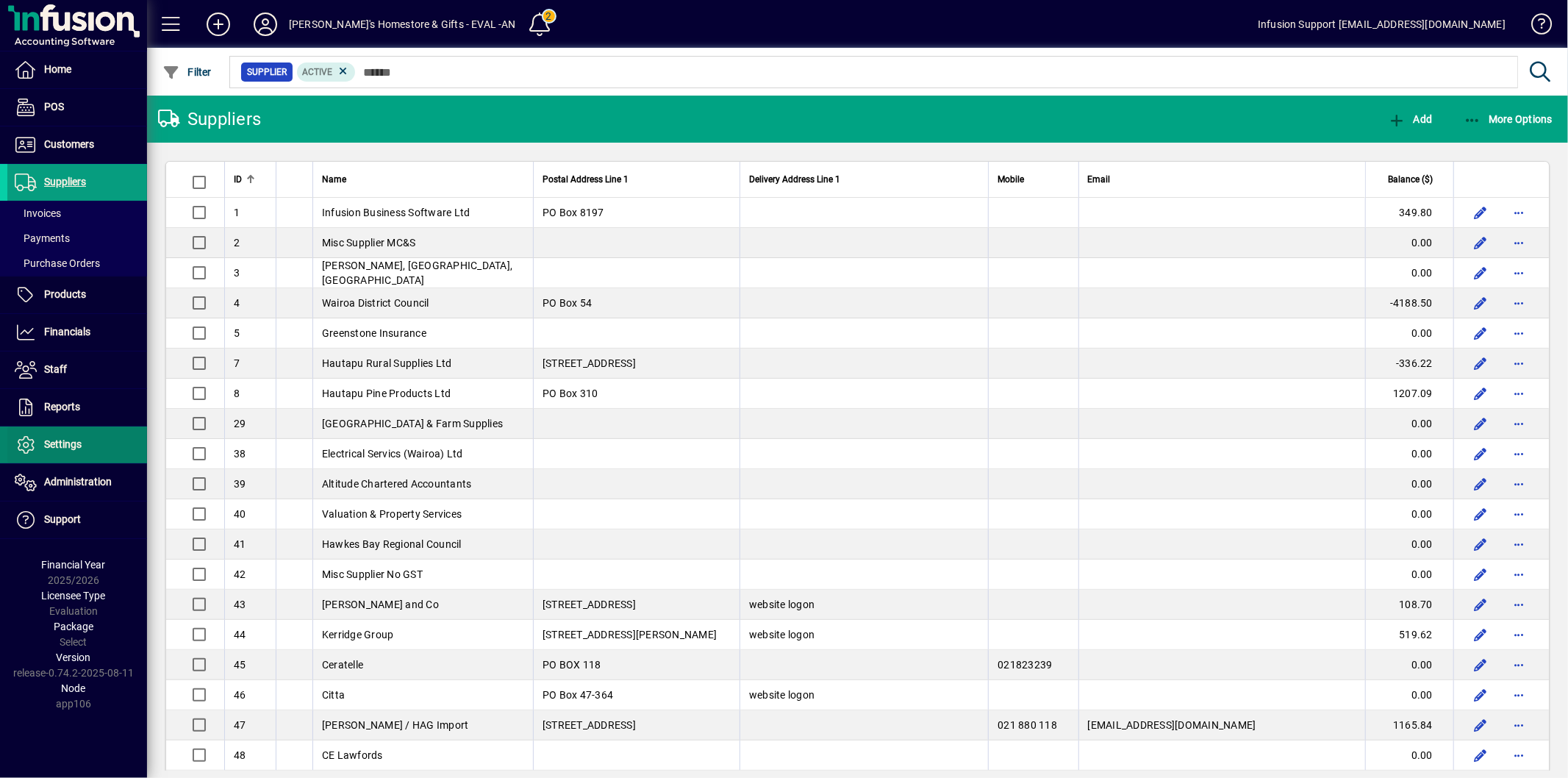
click at [85, 453] on span at bounding box center [76, 445] width 139 height 35
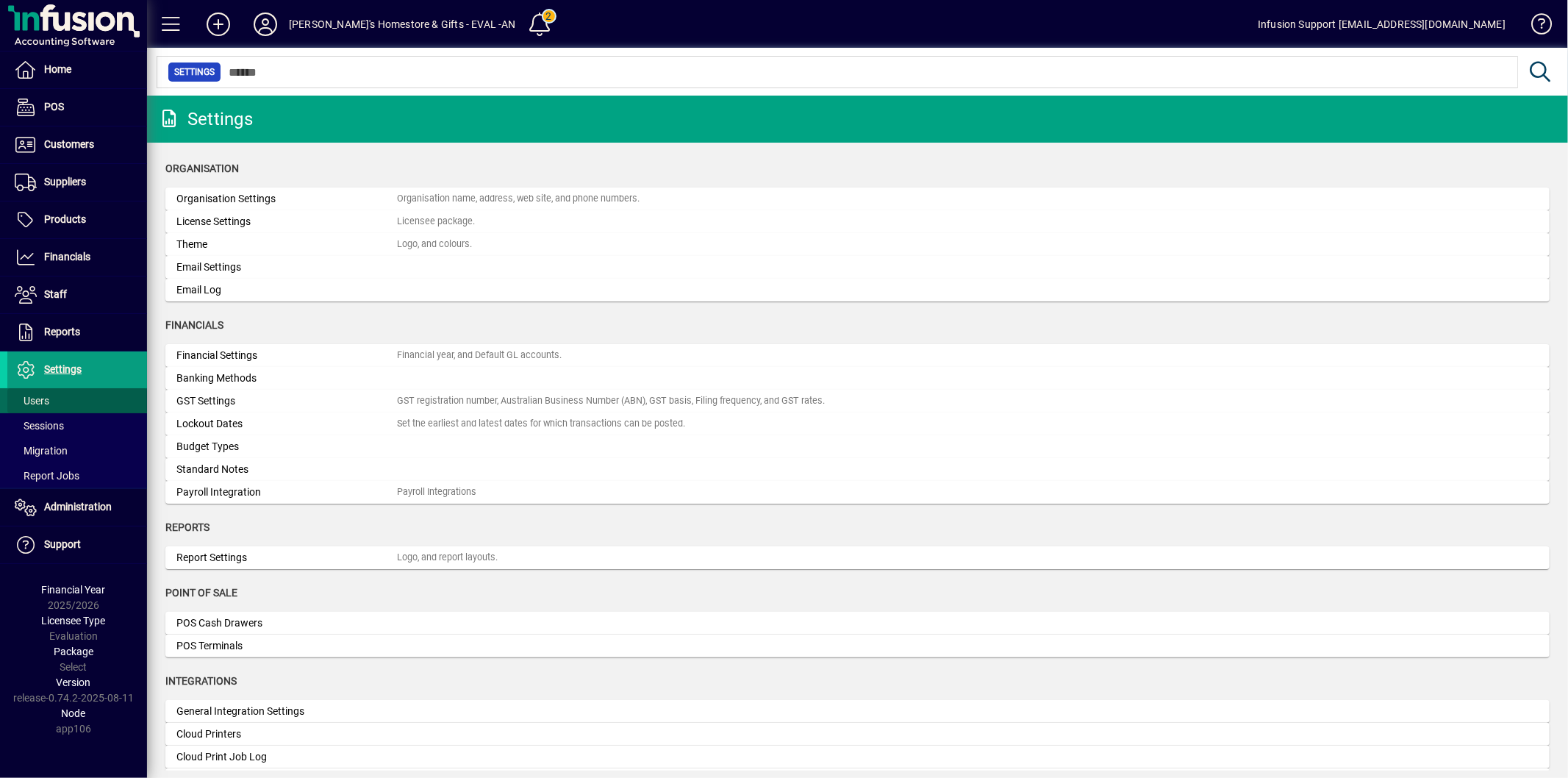
click at [64, 405] on span at bounding box center [76, 401] width 139 height 35
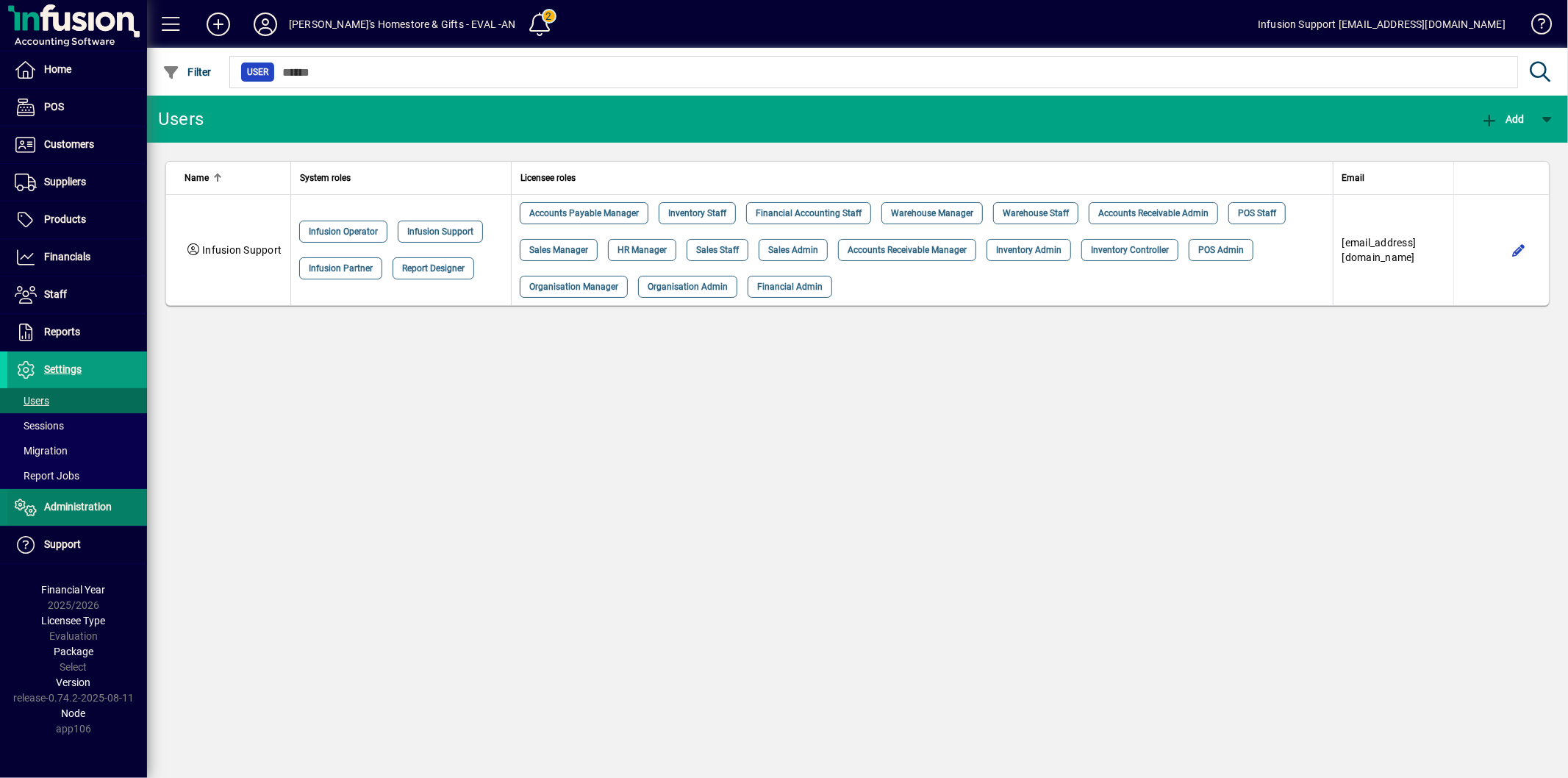
click at [67, 506] on span "Administration" at bounding box center [78, 506] width 67 height 12
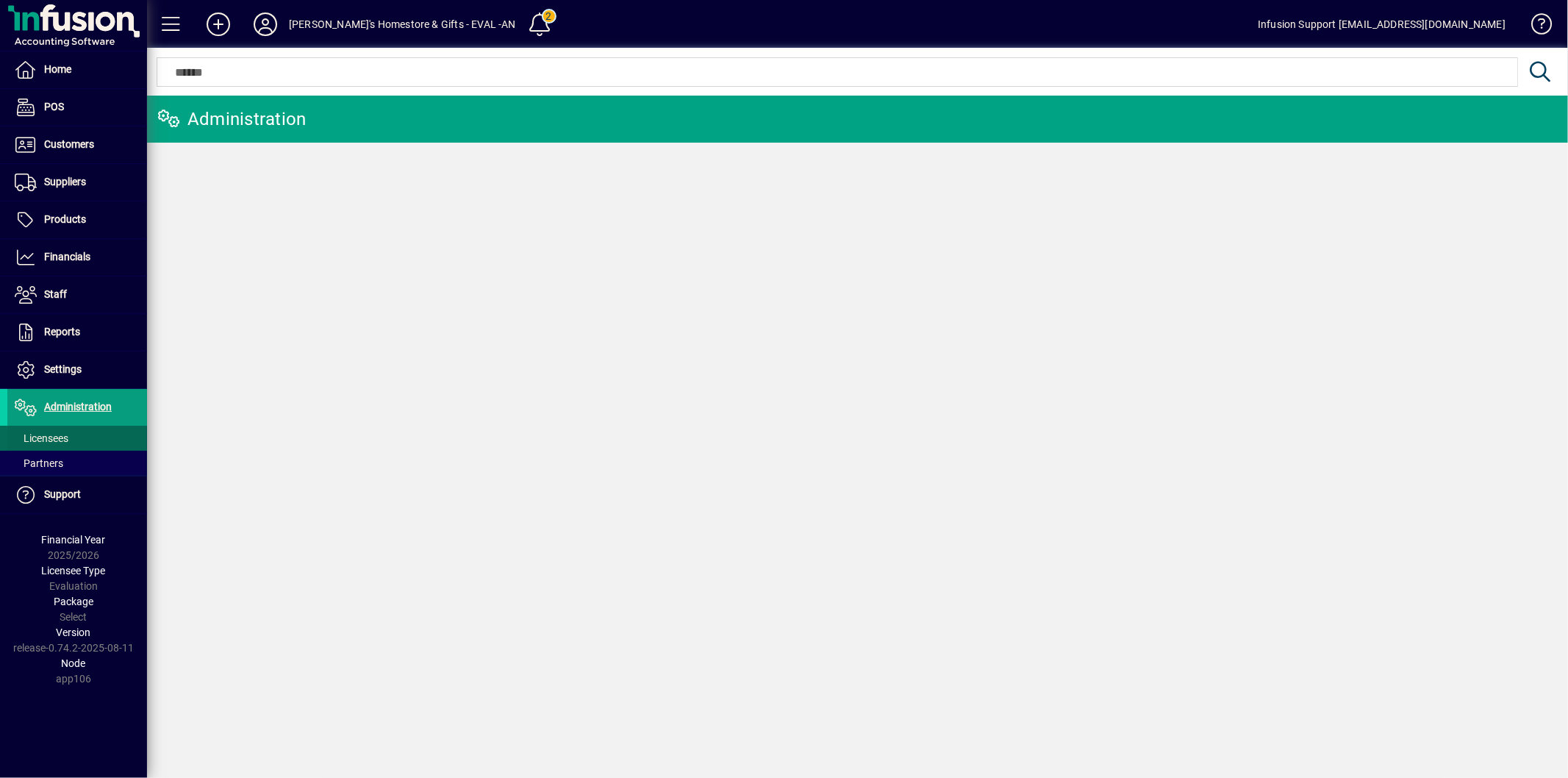
click at [63, 438] on span "Licensees" at bounding box center [42, 437] width 54 height 12
